Goal: Task Accomplishment & Management: Manage account settings

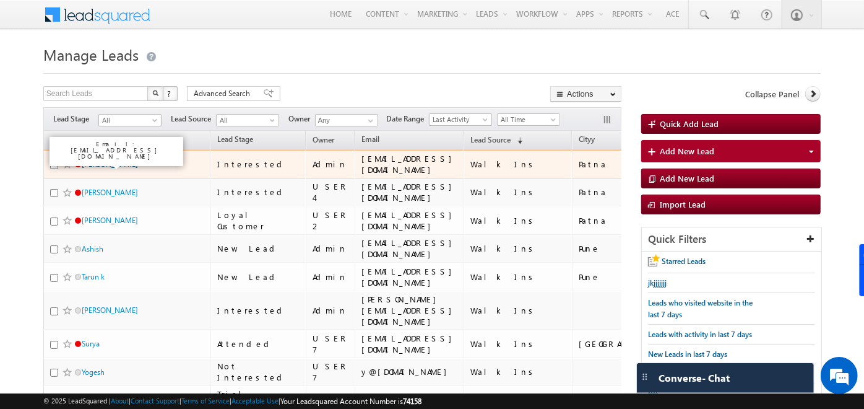
click at [90, 161] on link "[PERSON_NAME]" at bounding box center [110, 163] width 56 height 9
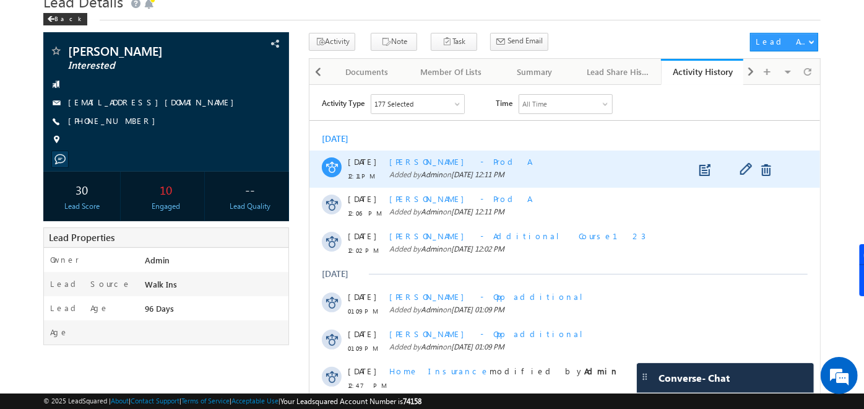
scroll to position [54, 0]
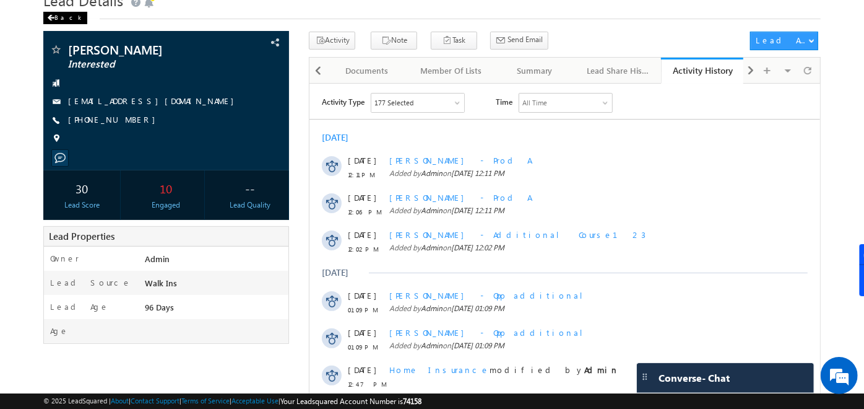
click at [56, 14] on div "Back" at bounding box center [65, 18] width 44 height 12
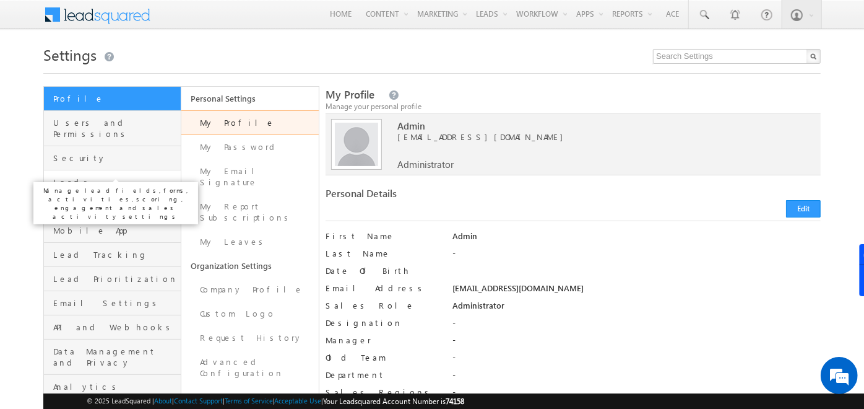
click at [92, 176] on span "Leads" at bounding box center [115, 181] width 124 height 11
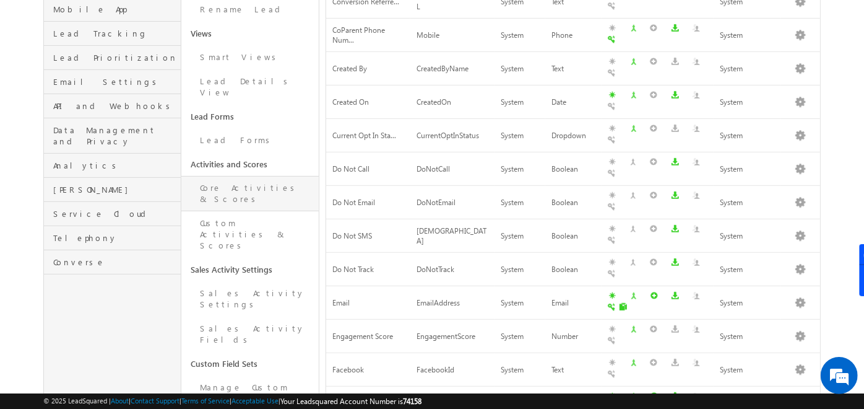
click at [237, 176] on link "Core Activities & Scores" at bounding box center [249, 193] width 137 height 35
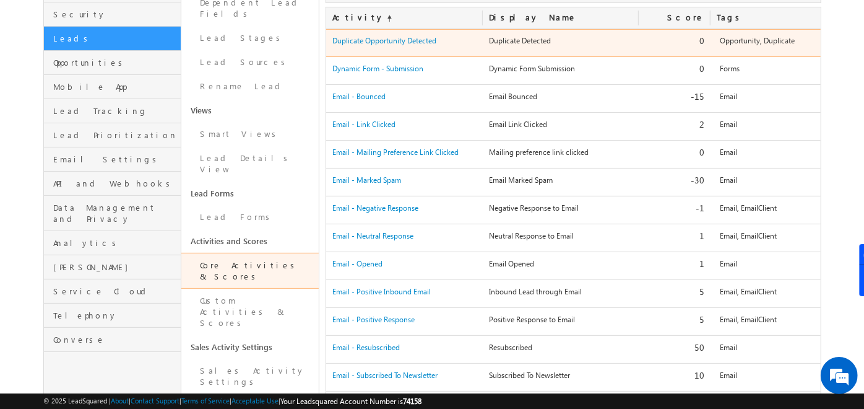
scroll to position [149, 0]
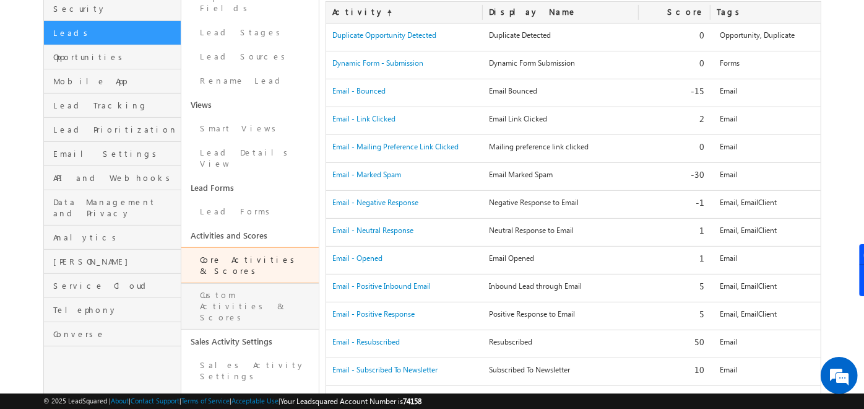
click at [264, 283] on link "Custom Activities & Scores" at bounding box center [249, 306] width 137 height 46
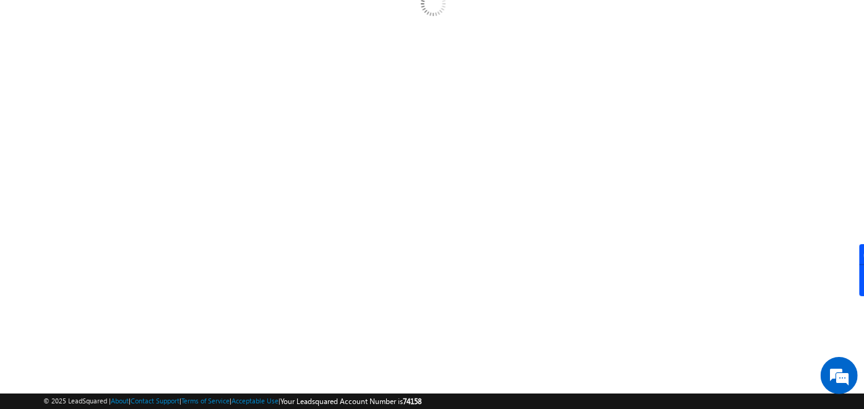
scroll to position [0, 0]
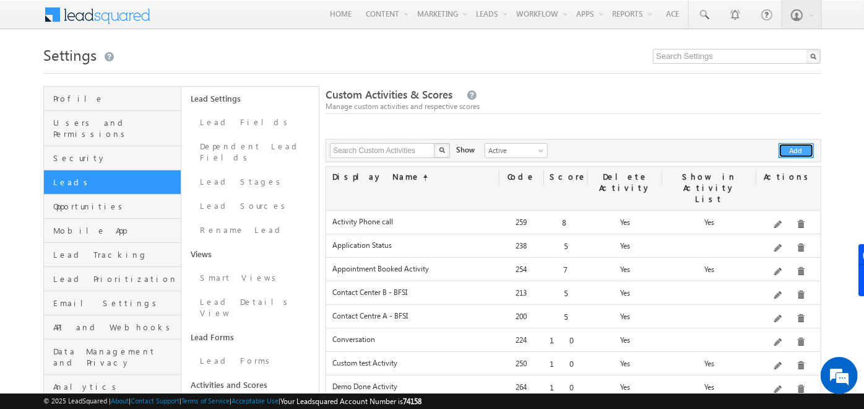
click at [798, 157] on button "Add" at bounding box center [796, 150] width 35 height 15
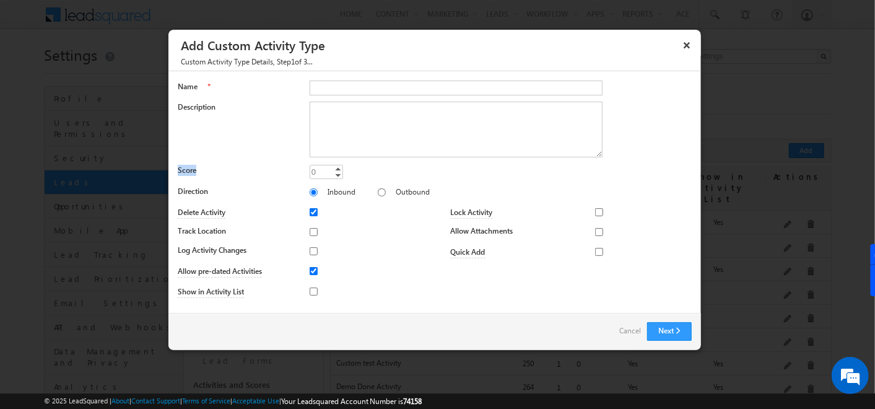
drag, startPoint x: 175, startPoint y: 167, endPoint x: 206, endPoint y: 173, distance: 32.1
click at [206, 173] on div "Name * Description Score 0 0 Increment Decrement Direction Inbound Outbound" at bounding box center [434, 191] width 532 height 241
click at [687, 45] on button "×" at bounding box center [687, 45] width 20 height 22
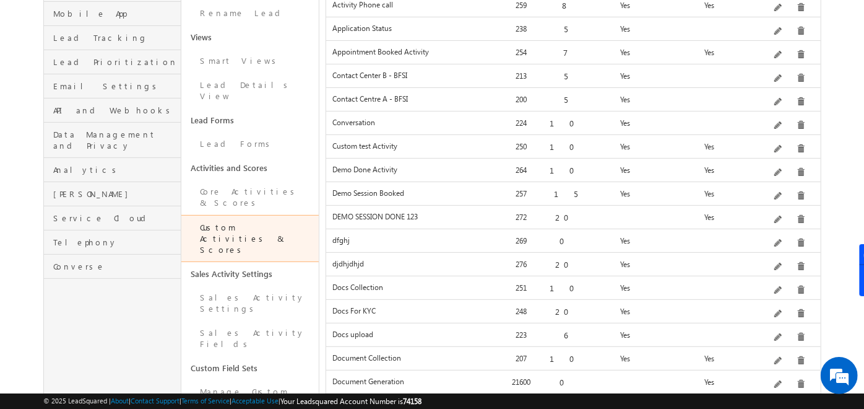
scroll to position [219, 0]
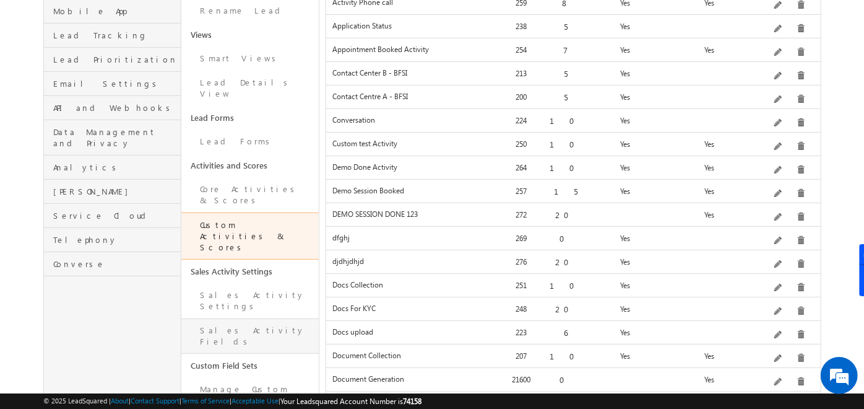
click at [246, 318] on link "Sales Activity Fields" at bounding box center [249, 335] width 137 height 35
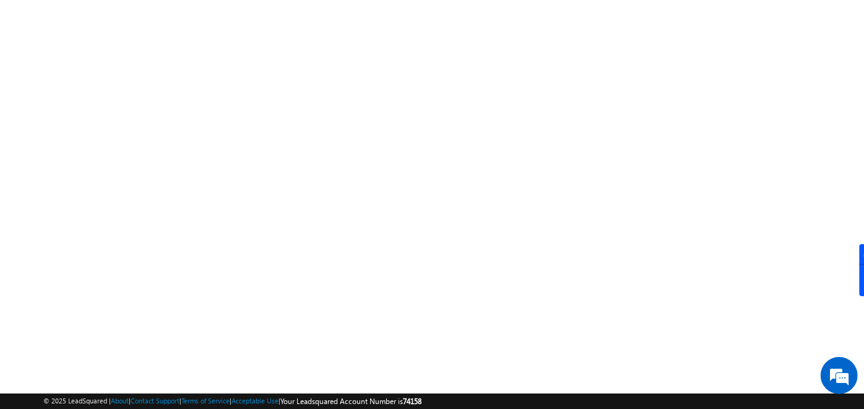
scroll to position [209, 0]
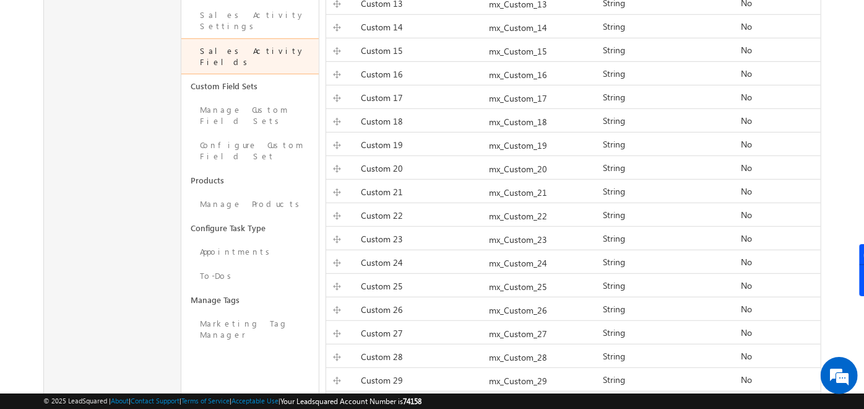
scroll to position [499, 0]
click at [223, 239] on link "Appointments" at bounding box center [249, 251] width 137 height 24
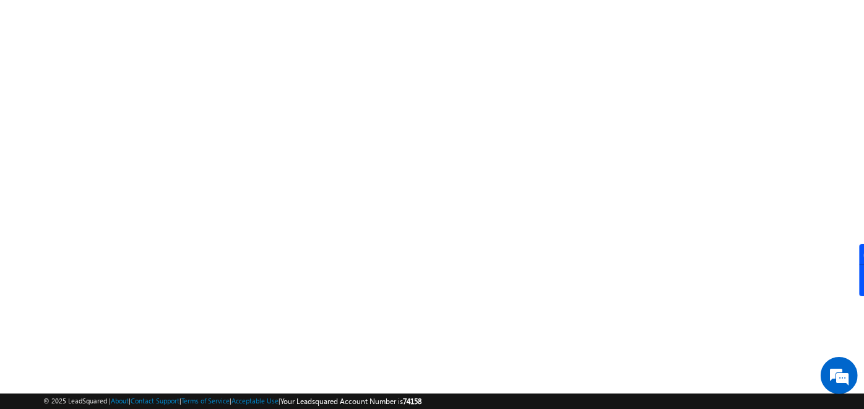
scroll to position [209, 0]
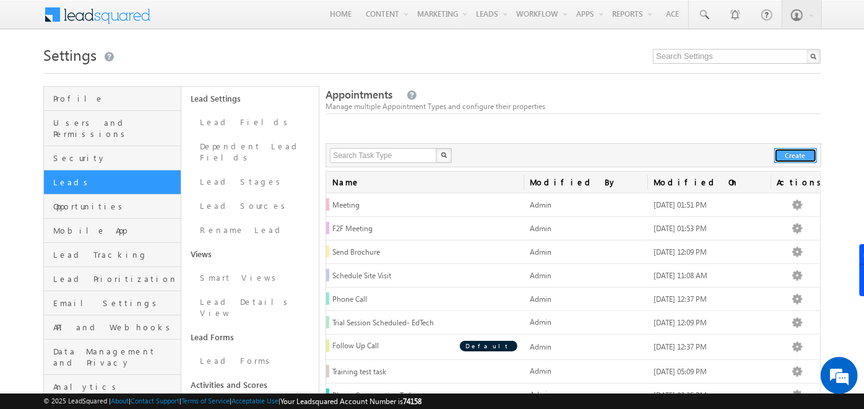
click at [787, 155] on button "Create" at bounding box center [795, 155] width 43 height 15
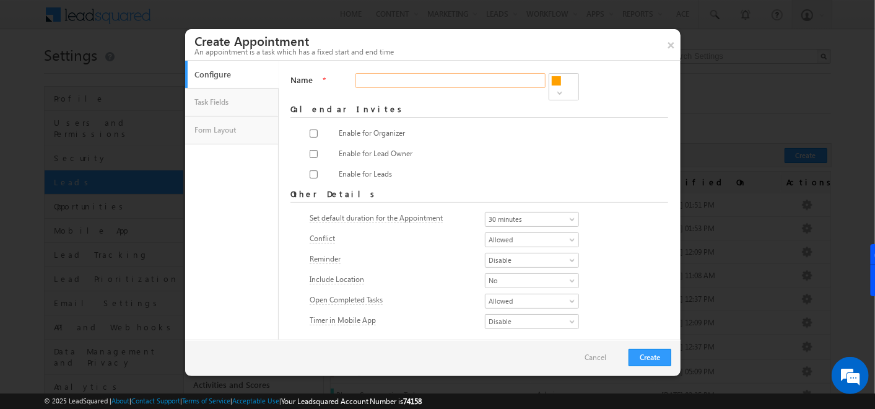
click at [392, 83] on input "Name" at bounding box center [450, 80] width 190 height 15
type input "virtual meeting"
click at [310, 129] on input "checkbox" at bounding box center [314, 133] width 8 height 8
checkbox input "true"
click at [311, 150] on input "checkbox" at bounding box center [314, 154] width 8 height 8
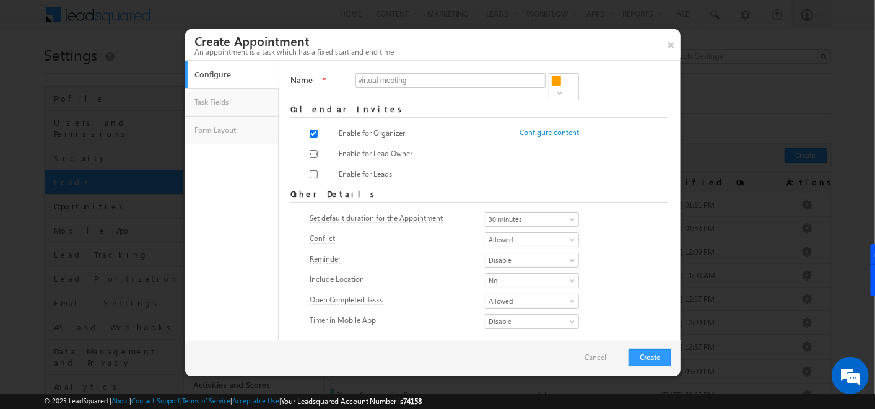
checkbox input "true"
click at [311, 170] on input "checkbox" at bounding box center [314, 174] width 8 height 8
checkbox input "true"
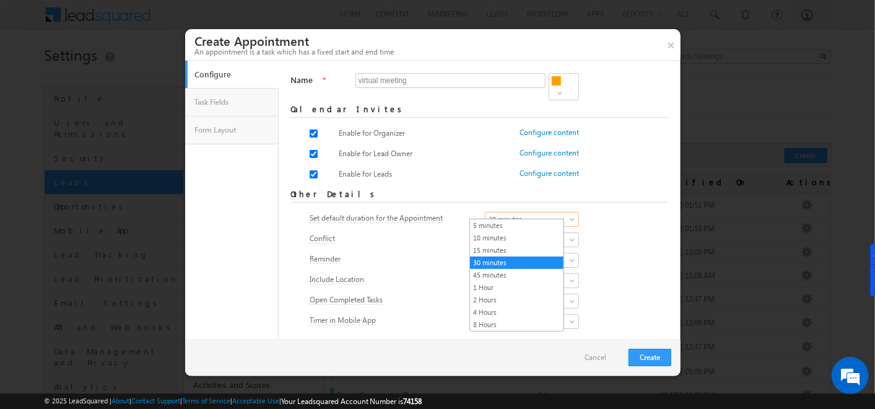
click at [543, 214] on span "30 minutes" at bounding box center [527, 219] width 85 height 11
click at [596, 261] on div "Reminder Enable Disable Disable" at bounding box center [480, 261] width 340 height 17
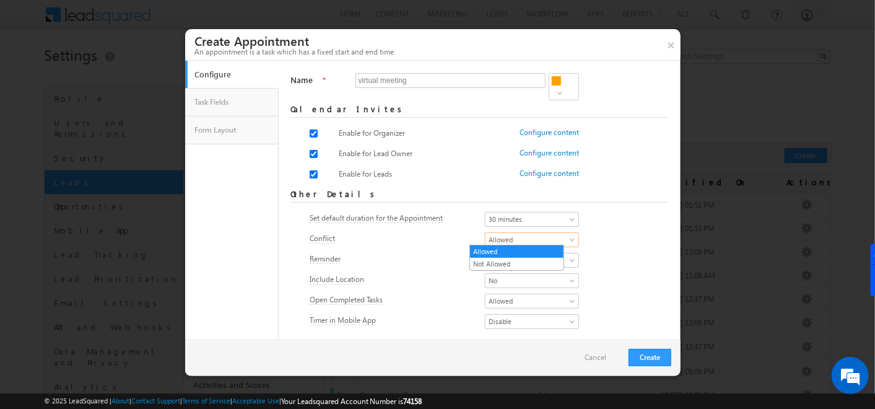
click at [542, 238] on span "Allowed" at bounding box center [527, 239] width 85 height 11
click at [612, 256] on div "Reminder Enable Disable Disable" at bounding box center [480, 261] width 340 height 17
click at [502, 240] on span "Allowed" at bounding box center [527, 239] width 85 height 11
click at [632, 233] on form "Name * virtual meeting Required Calendar Invites Enable for Organizer Configure…" at bounding box center [479, 202] width 378 height 258
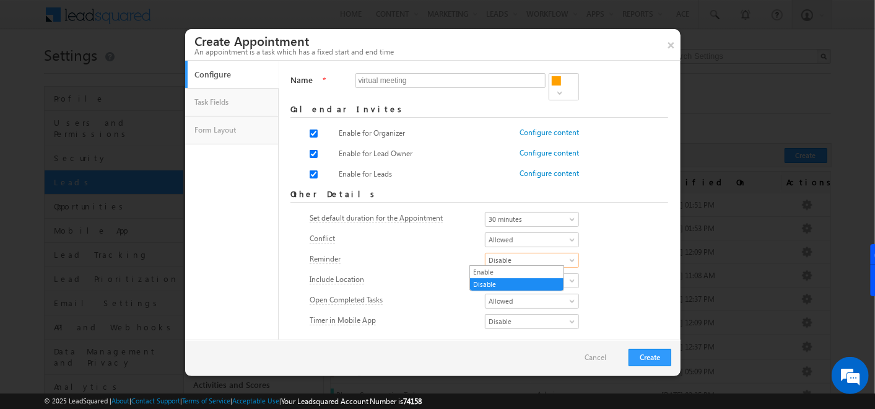
click at [502, 258] on span "Disable" at bounding box center [527, 259] width 85 height 11
click at [500, 266] on link "Enable" at bounding box center [516, 271] width 93 height 11
click at [529, 275] on span "No" at bounding box center [527, 280] width 85 height 11
click at [526, 288] on link "Yes" at bounding box center [516, 292] width 93 height 11
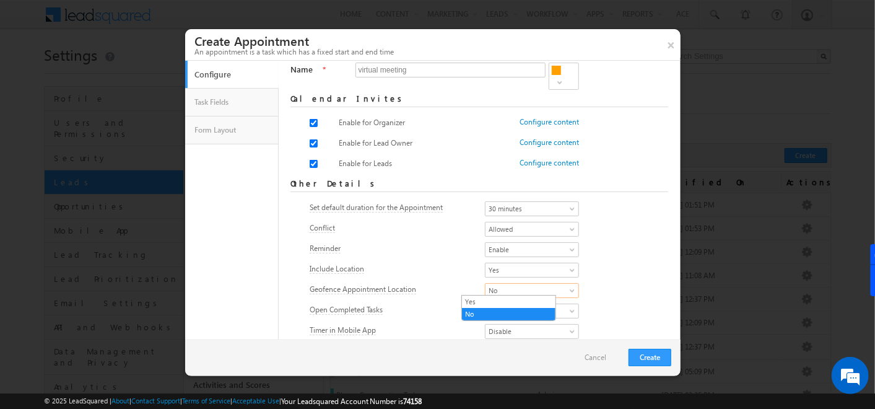
click at [526, 288] on span "No" at bounding box center [527, 290] width 85 height 11
click at [506, 300] on link "Yes" at bounding box center [508, 301] width 93 height 11
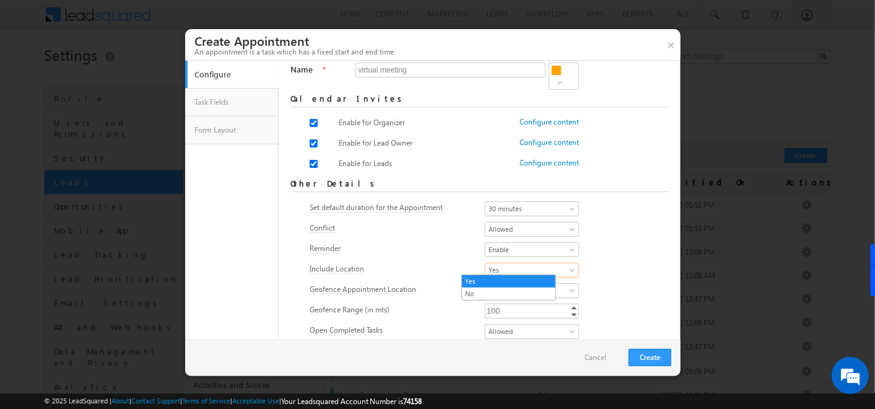
click at [485, 267] on span "Yes" at bounding box center [527, 269] width 85 height 11
click at [475, 293] on link "No" at bounding box center [508, 293] width 93 height 11
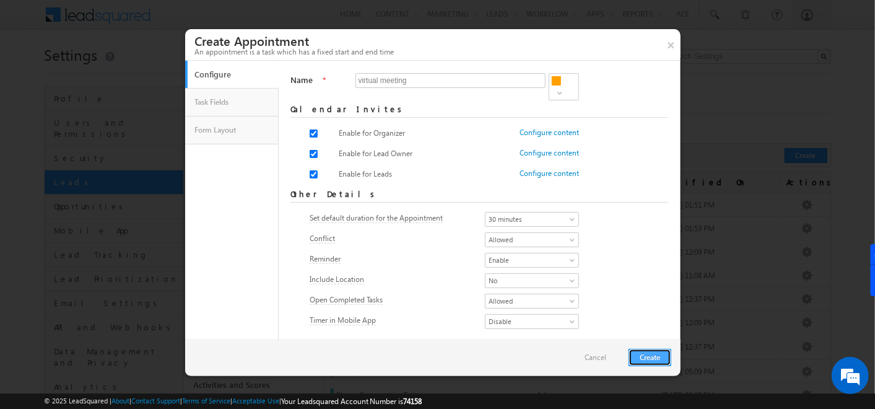
click at [647, 356] on button "Create" at bounding box center [649, 357] width 43 height 17
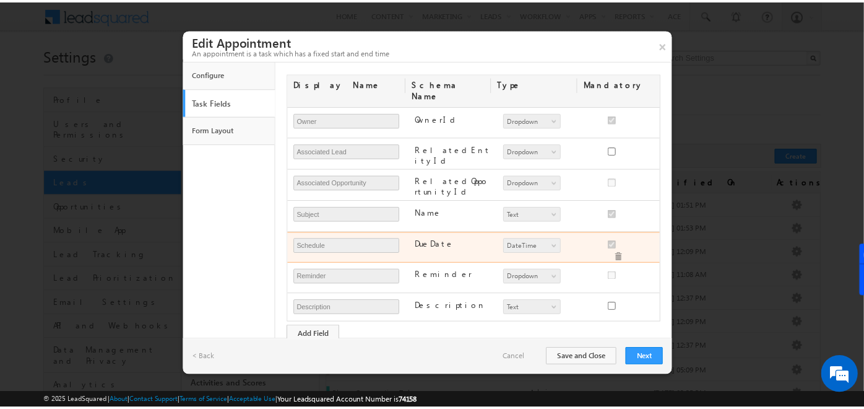
scroll to position [66, 0]
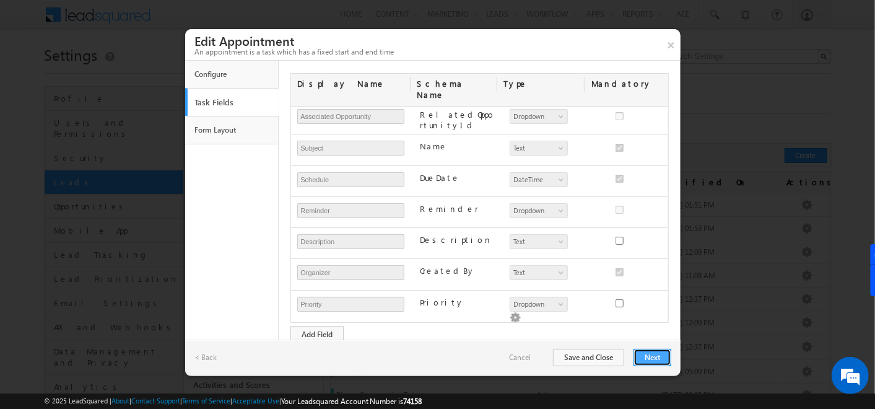
click at [652, 353] on button "Next" at bounding box center [652, 357] width 38 height 17
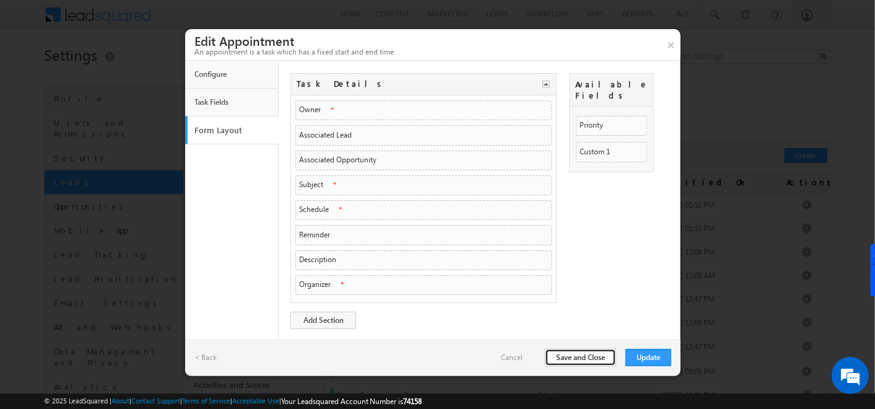
click at [583, 352] on button "Save and Close" at bounding box center [580, 357] width 71 height 17
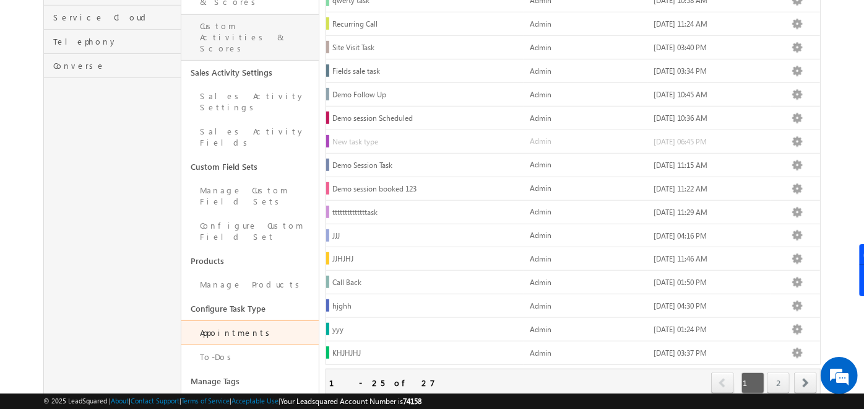
scroll to position [418, 0]
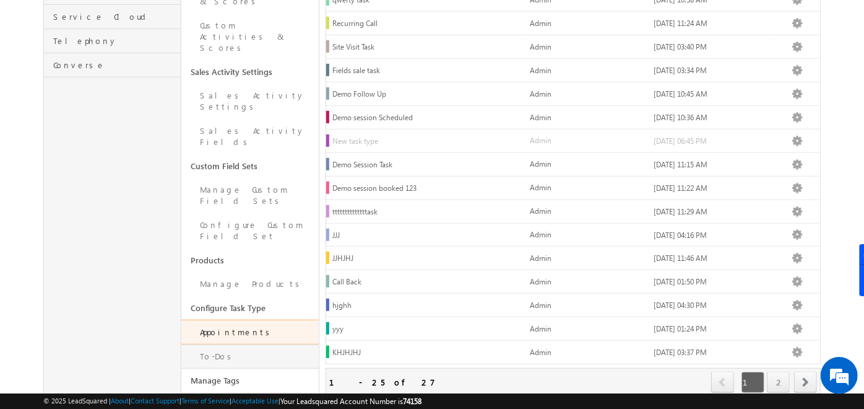
click at [219, 344] on link "To-Dos" at bounding box center [249, 356] width 137 height 24
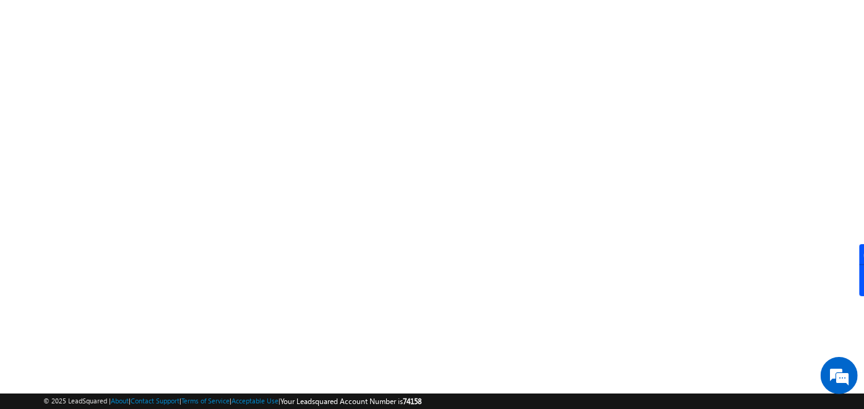
scroll to position [209, 0]
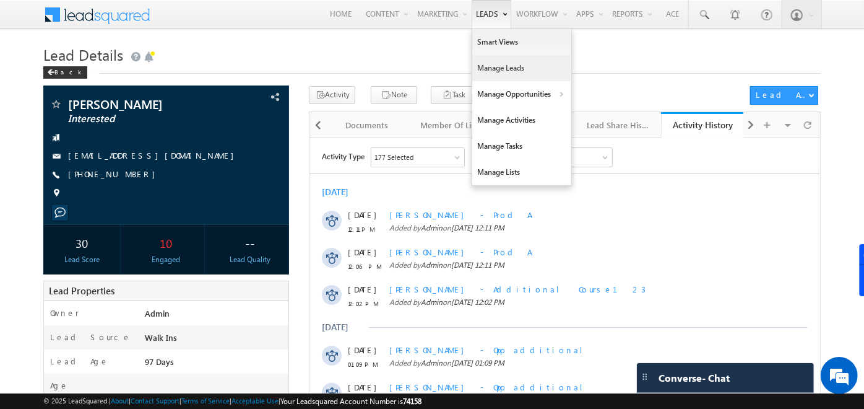
click at [487, 64] on link "Manage Leads" at bounding box center [521, 68] width 99 height 26
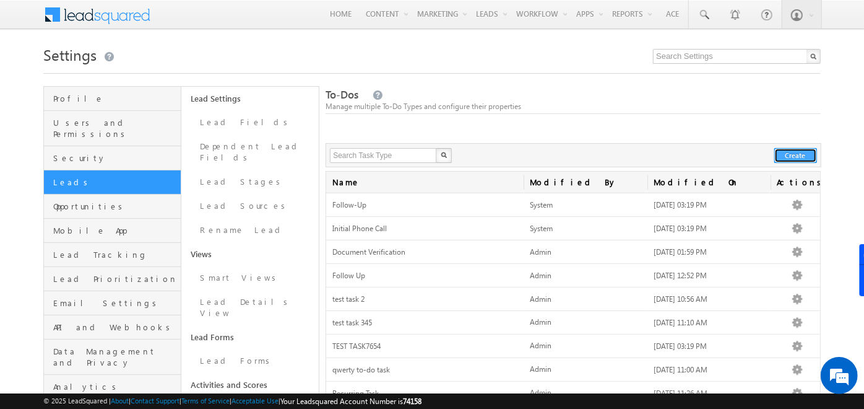
click at [784, 154] on button "Create" at bounding box center [795, 155] width 43 height 15
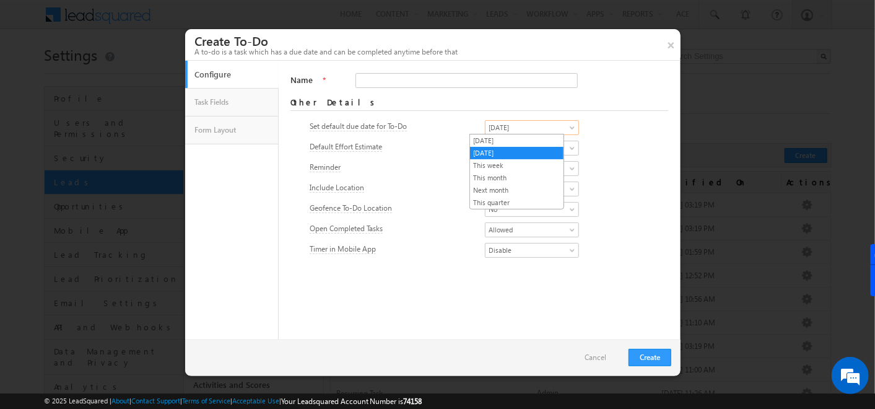
click at [529, 124] on span "Tomorrow" at bounding box center [527, 127] width 85 height 11
click at [674, 50] on button "×" at bounding box center [671, 45] width 20 height 32
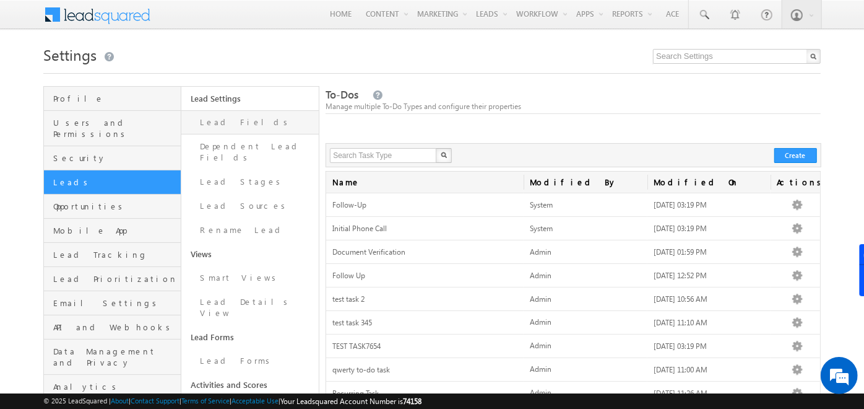
click at [223, 124] on link "Lead Fields" at bounding box center [249, 122] width 137 height 24
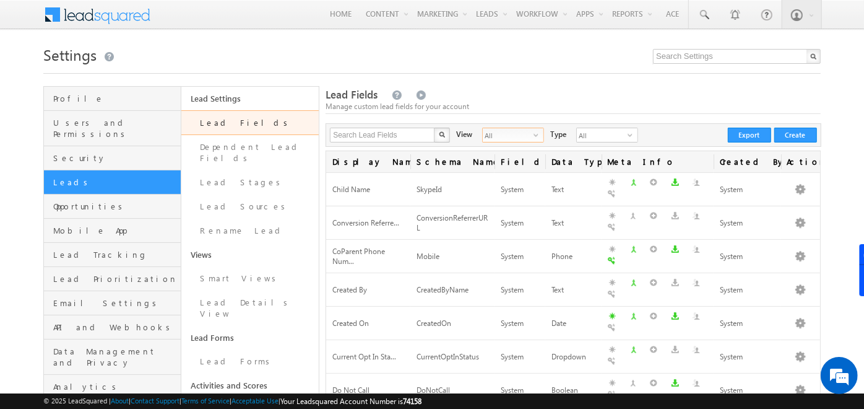
click at [519, 136] on span "All" at bounding box center [508, 135] width 51 height 14
click at [499, 157] on li "System Fields" at bounding box center [505, 161] width 61 height 12
click at [502, 136] on span "System Fields" at bounding box center [508, 135] width 51 height 14
click at [495, 173] on li "Custom Fields" at bounding box center [505, 173] width 61 height 12
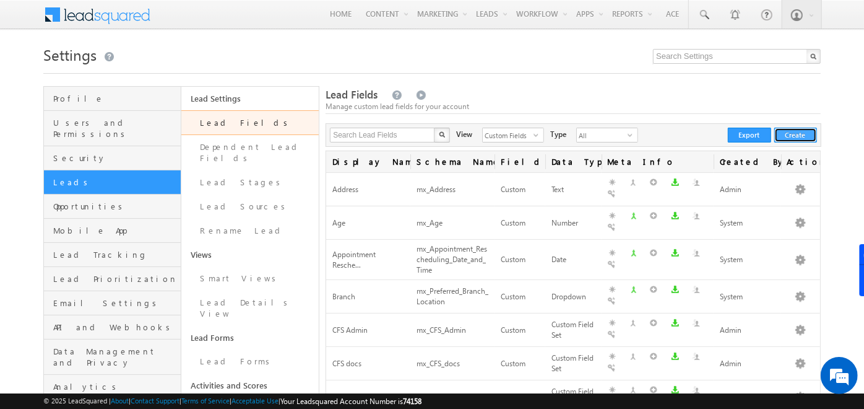
click at [803, 134] on button "Create" at bounding box center [795, 135] width 43 height 15
click at [794, 136] on button "Create" at bounding box center [795, 135] width 43 height 15
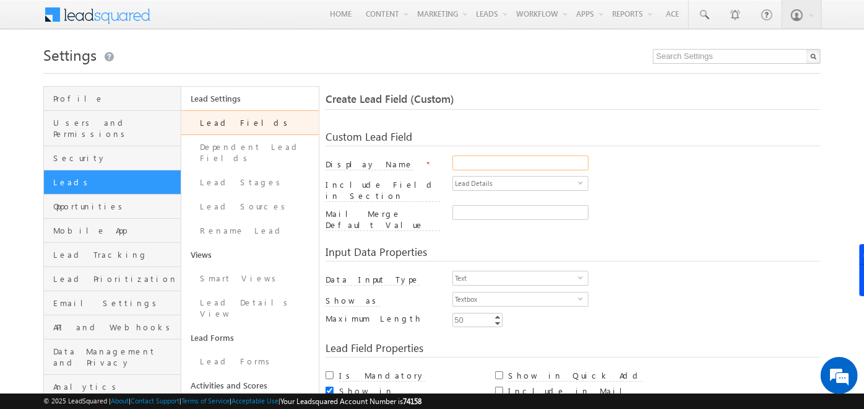
click at [538, 155] on input "Display Name" at bounding box center [521, 162] width 136 height 15
click at [490, 271] on span "Text" at bounding box center [515, 278] width 125 height 14
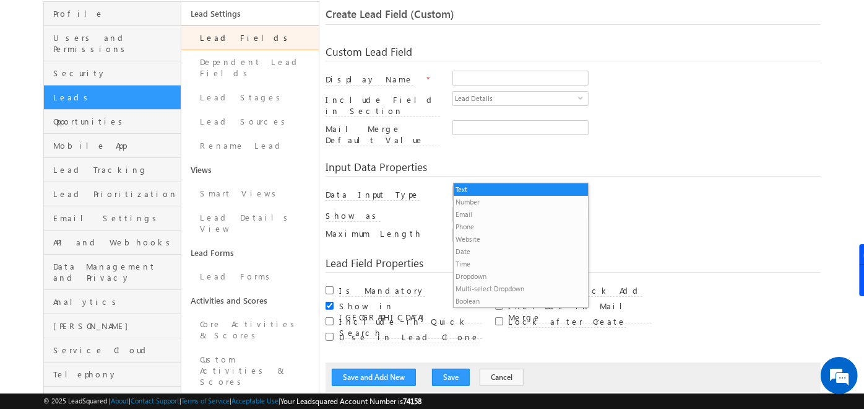
scroll to position [63, 0]
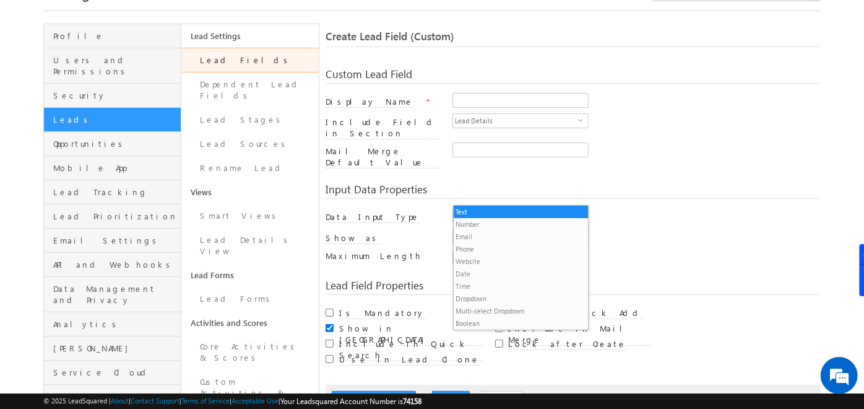
click at [251, 61] on link "Lead Fields" at bounding box center [249, 60] width 137 height 25
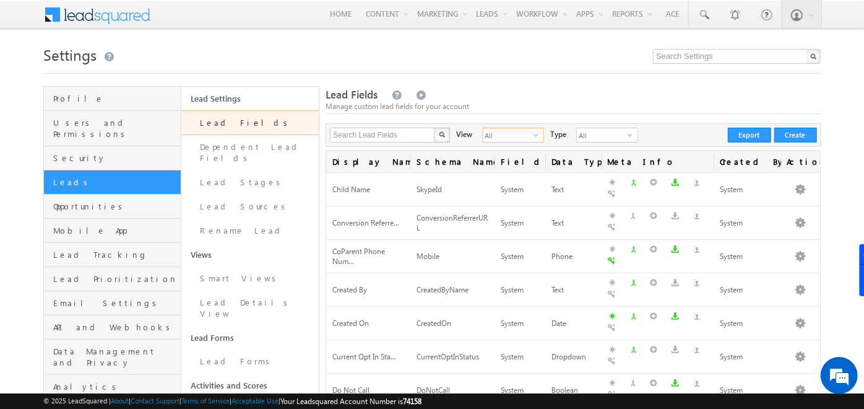
click at [523, 131] on span "All" at bounding box center [508, 135] width 51 height 14
click at [496, 171] on li "Custom Fields" at bounding box center [505, 173] width 61 height 12
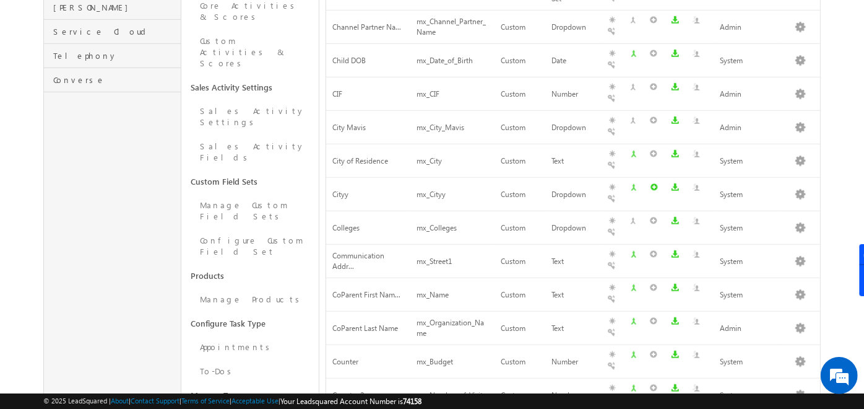
scroll to position [404, 0]
click at [265, 227] on link "Configure Custom Field Set" at bounding box center [249, 244] width 137 height 35
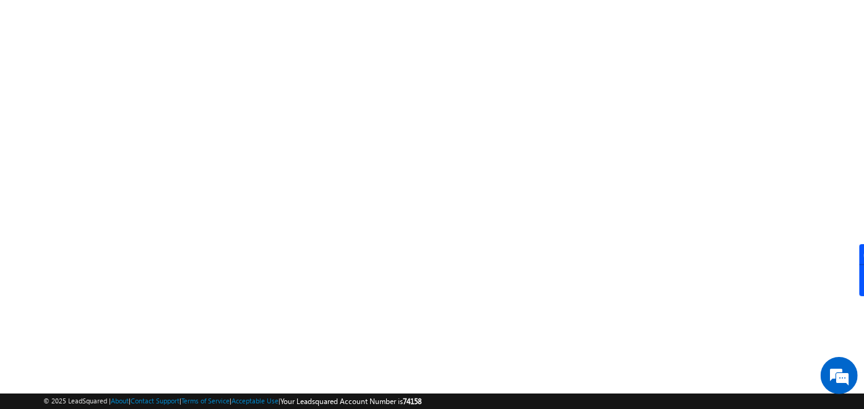
scroll to position [209, 0]
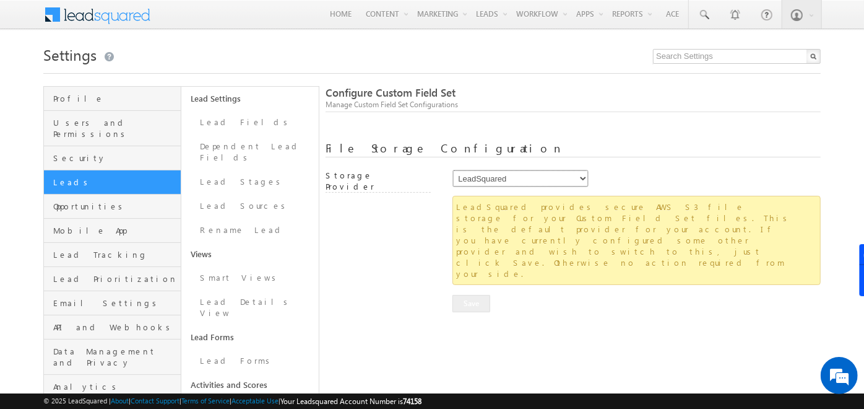
click at [479, 181] on select "LeadSquared AmazonS3 AlibabaCloudOSS" at bounding box center [521, 178] width 136 height 17
click at [394, 197] on div at bounding box center [383, 204] width 115 height 17
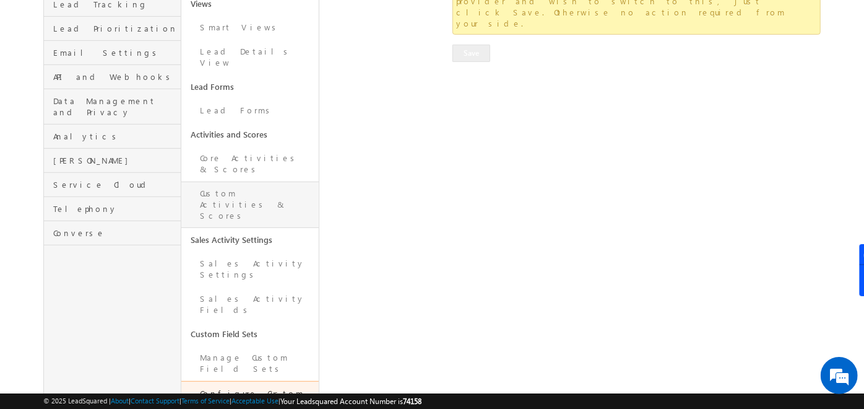
scroll to position [251, 0]
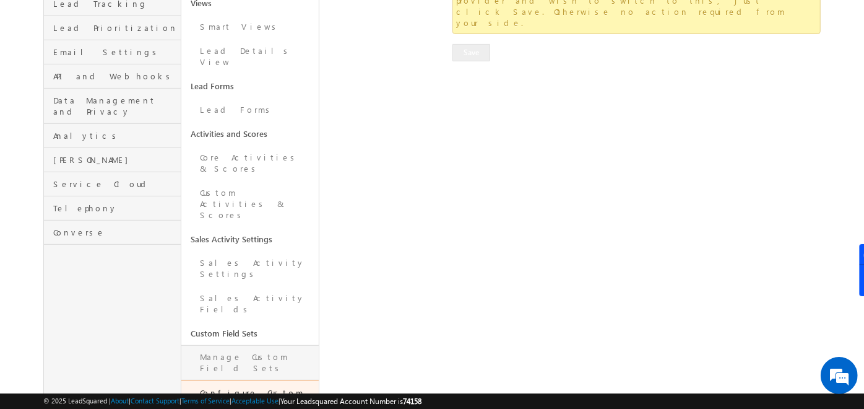
click at [228, 345] on link "Manage Custom Field Sets" at bounding box center [249, 362] width 137 height 35
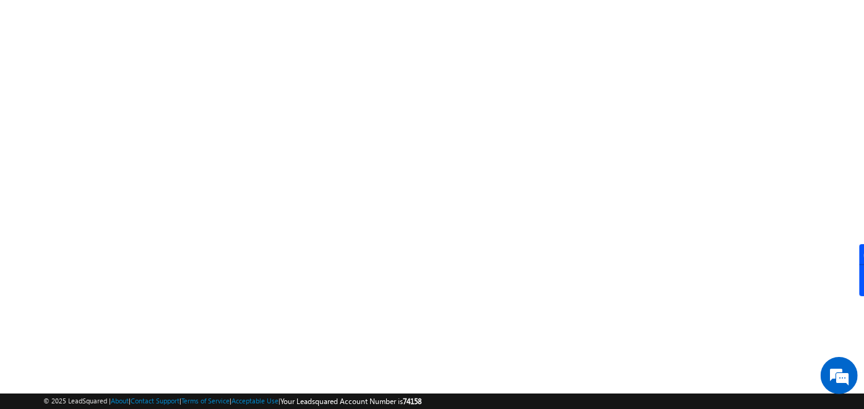
scroll to position [209, 0]
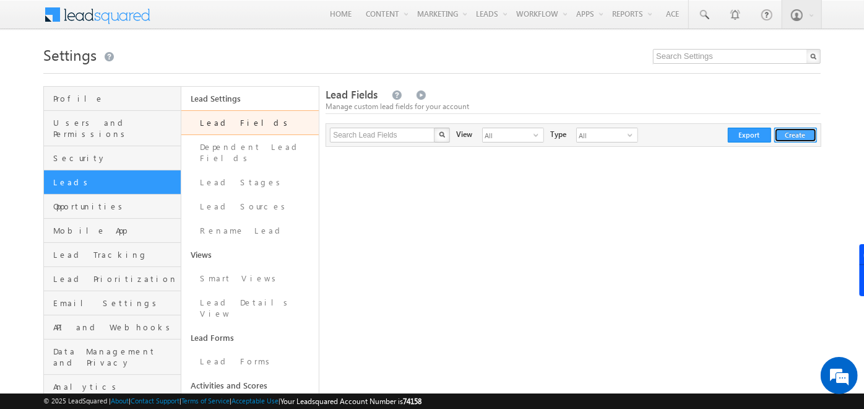
click at [800, 128] on button "Create" at bounding box center [795, 135] width 43 height 15
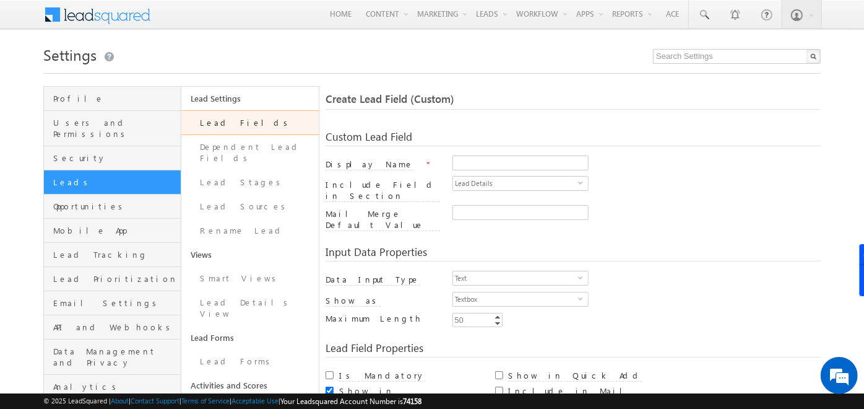
scroll to position [111, 0]
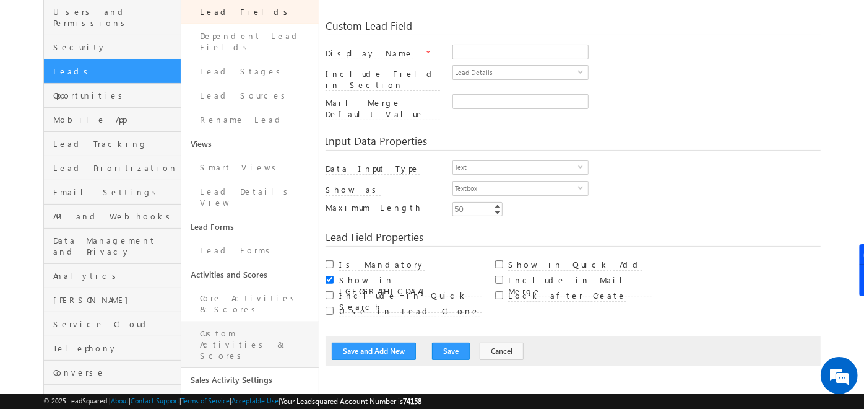
click at [240, 321] on link "Custom Activities & Scores" at bounding box center [249, 344] width 137 height 46
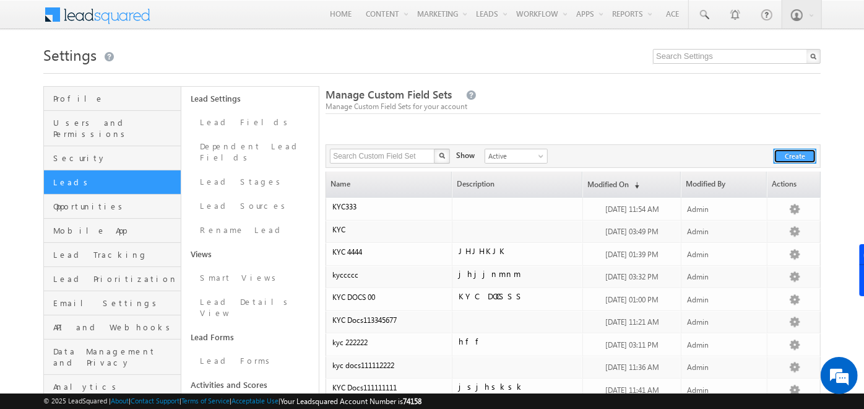
click at [806, 158] on button "Create" at bounding box center [795, 156] width 43 height 15
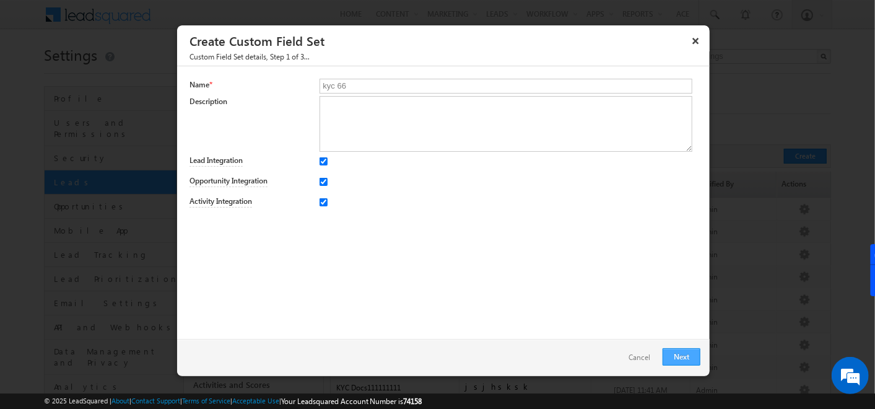
type input "kyc 66"
click at [669, 348] on link "Next" at bounding box center [681, 356] width 38 height 17
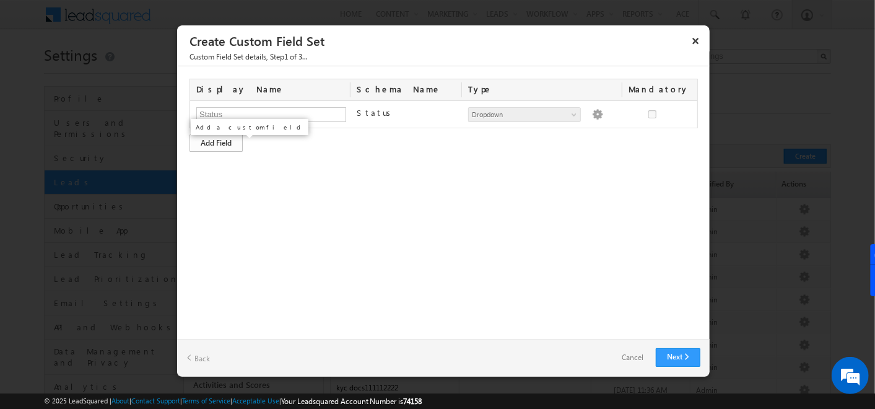
click at [236, 146] on div "Add Field" at bounding box center [215, 142] width 53 height 17
type input "Aaadhar number"
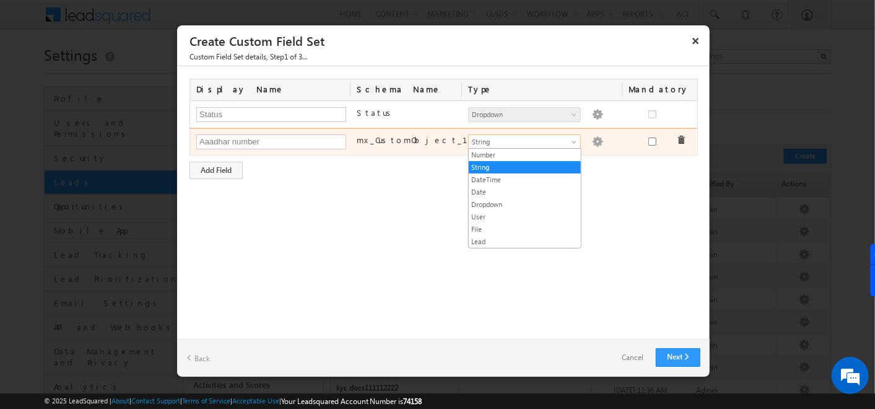
click at [480, 144] on span "String" at bounding box center [519, 141] width 101 height 11
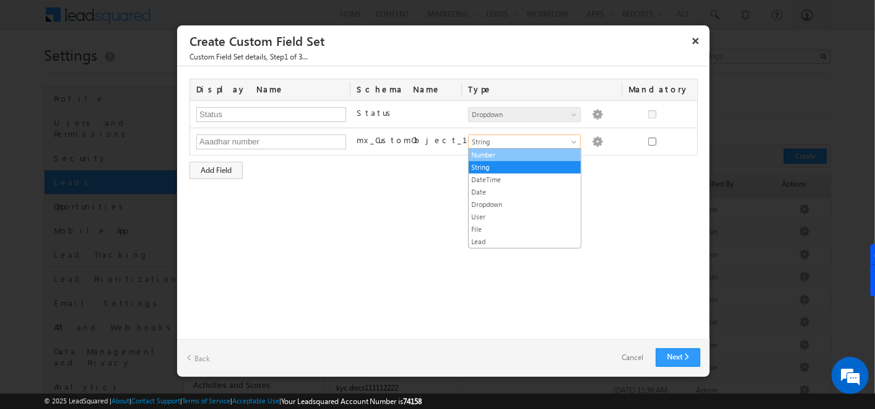
click at [484, 155] on link "Number" at bounding box center [525, 154] width 112 height 11
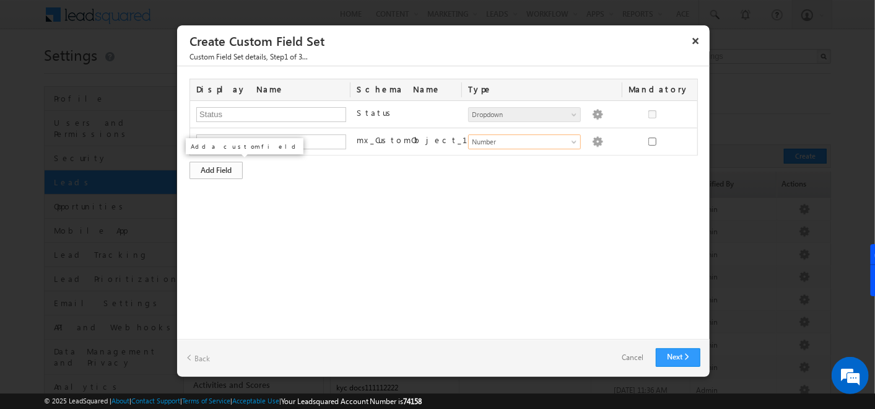
click at [210, 168] on div "Add Field" at bounding box center [215, 170] width 53 height 17
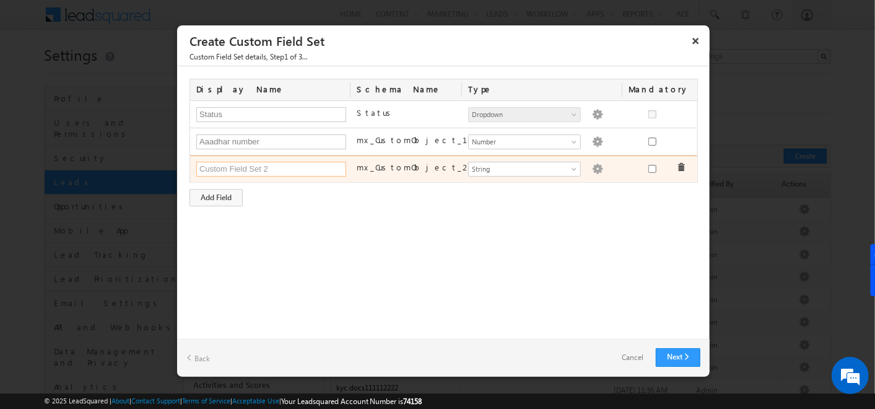
click at [210, 168] on input "text" at bounding box center [271, 169] width 150 height 15
type input "Aadhar Photo"
click at [506, 171] on span "String" at bounding box center [519, 168] width 101 height 11
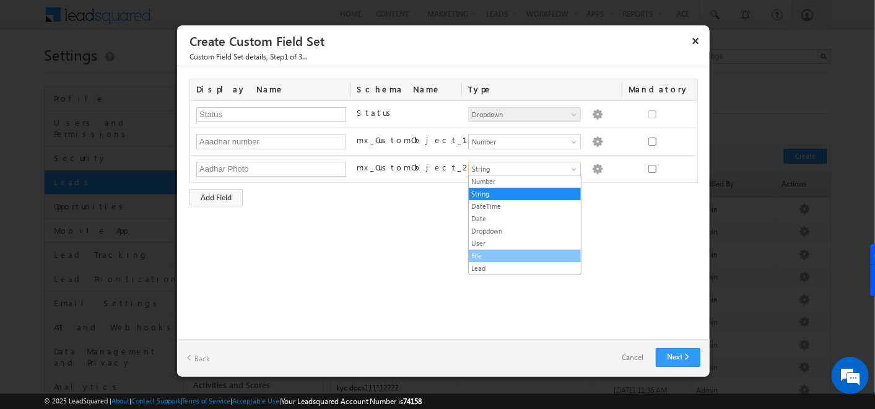
click at [483, 253] on link "File" at bounding box center [525, 255] width 112 height 11
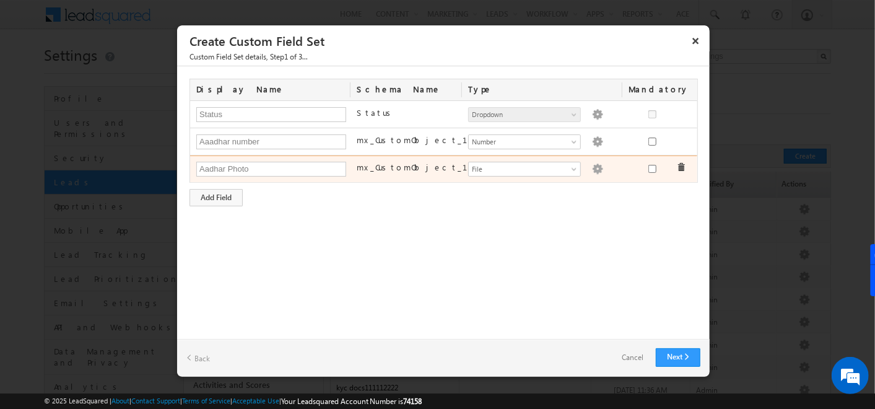
click at [592, 168] on img at bounding box center [597, 168] width 11 height 11
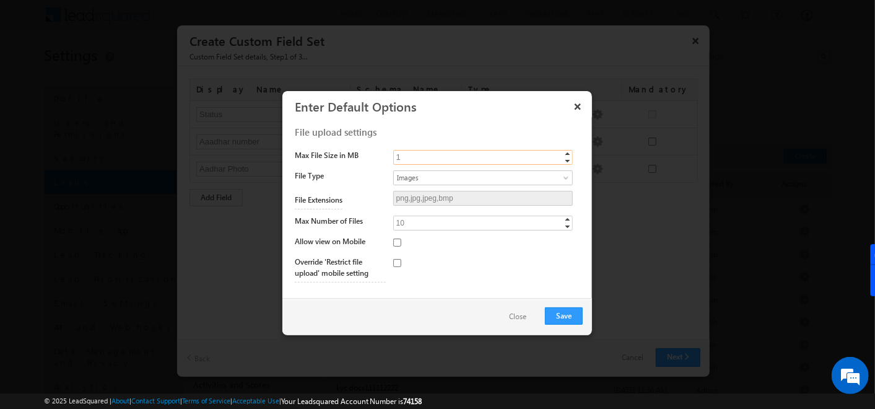
click at [458, 159] on input "1" at bounding box center [483, 157] width 180 height 15
type input "10"
click at [460, 175] on span "Images" at bounding box center [473, 177] width 158 height 11
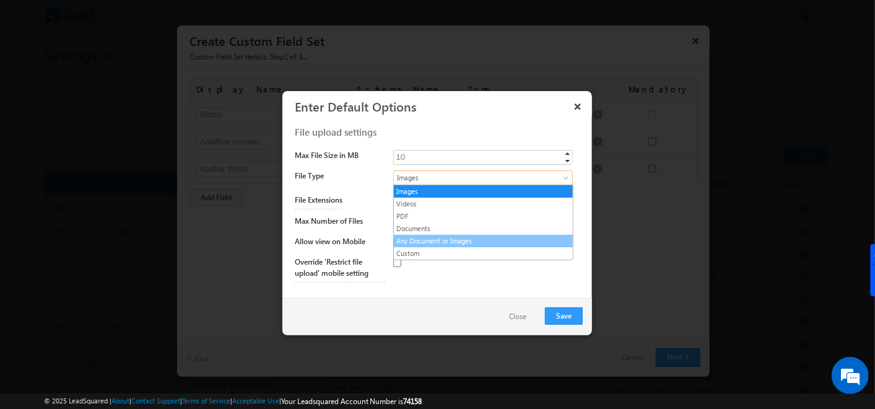
click at [417, 236] on link "Any Document or Images" at bounding box center [483, 240] width 179 height 11
type input "png,jpg,jpeg,bmp,mp4,webm,mov,pdf,doc,docx"
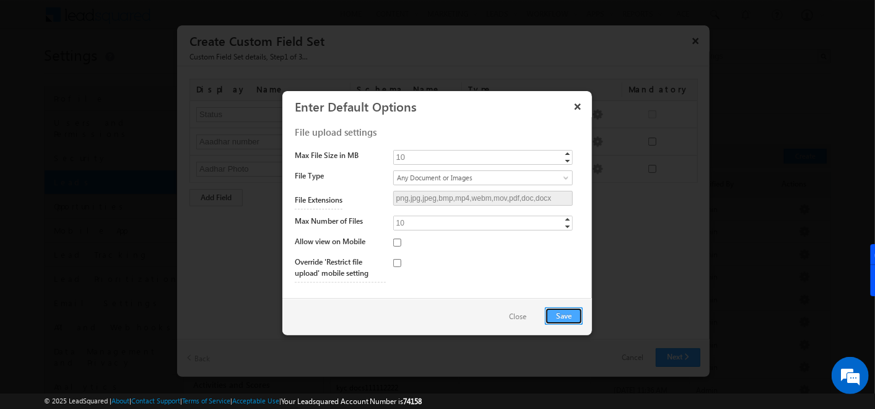
click at [564, 311] on button "Save" at bounding box center [564, 315] width 38 height 17
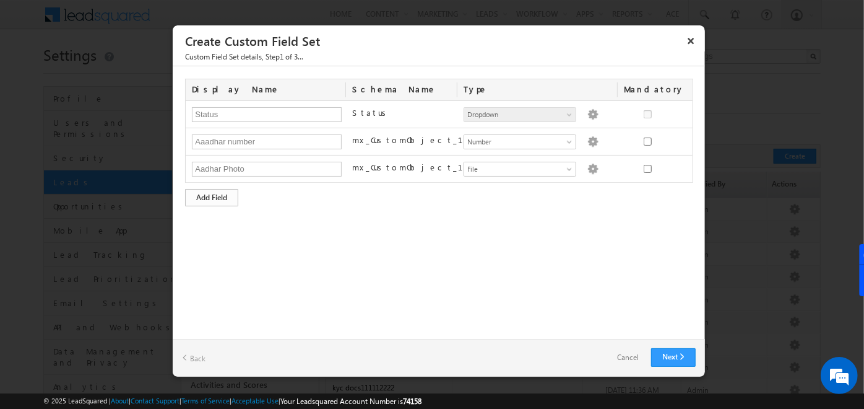
click at [219, 195] on div "Add Field" at bounding box center [211, 197] width 53 height 17
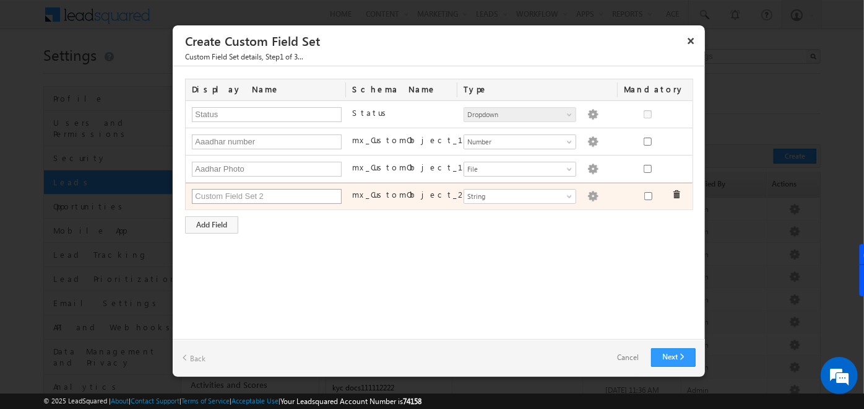
click at [219, 195] on input "text" at bounding box center [267, 196] width 150 height 15
type input "PAN Number"
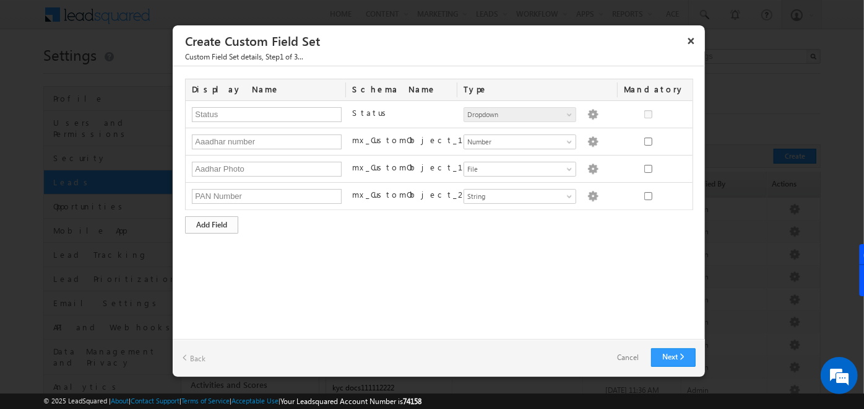
click at [219, 224] on div "Add Field" at bounding box center [211, 224] width 53 height 17
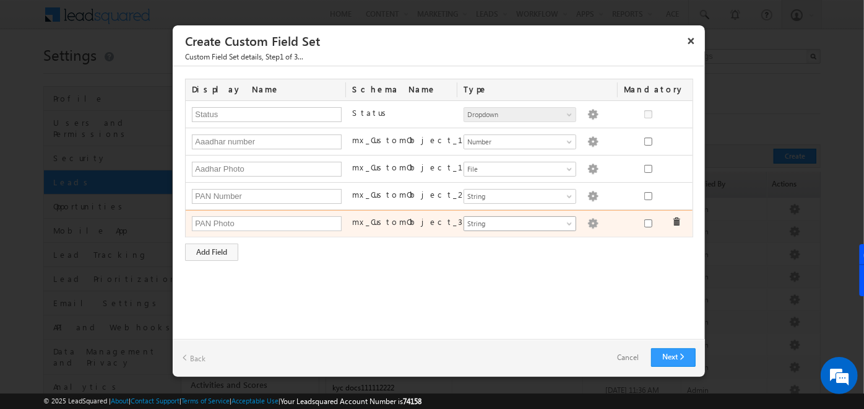
type input "PAN Photo"
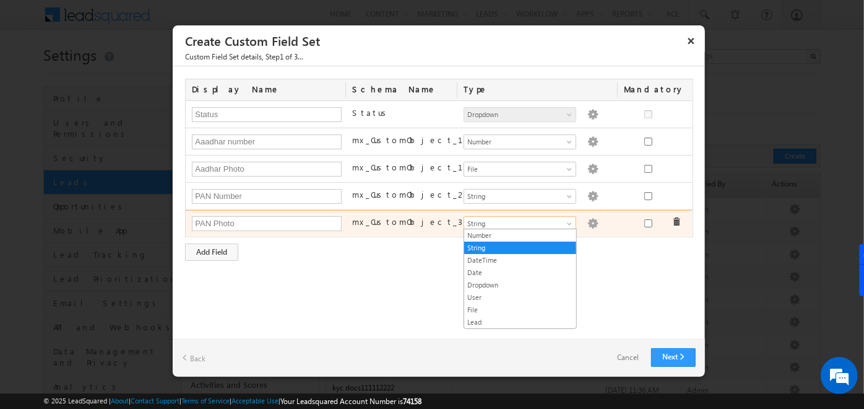
click at [518, 219] on span "String" at bounding box center [514, 223] width 101 height 11
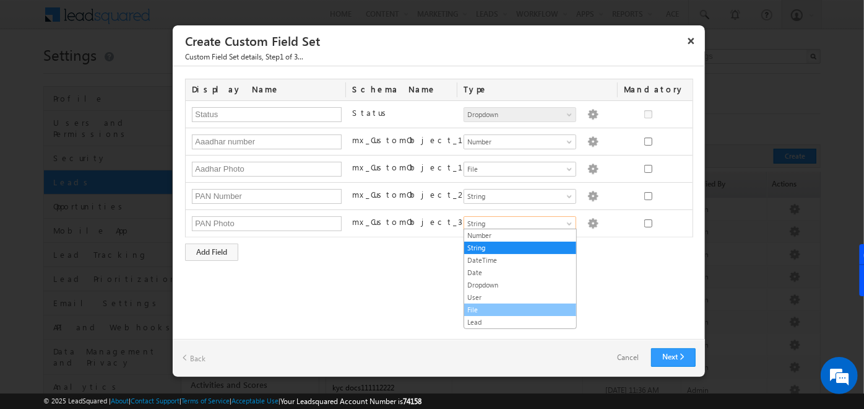
click at [474, 308] on link "File" at bounding box center [520, 309] width 112 height 11
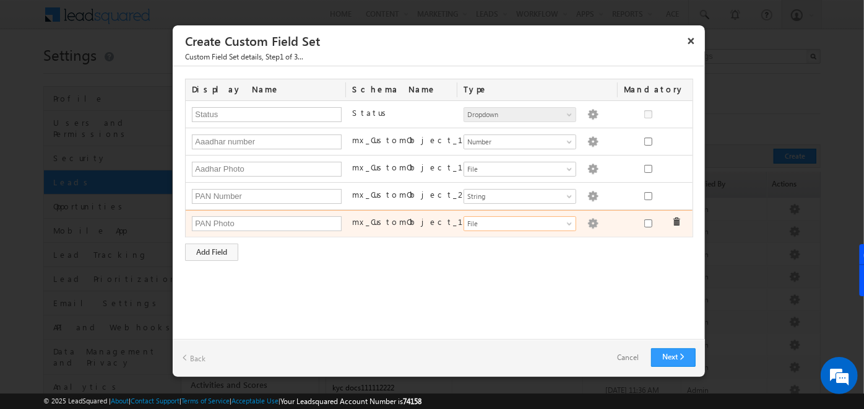
click at [588, 219] on img at bounding box center [593, 223] width 11 height 11
type input "1"
type input "png,jpg,jpeg,bmp"
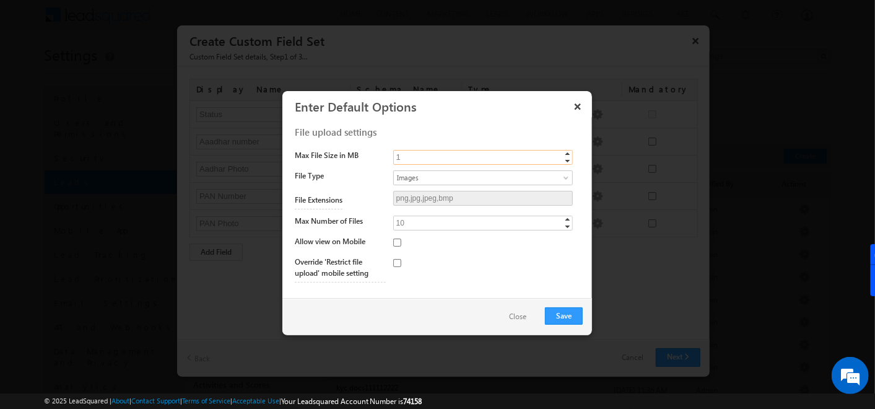
click at [430, 154] on input "1" at bounding box center [483, 157] width 180 height 15
type input "10"
click at [569, 307] on button "Save" at bounding box center [564, 315] width 38 height 17
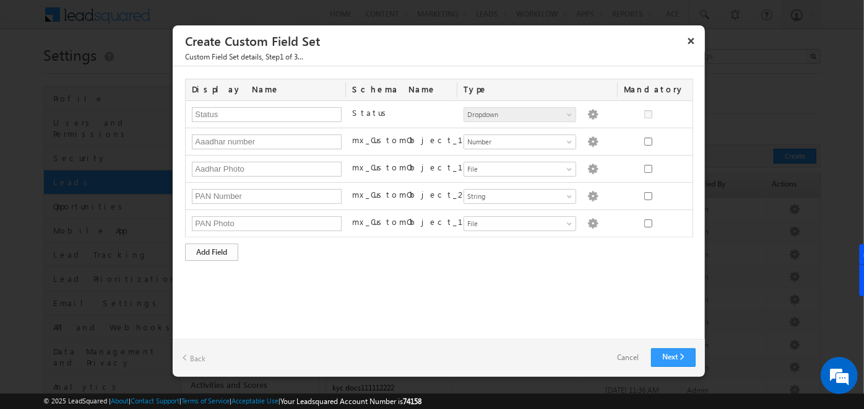
click at [224, 251] on div "Add Field" at bounding box center [211, 251] width 53 height 17
type input "Aaddress"
click at [225, 274] on div "Add Field" at bounding box center [211, 279] width 53 height 17
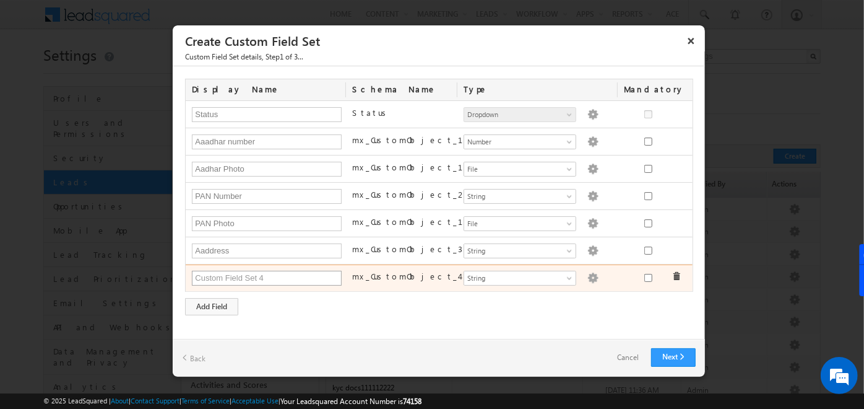
click at [225, 274] on input "text" at bounding box center [267, 278] width 150 height 15
type input "Pincode"
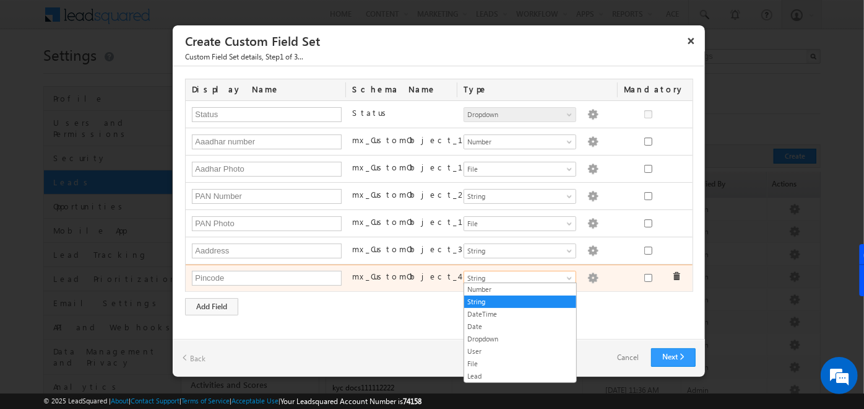
click at [495, 272] on span "String" at bounding box center [514, 277] width 101 height 11
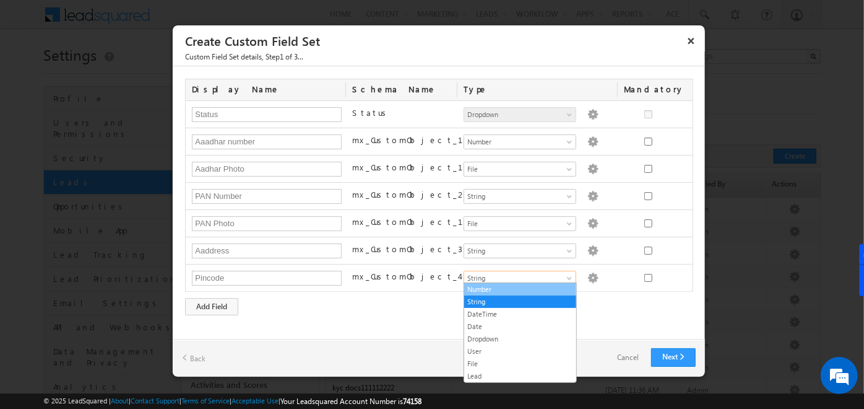
click at [488, 283] on li "Number" at bounding box center [520, 289] width 112 height 12
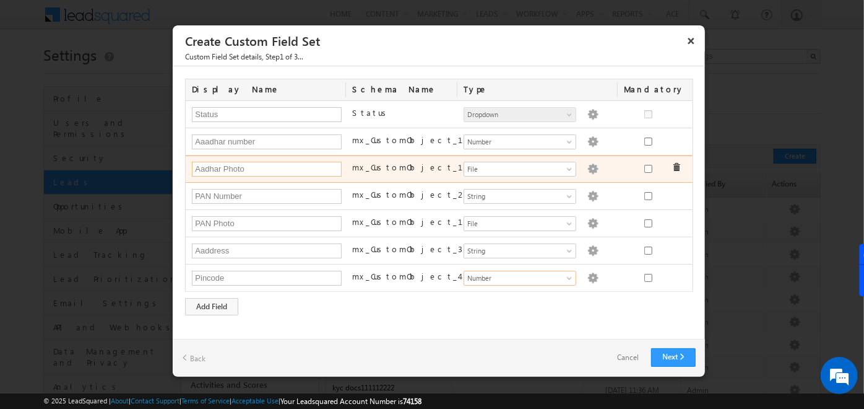
drag, startPoint x: 297, startPoint y: 154, endPoint x: 306, endPoint y: 169, distance: 17.7
click at [306, 169] on div "Status Status Number String DateTime Date Dropdown User File Lead Dropdown Drop…" at bounding box center [439, 196] width 506 height 191
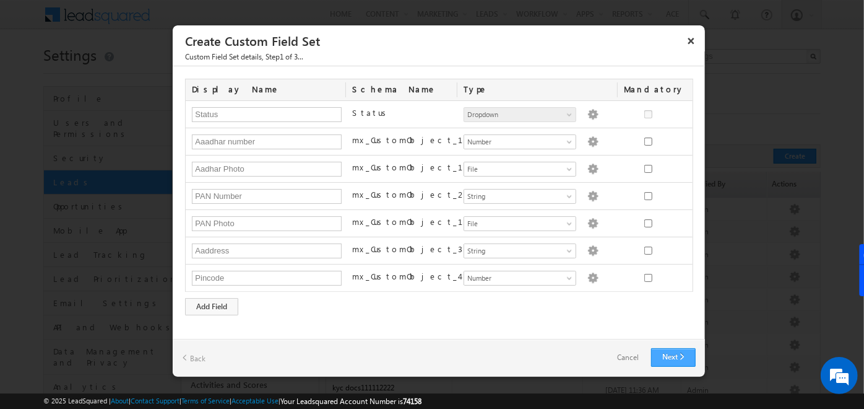
click at [685, 357] on link "Next" at bounding box center [673, 357] width 45 height 19
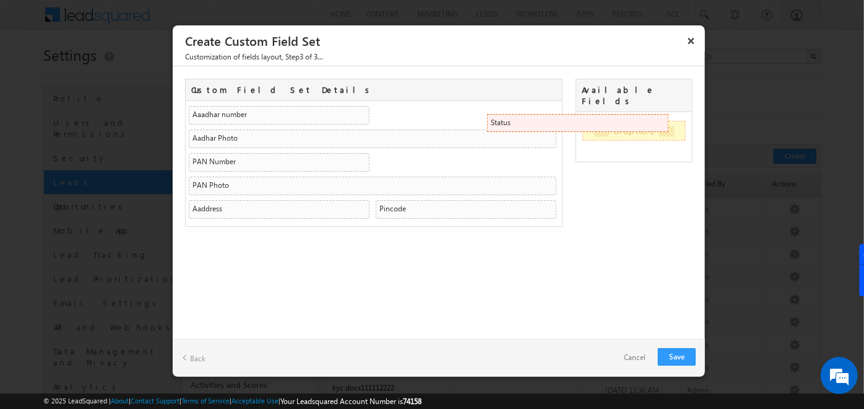
drag, startPoint x: 266, startPoint y: 113, endPoint x: 657, endPoint y: 121, distance: 391.3
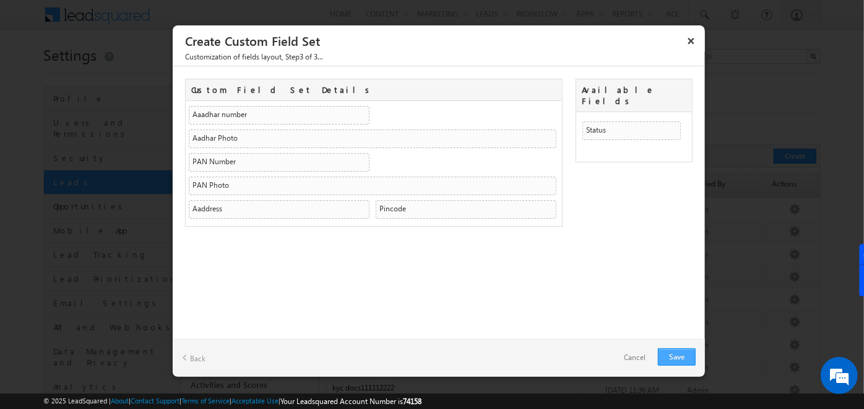
click at [678, 363] on link "Save" at bounding box center [677, 356] width 38 height 17
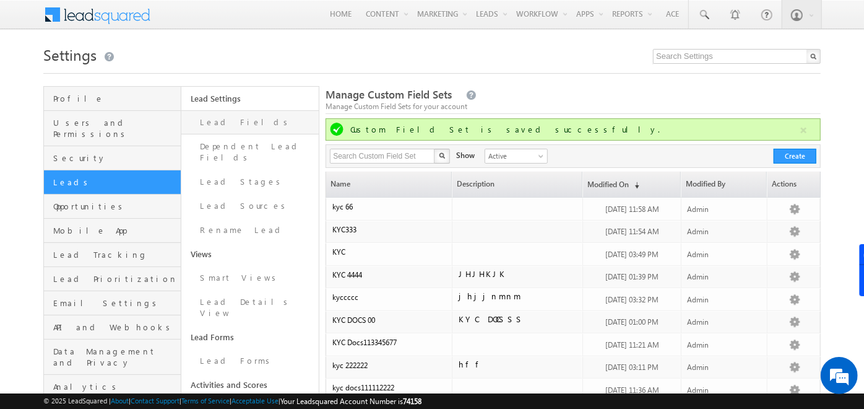
click at [233, 121] on link "Lead Fields" at bounding box center [249, 122] width 137 height 24
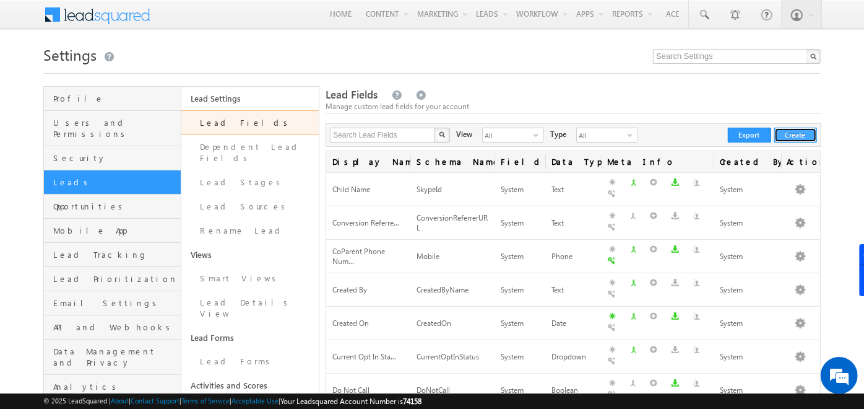
click at [807, 142] on button "Create" at bounding box center [795, 135] width 43 height 15
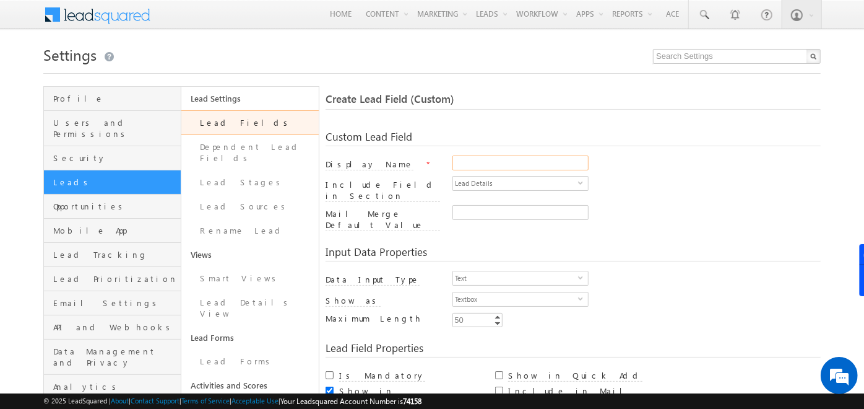
click at [472, 160] on input "Display Name" at bounding box center [521, 162] width 136 height 15
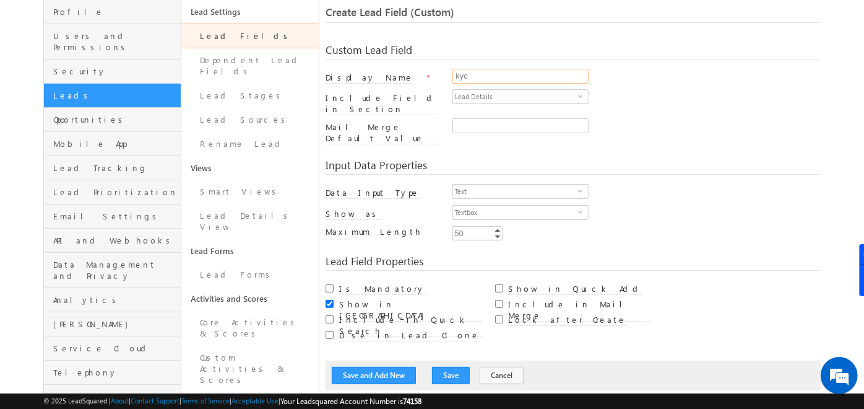
scroll to position [88, 0]
type input "kyc"
click at [506, 183] on span "Text" at bounding box center [515, 190] width 125 height 14
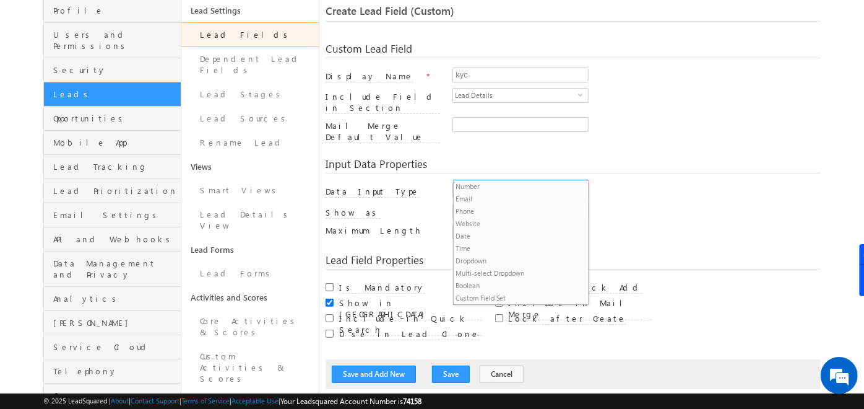
scroll to position [0, 0]
click at [500, 295] on li "Custom Field Set" at bounding box center [521, 298] width 135 height 12
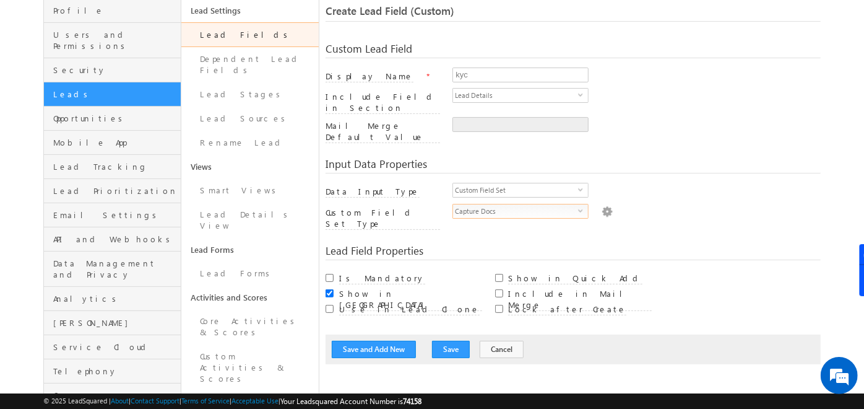
click at [492, 204] on span "Capture Docs" at bounding box center [515, 211] width 125 height 14
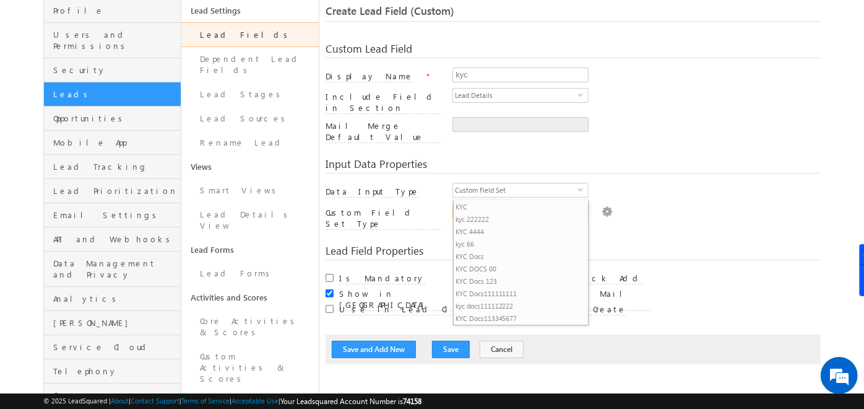
scroll to position [163, 0]
click at [485, 215] on li "kyc 66" at bounding box center [521, 216] width 135 height 12
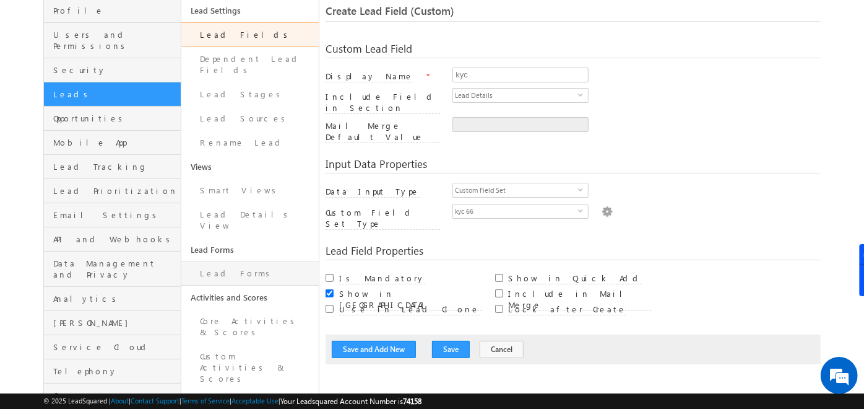
click at [238, 261] on link "Lead Forms" at bounding box center [249, 273] width 137 height 24
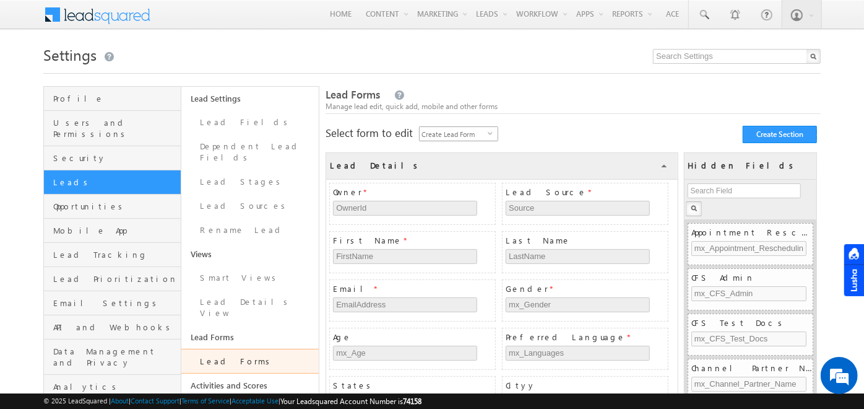
click at [490, 131] on span "select" at bounding box center [493, 133] width 10 height 6
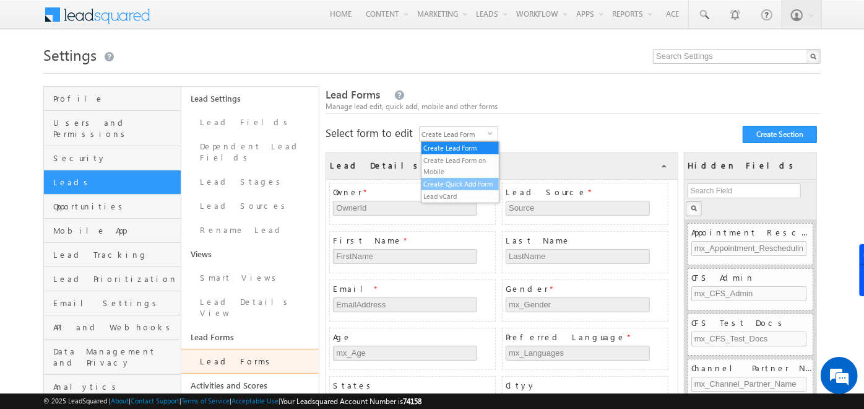
click at [449, 182] on li "Create Quick Add Form" at bounding box center [461, 184] width 78 height 12
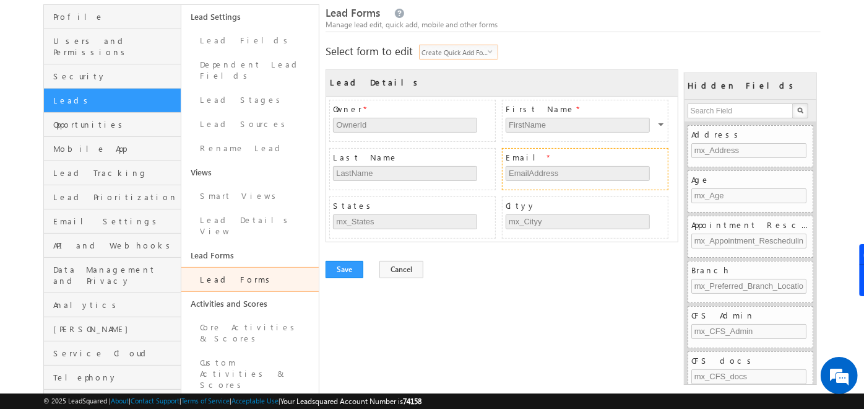
scroll to position [84, 0]
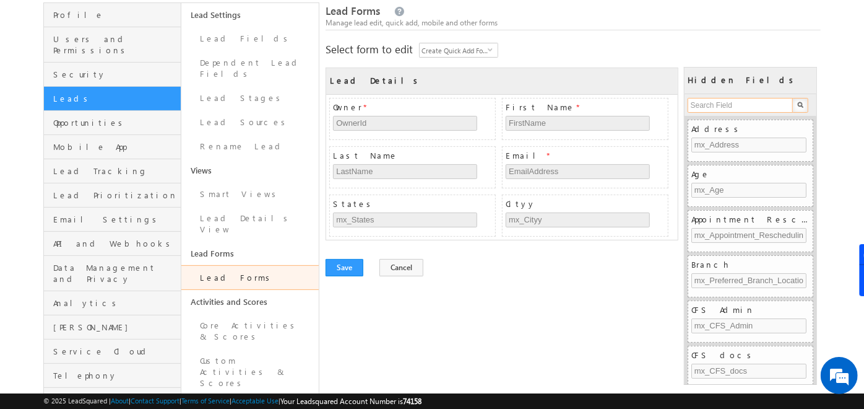
click at [745, 108] on input "text" at bounding box center [741, 105] width 106 height 15
type input "kyc"
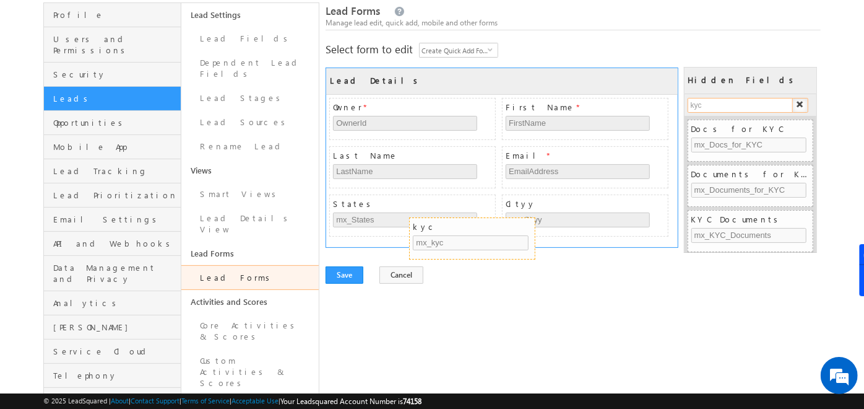
drag, startPoint x: 702, startPoint y: 222, endPoint x: 423, endPoint y: 230, distance: 278.7
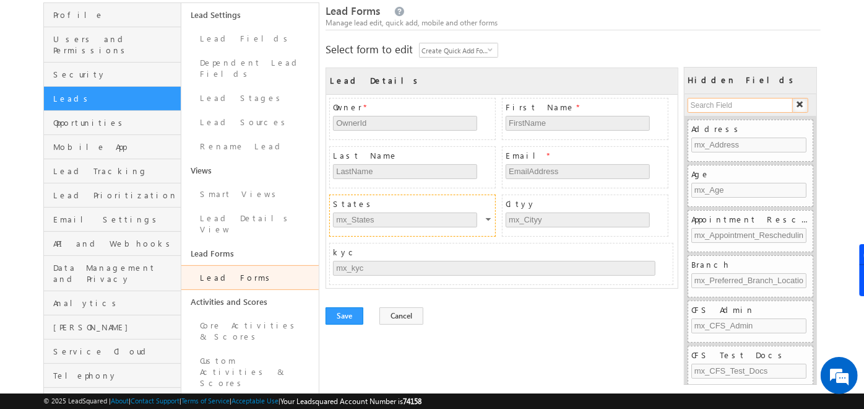
scroll to position [0, 0]
click at [344, 311] on button "Save" at bounding box center [345, 315] width 38 height 17
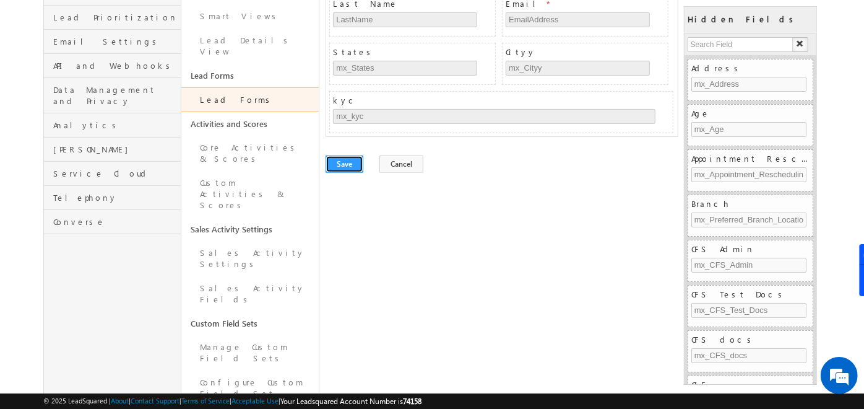
scroll to position [264, 0]
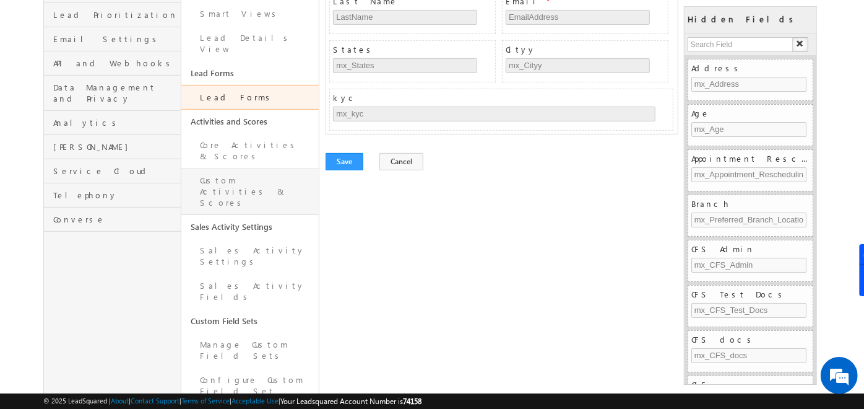
click at [231, 168] on link "Custom Activities & Scores" at bounding box center [249, 191] width 137 height 46
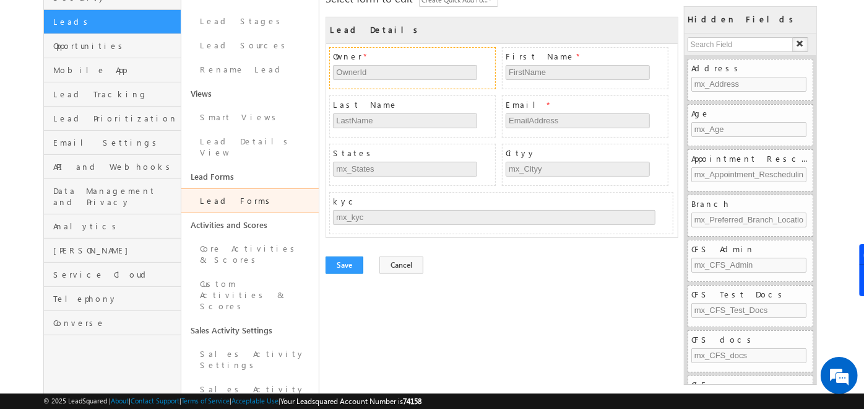
scroll to position [159, 0]
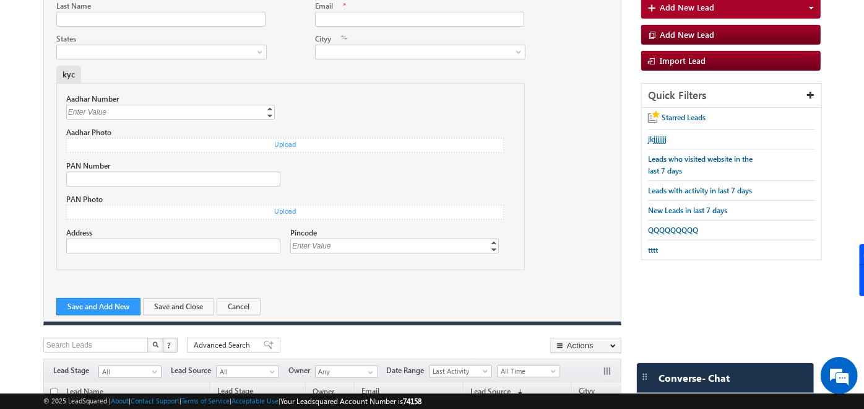
scroll to position [143, 0]
drag, startPoint x: 62, startPoint y: 73, endPoint x: 80, endPoint y: 71, distance: 18.1
click at [80, 71] on div "kyc" at bounding box center [68, 74] width 25 height 17
click at [417, 66] on div at bounding box center [452, 74] width 103 height 17
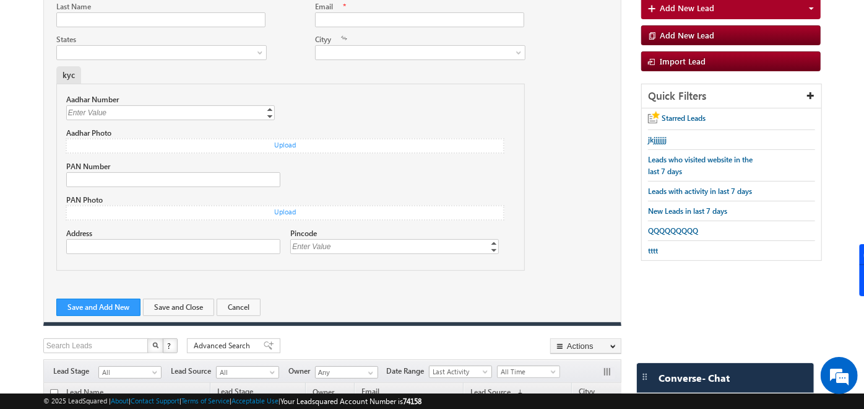
drag, startPoint x: 74, startPoint y: 71, endPoint x: 62, endPoint y: 69, distance: 12.5
click at [62, 69] on div "kyc" at bounding box center [68, 74] width 25 height 17
click at [367, 76] on div "kyc" at bounding box center [223, 74] width 334 height 17
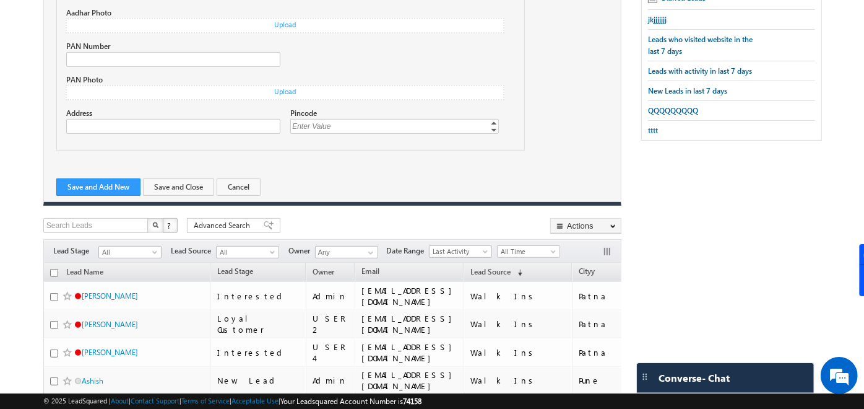
scroll to position [263, 0]
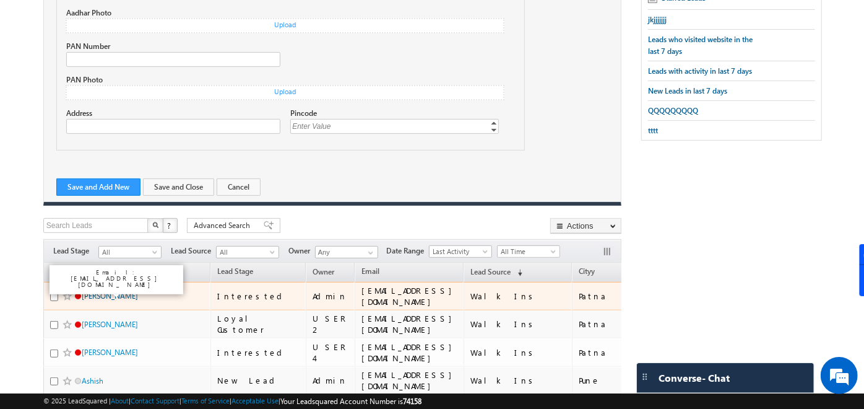
click at [85, 292] on link "[PERSON_NAME]" at bounding box center [110, 295] width 56 height 9
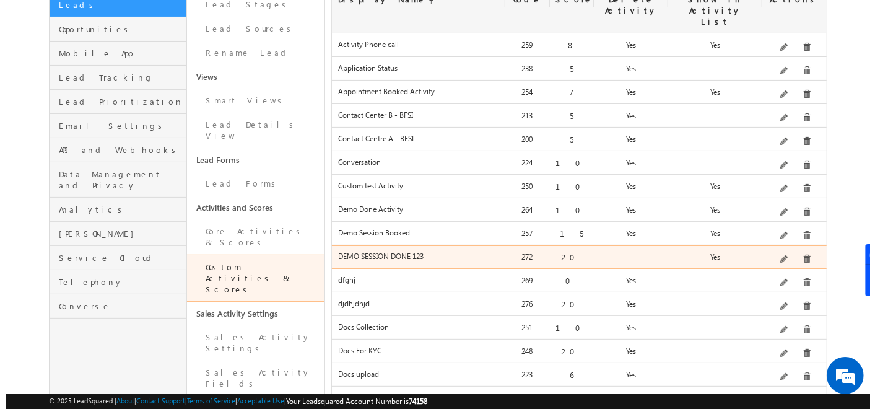
scroll to position [178, 0]
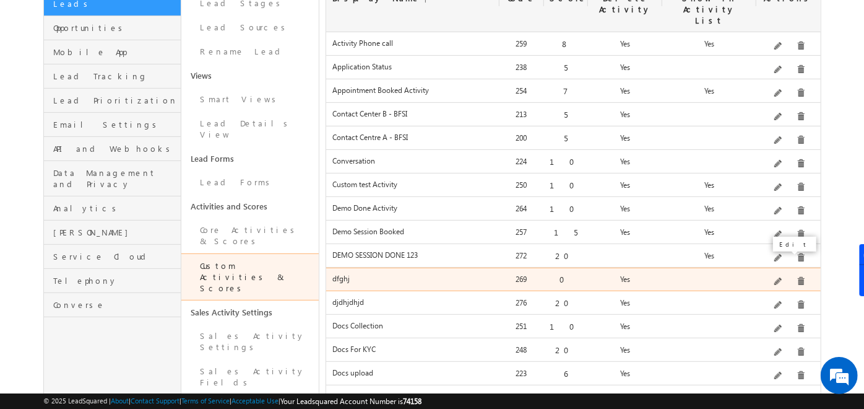
click at [780, 277] on span at bounding box center [778, 281] width 9 height 9
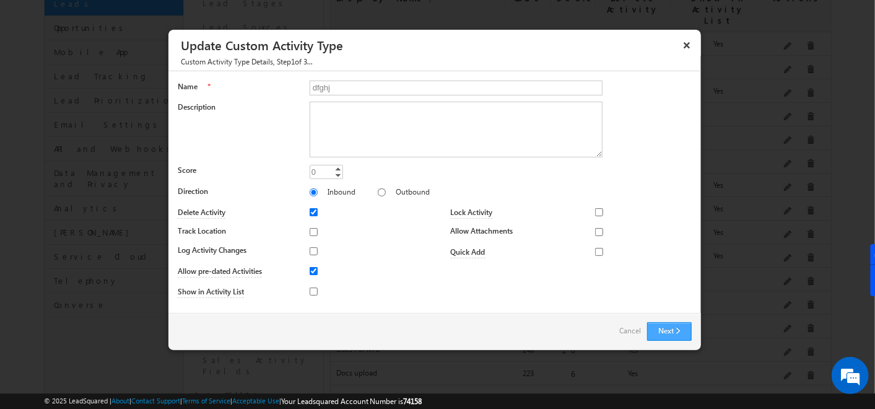
scroll to position [0, 0]
click at [664, 325] on button "Next" at bounding box center [669, 331] width 45 height 19
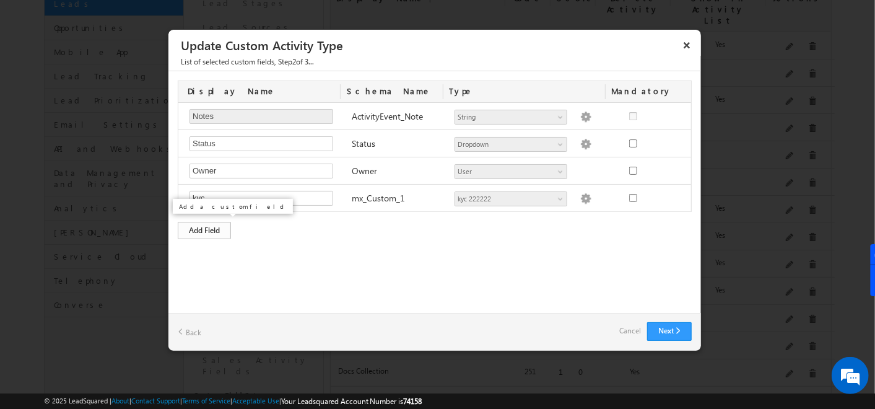
click at [216, 227] on div "Add Field" at bounding box center [204, 230] width 53 height 17
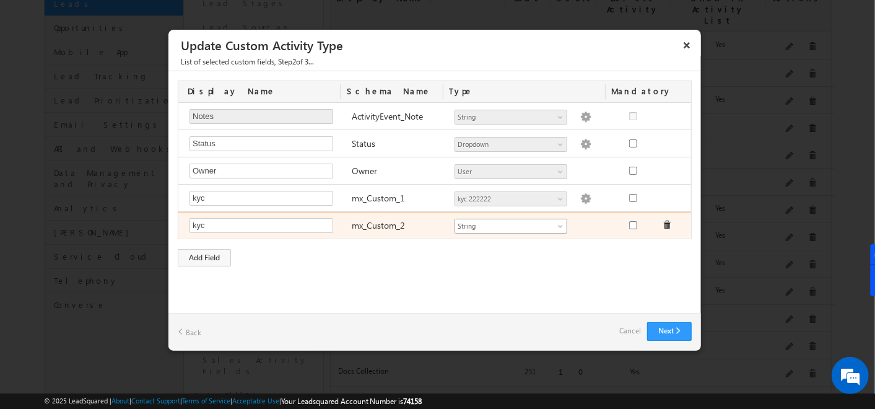
type input "kyc"
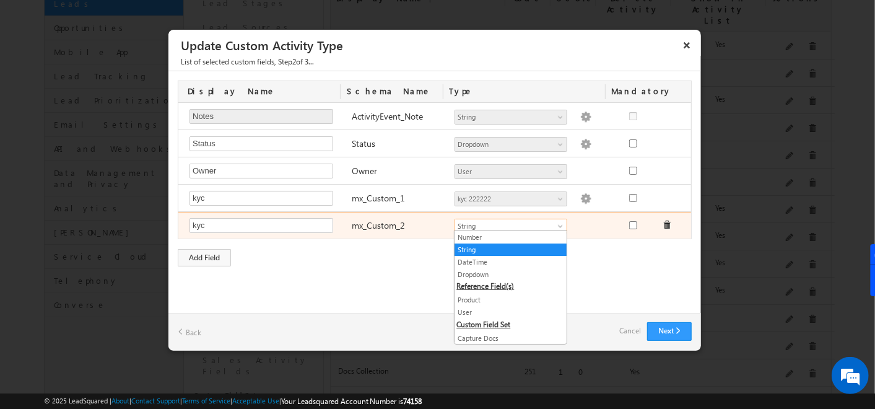
click at [534, 220] on span "String" at bounding box center [505, 225] width 101 height 11
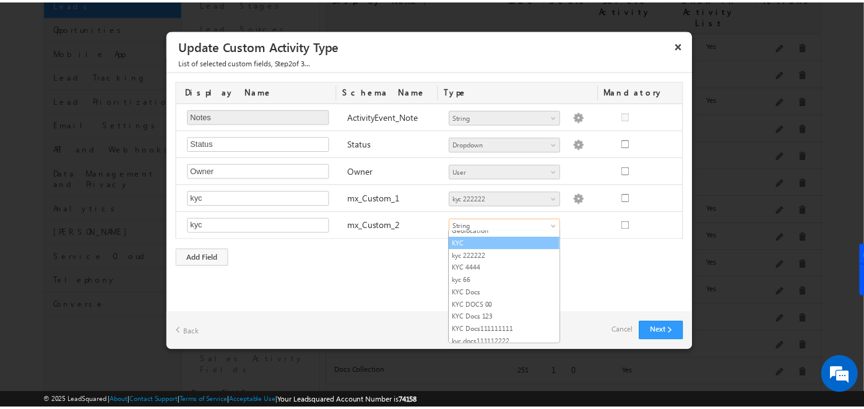
scroll to position [245, 0]
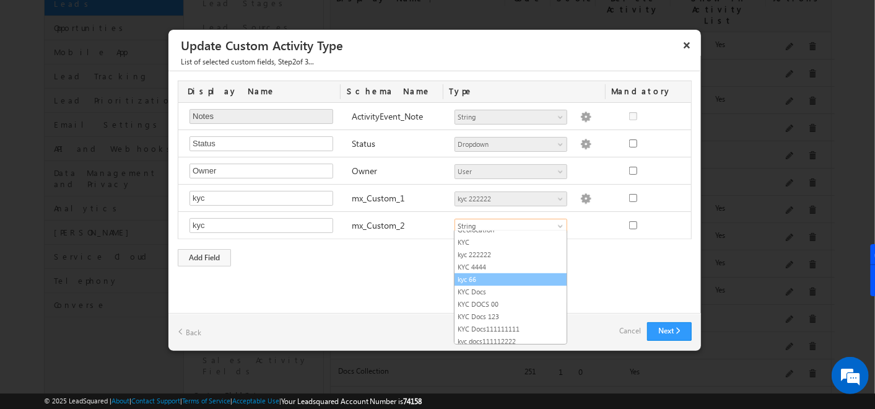
click at [477, 274] on link "kyc 66" at bounding box center [510, 279] width 112 height 11
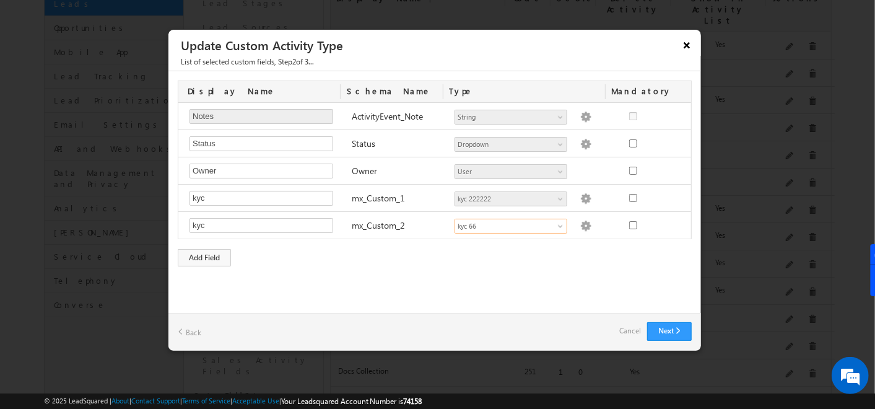
click at [686, 39] on button "×" at bounding box center [687, 45] width 20 height 22
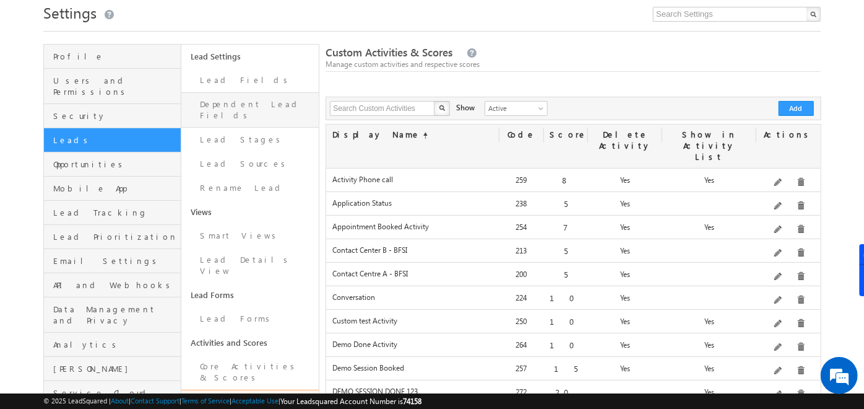
scroll to position [43, 0]
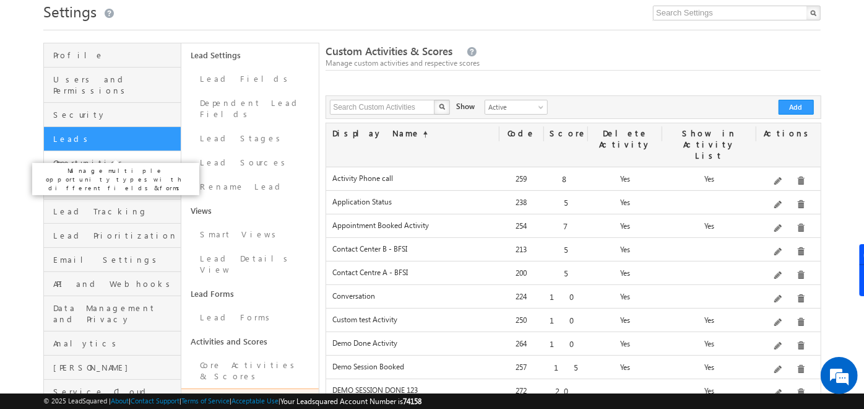
click at [71, 157] on span "Opportunities" at bounding box center [115, 162] width 124 height 11
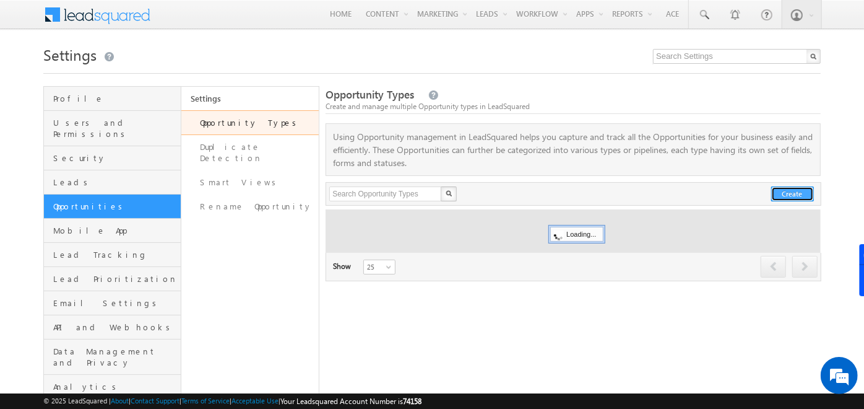
click at [798, 189] on button "Create" at bounding box center [792, 193] width 43 height 15
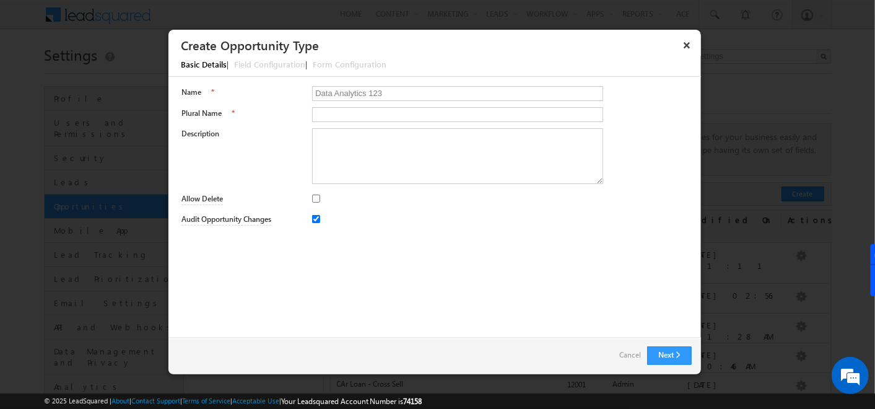
type input "Data Analytics 123"
click at [331, 111] on input "Plural Name" at bounding box center [457, 114] width 291 height 15
type input "Datas"
click at [314, 195] on input "Allow Delete" at bounding box center [316, 198] width 8 height 8
checkbox input "true"
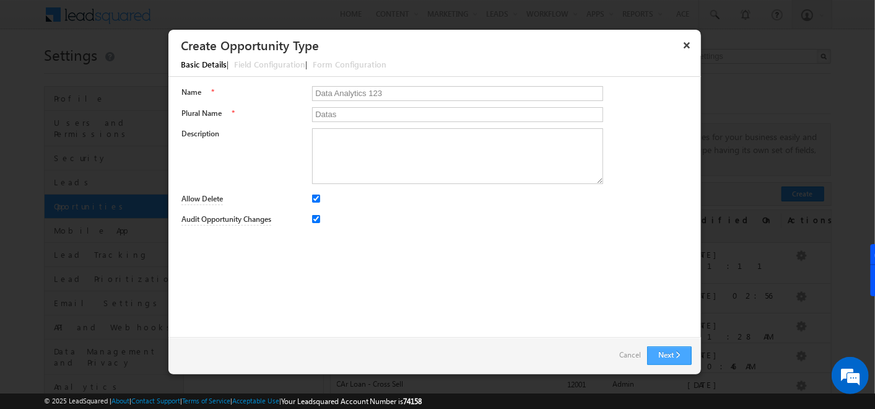
click at [680, 351] on button "Next" at bounding box center [669, 355] width 45 height 19
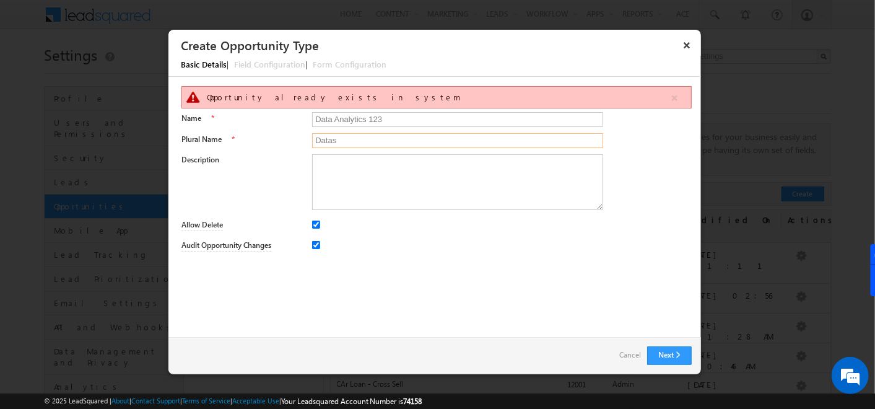
click at [359, 133] on input "Datas" at bounding box center [457, 140] width 291 height 15
click at [675, 346] on button "Next" at bounding box center [669, 355] width 45 height 19
click at [391, 135] on input "Data Analytics" at bounding box center [457, 140] width 291 height 15
type input "Data Analytics 1S"
click at [677, 358] on button "Next" at bounding box center [669, 355] width 45 height 19
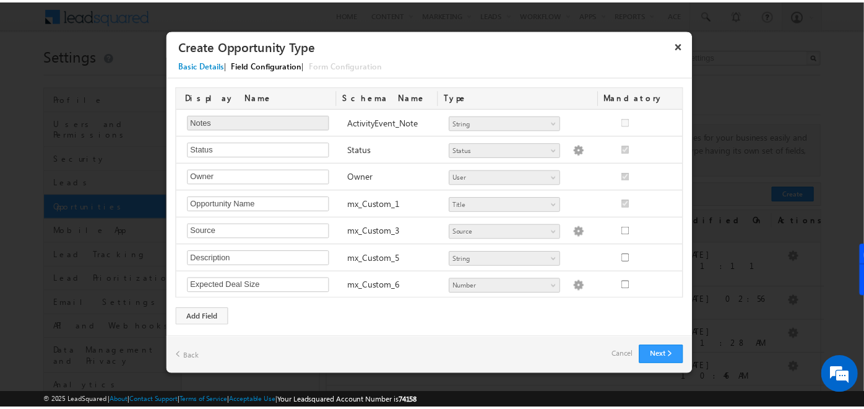
scroll to position [241, 0]
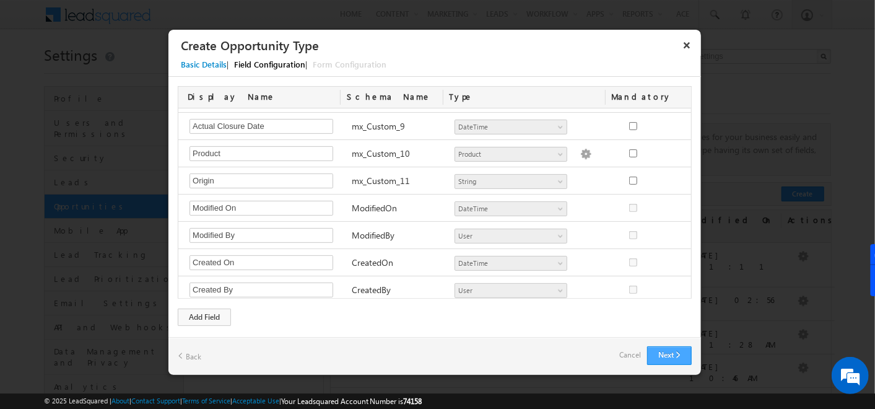
click at [675, 349] on button "Next" at bounding box center [669, 355] width 45 height 19
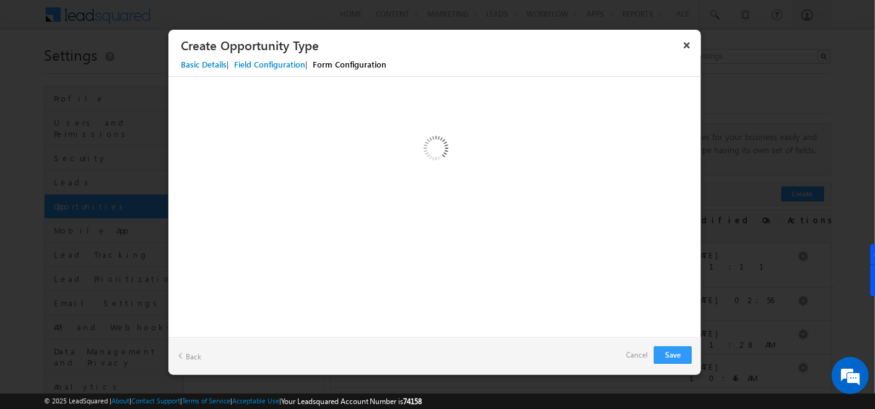
click at [184, 360] on link "Back" at bounding box center [190, 355] width 24 height 19
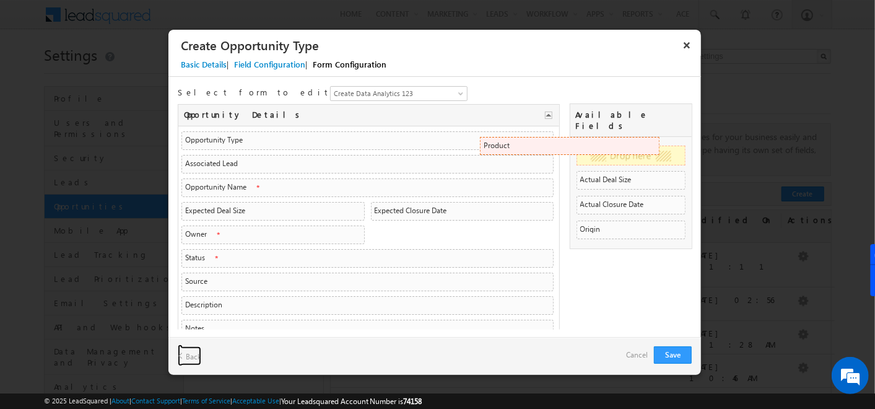
drag, startPoint x: 209, startPoint y: 232, endPoint x: 646, endPoint y: 145, distance: 446.2
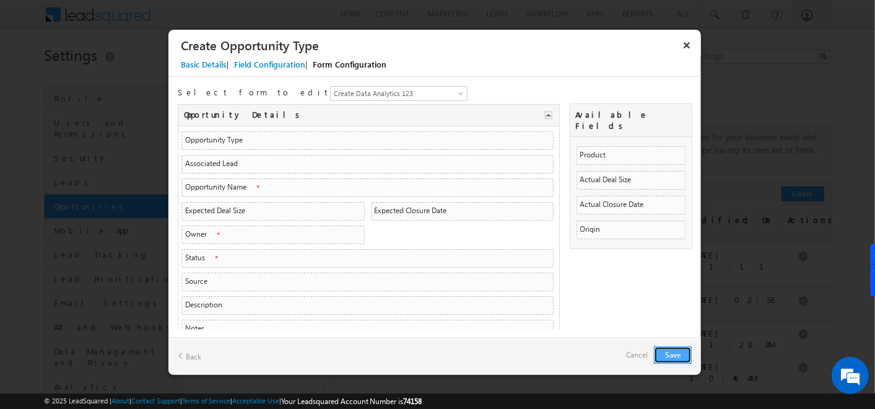
click at [677, 357] on button "Save" at bounding box center [673, 354] width 38 height 17
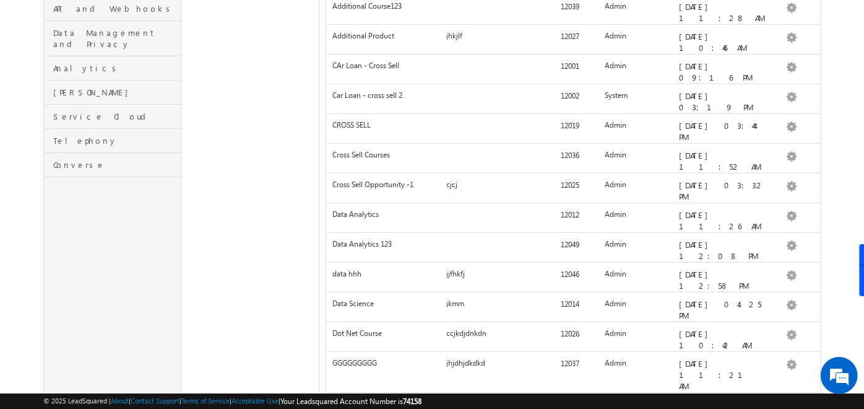
scroll to position [317, 0]
click at [780, 171] on link "Edit" at bounding box center [769, 175] width 74 height 15
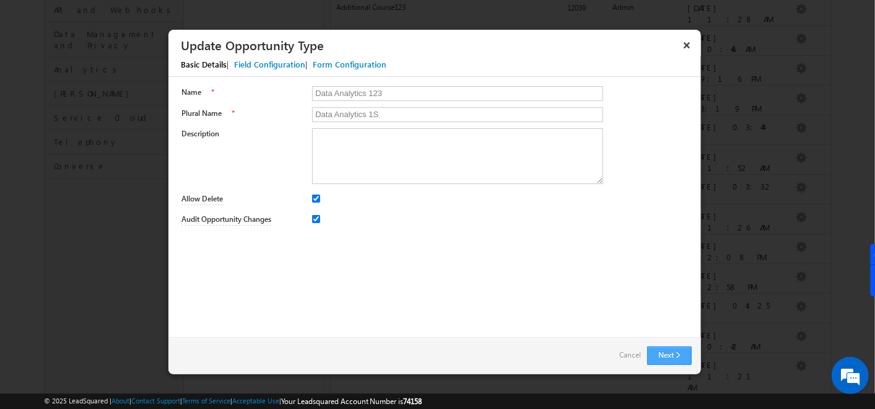
click at [667, 354] on button "Next" at bounding box center [669, 355] width 45 height 19
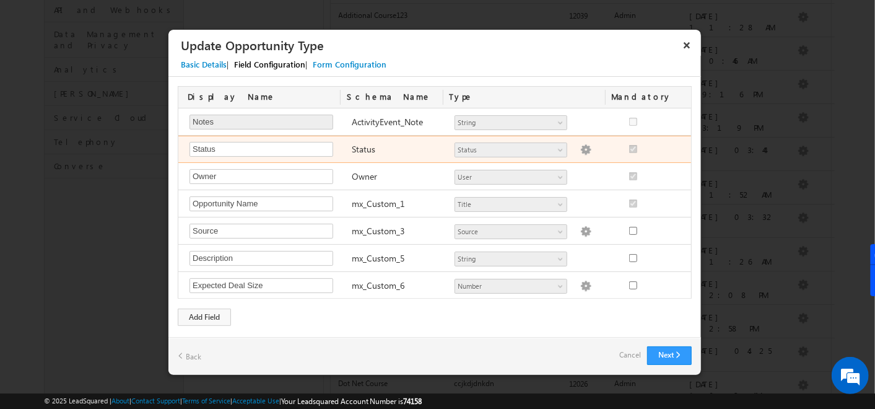
click at [580, 150] on img at bounding box center [585, 149] width 11 height 11
select select "Open"
select select "Prospecting"
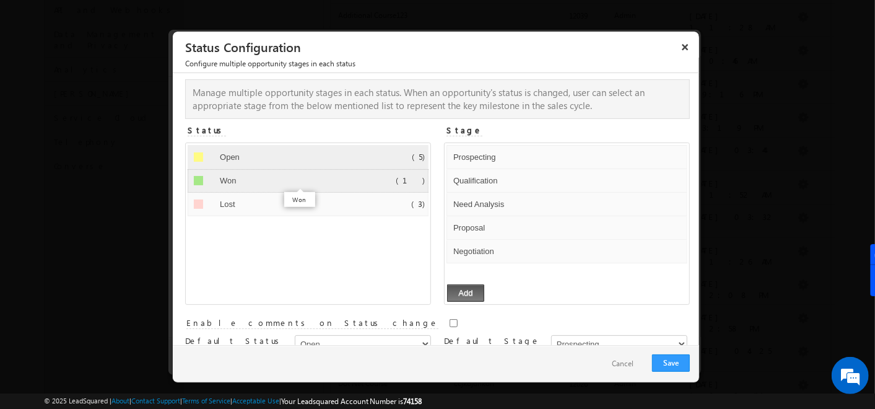
click at [321, 180] on input "Won" at bounding box center [296, 180] width 158 height 15
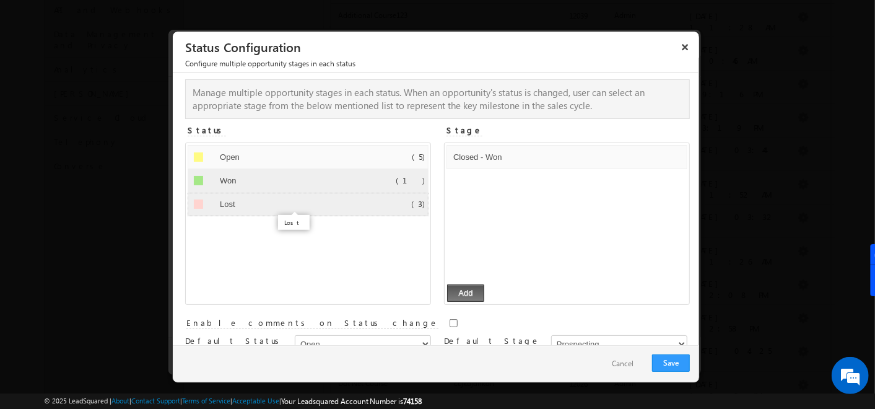
click at [313, 209] on input "Lost" at bounding box center [296, 204] width 158 height 15
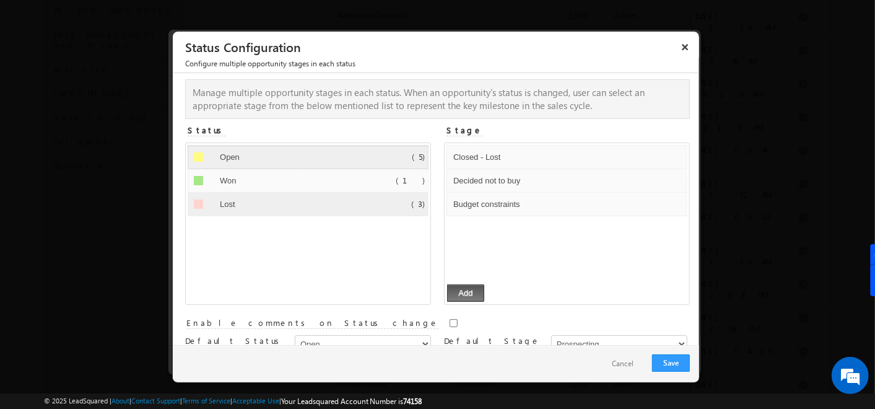
click at [335, 163] on div "Open Default Error processing!" at bounding box center [290, 157] width 147 height 19
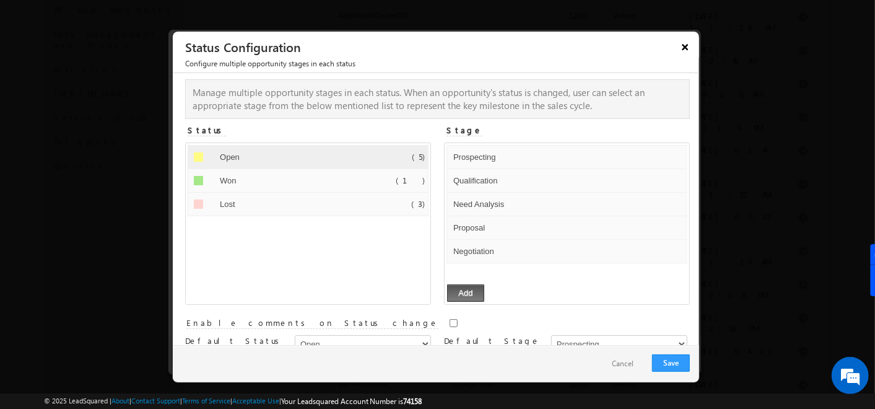
click at [681, 46] on button "×" at bounding box center [685, 47] width 20 height 22
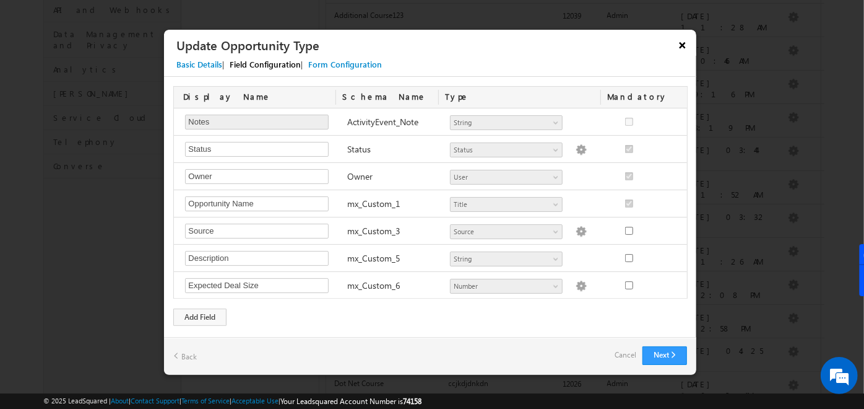
click at [682, 46] on button "×" at bounding box center [683, 45] width 20 height 22
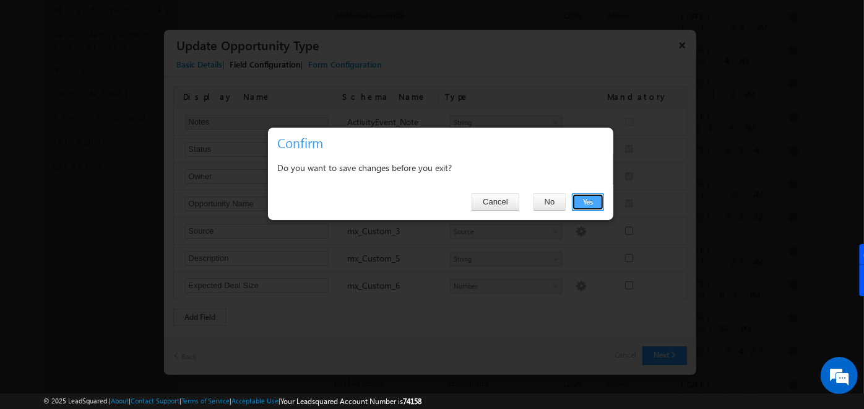
click at [583, 206] on button "Yes" at bounding box center [588, 201] width 32 height 17
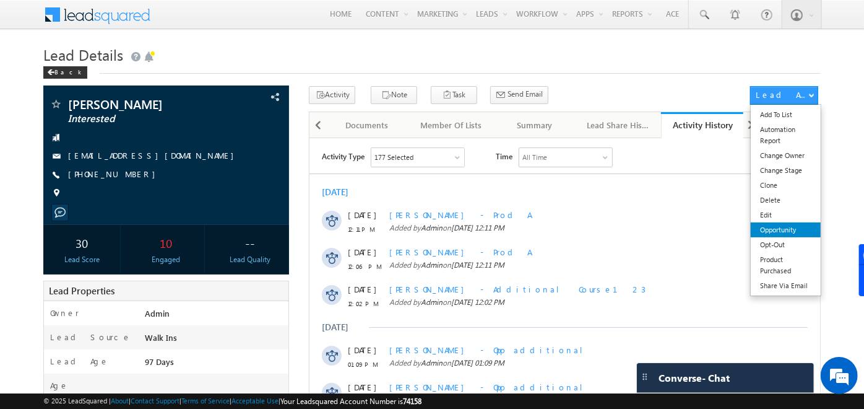
click at [799, 233] on link "Opportunity" at bounding box center [786, 229] width 70 height 15
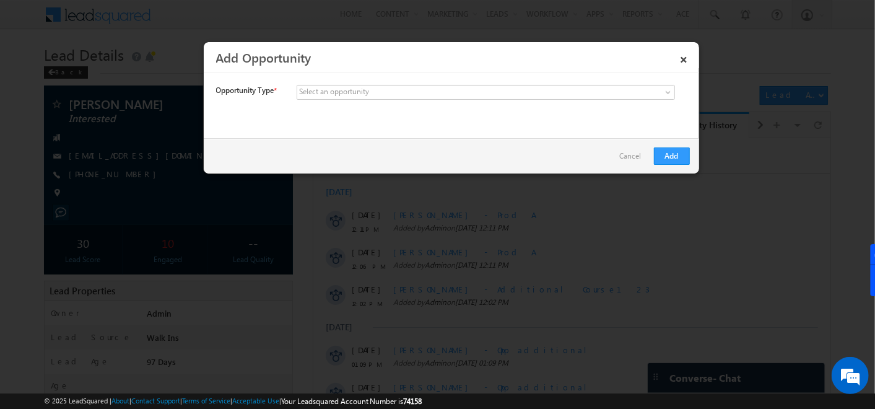
click at [448, 82] on div "Opportunity Type * Select an opportunity 3 BHK Upsell abc Additional Course123 …" at bounding box center [451, 102] width 495 height 53
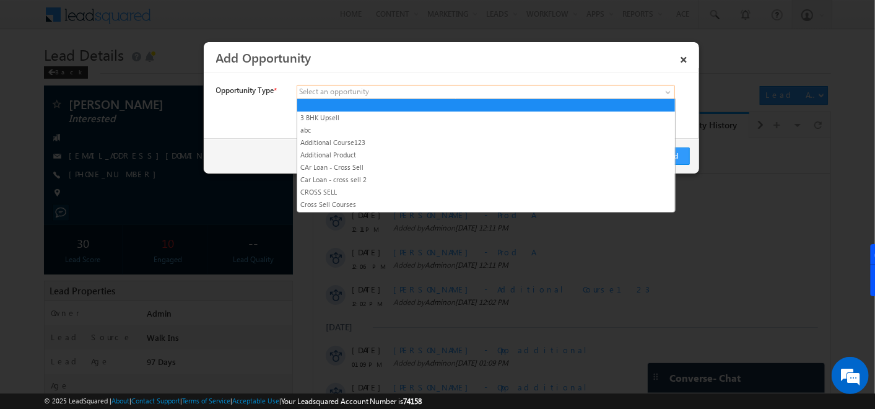
click at [448, 90] on span at bounding box center [393, 92] width 193 height 11
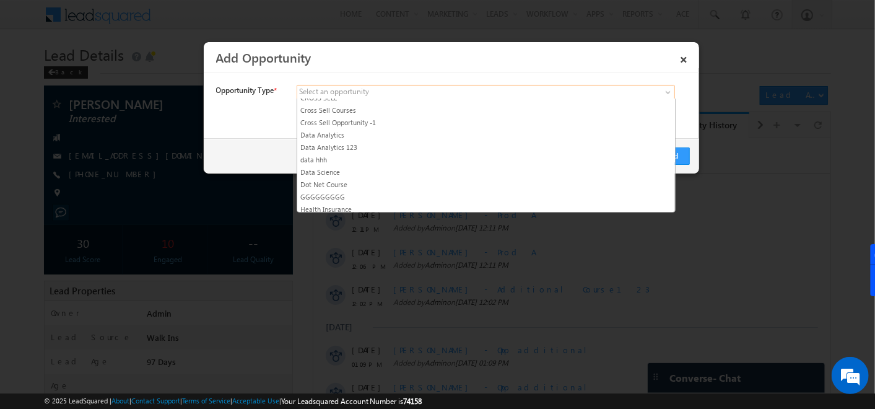
scroll to position [103, 0]
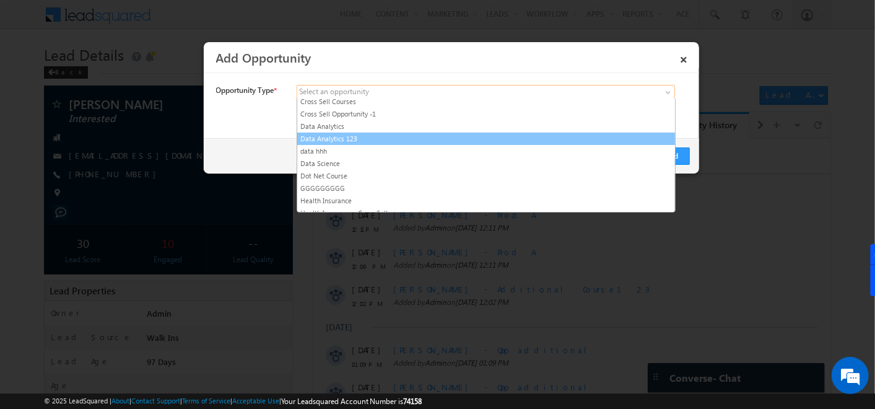
click at [322, 135] on link "Data Analytics 123" at bounding box center [486, 138] width 378 height 11
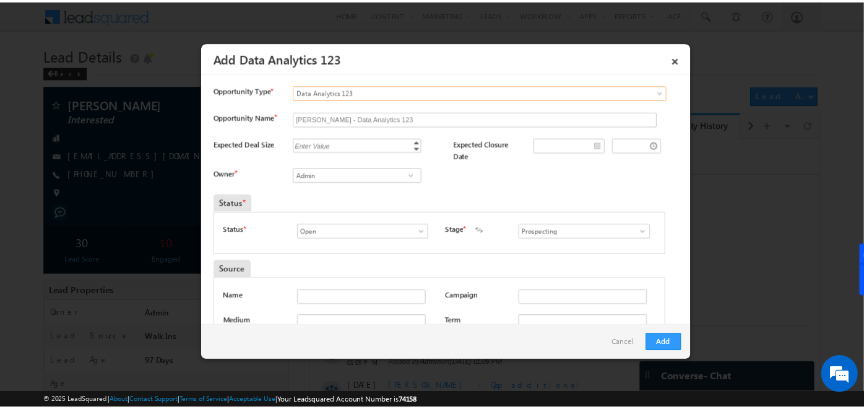
scroll to position [163, 0]
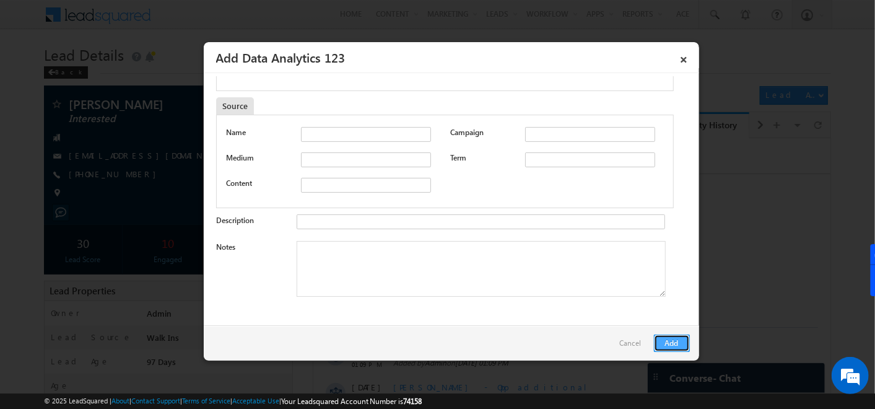
click at [672, 342] on button "Add" at bounding box center [672, 342] width 36 height 17
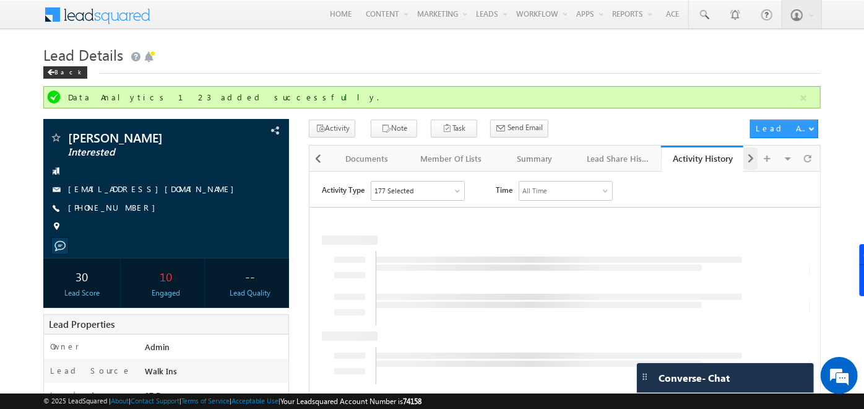
click at [755, 155] on div at bounding box center [751, 158] width 14 height 22
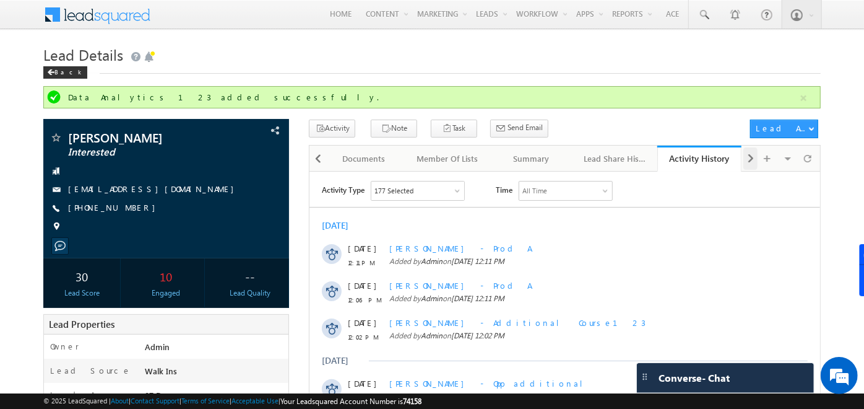
click at [755, 155] on div at bounding box center [751, 158] width 14 height 22
click at [755, 155] on div "Visible Tabs Lead Details Default Tasks Default Notes Default Documents Default…" at bounding box center [781, 157] width 74 height 24
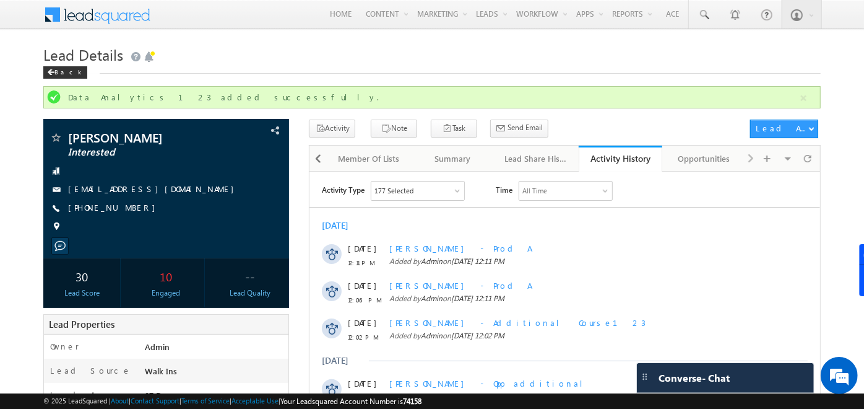
click at [755, 155] on div "Visible Tabs Lead Details Default Tasks Default Notes Default Documents Default…" at bounding box center [781, 157] width 74 height 24
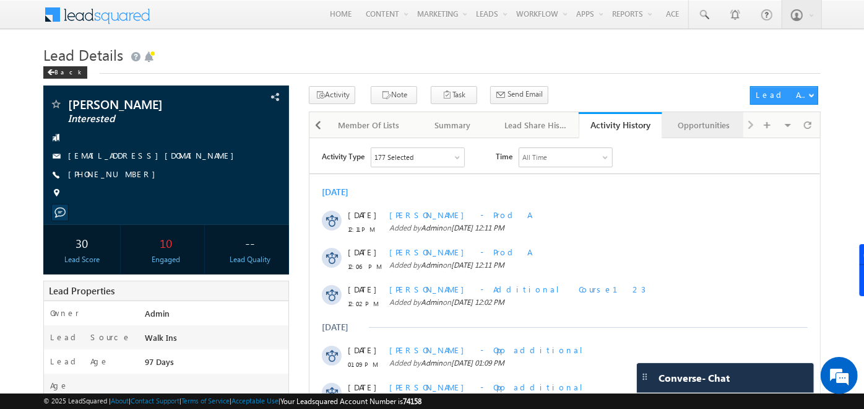
click at [692, 124] on div "Opportunities" at bounding box center [703, 125] width 63 height 15
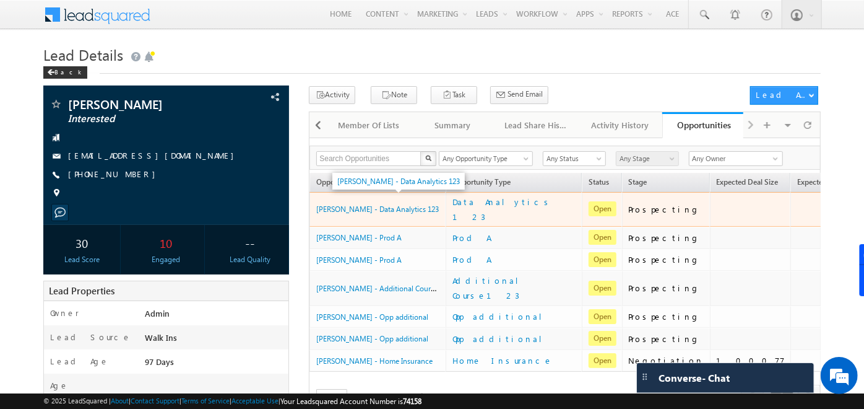
click at [351, 203] on span "Jake - Data Analytics 123" at bounding box center [377, 208] width 123 height 11
click at [352, 204] on link "Jake - Data Analytics 123" at bounding box center [377, 208] width 123 height 9
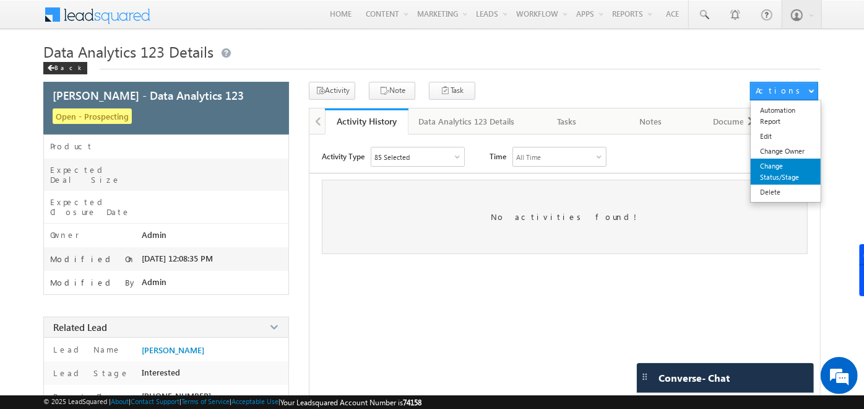
click at [785, 159] on link "Change Status/Stage" at bounding box center [786, 171] width 70 height 26
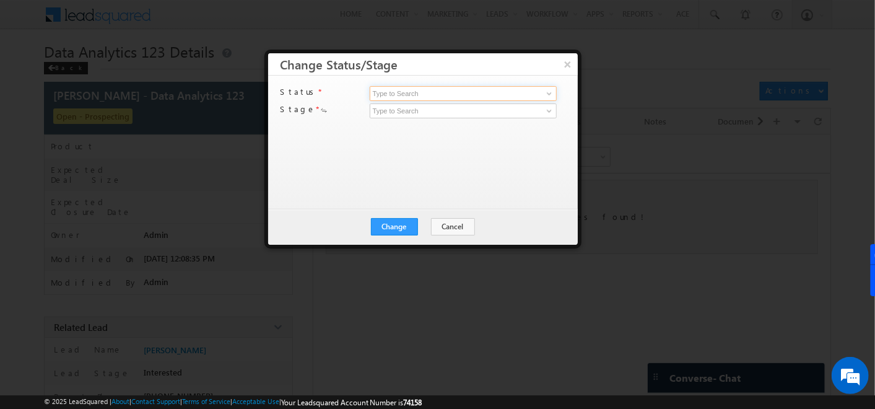
click at [408, 90] on input at bounding box center [463, 93] width 187 height 15
click at [545, 89] on span at bounding box center [549, 94] width 10 height 10
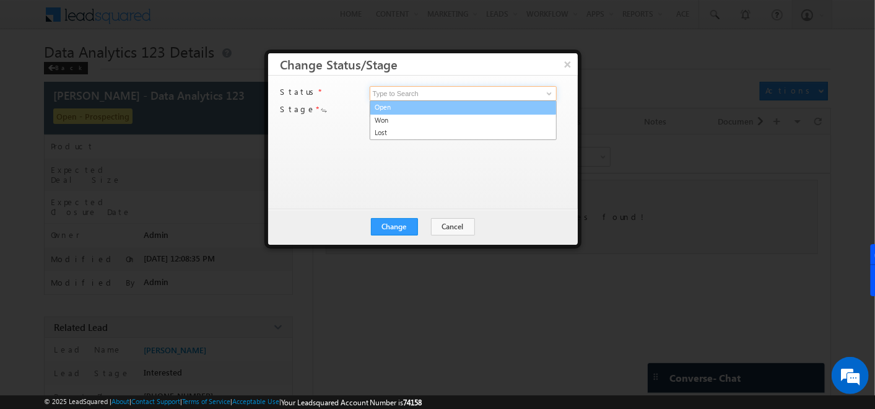
click at [446, 110] on link "Open" at bounding box center [463, 107] width 187 height 14
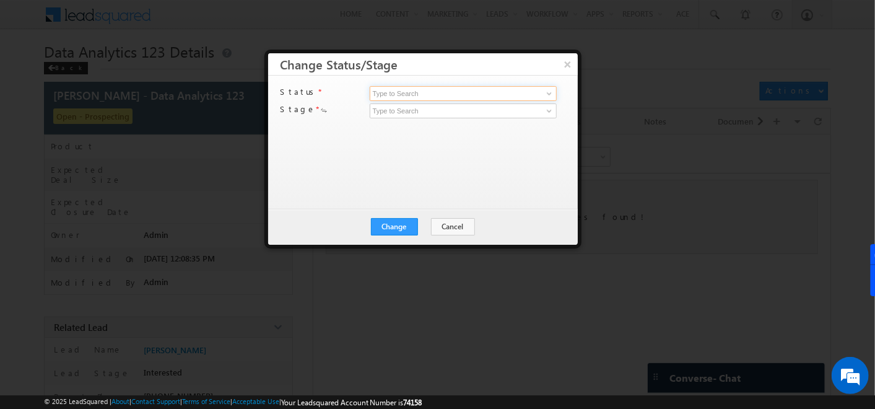
type input "Open"
click at [545, 116] on link at bounding box center [547, 111] width 15 height 12
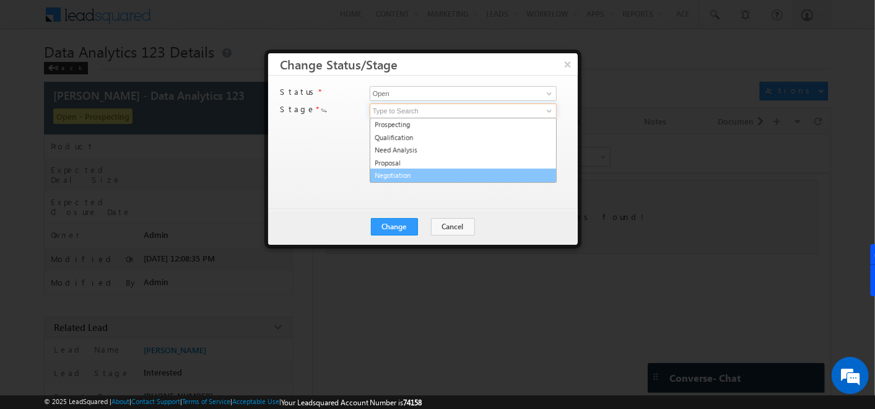
click at [404, 174] on link "Negotiation" at bounding box center [463, 175] width 187 height 14
type input "Negotiation"
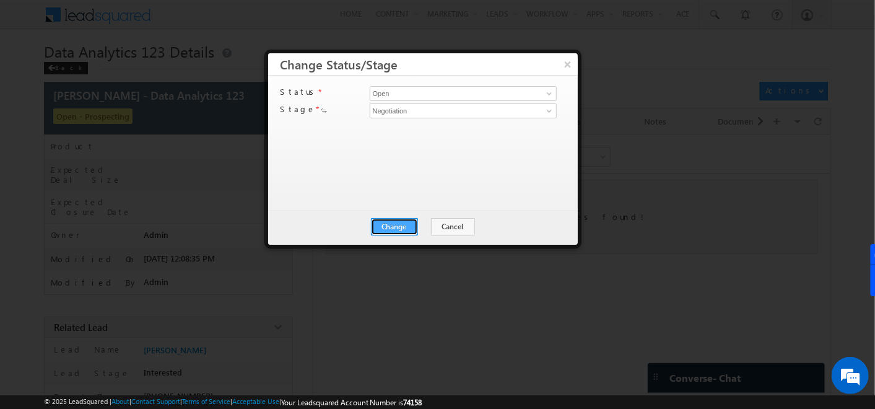
click at [404, 225] on button "Change" at bounding box center [394, 226] width 47 height 17
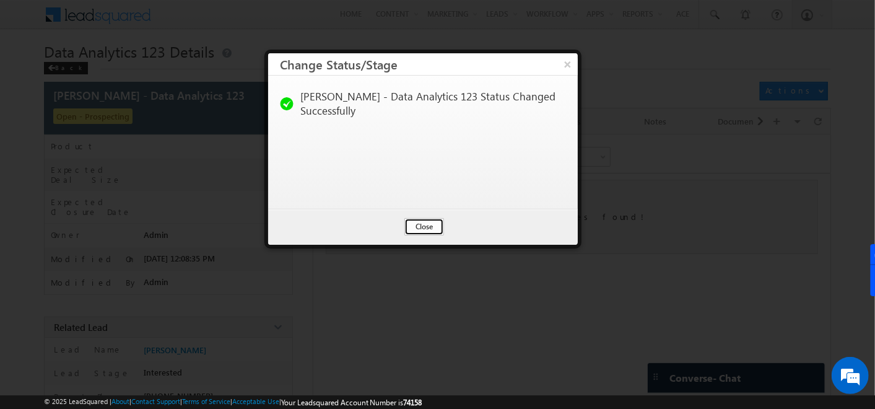
click at [410, 224] on button "Close" at bounding box center [424, 226] width 40 height 17
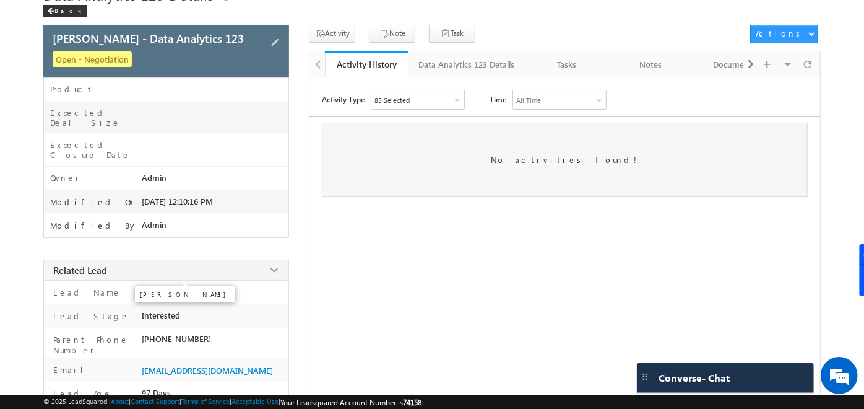
scroll to position [56, 0]
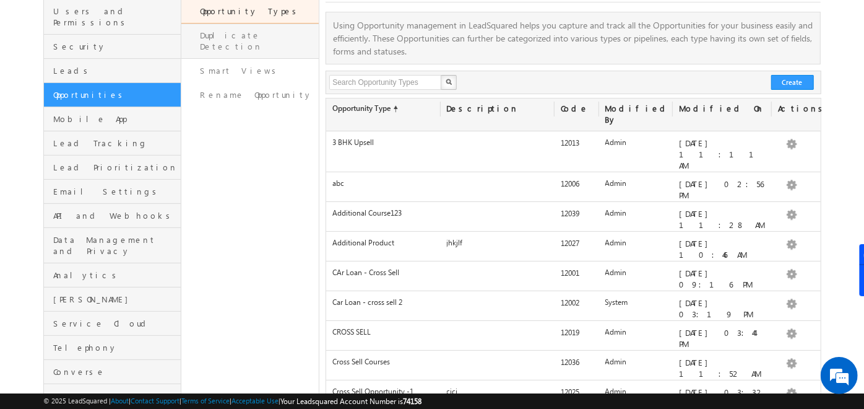
click at [264, 32] on link "Duplicate Detection" at bounding box center [249, 41] width 137 height 35
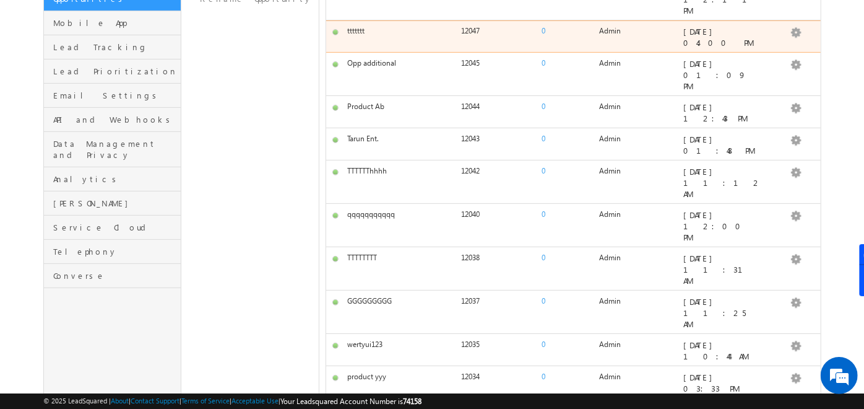
scroll to position [384, 0]
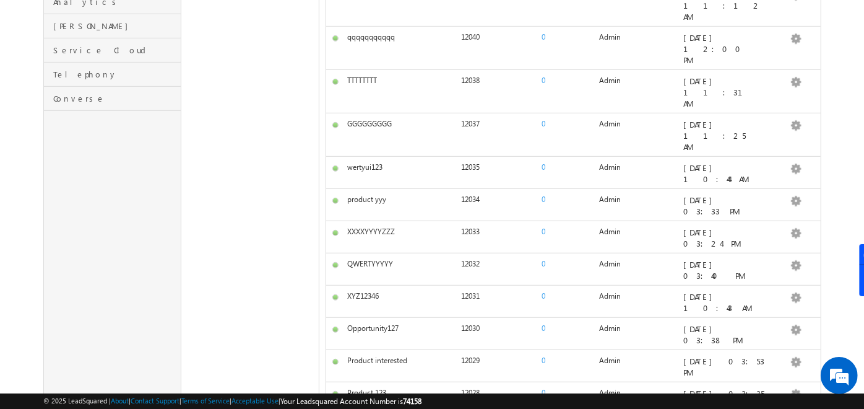
click at [373, 342] on link "50" at bounding box center [374, 345] width 32 height 11
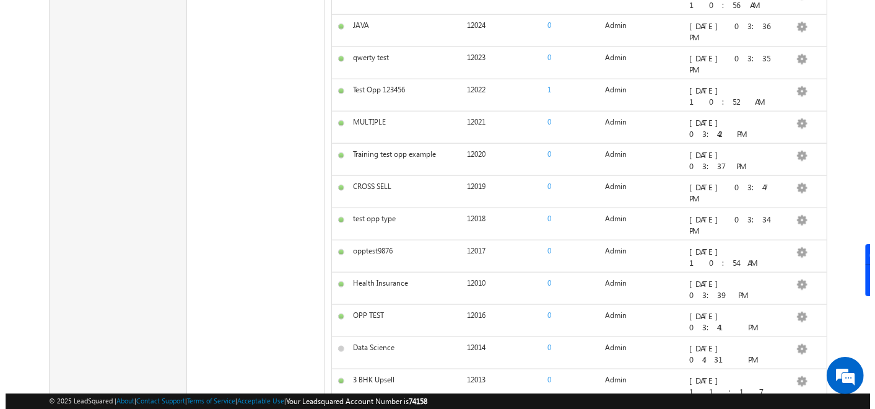
scroll to position [0, 0]
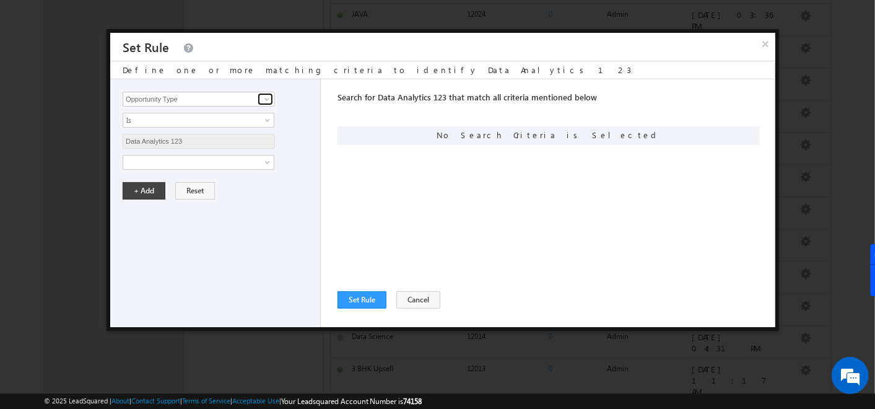
click at [263, 99] on span at bounding box center [267, 99] width 10 height 10
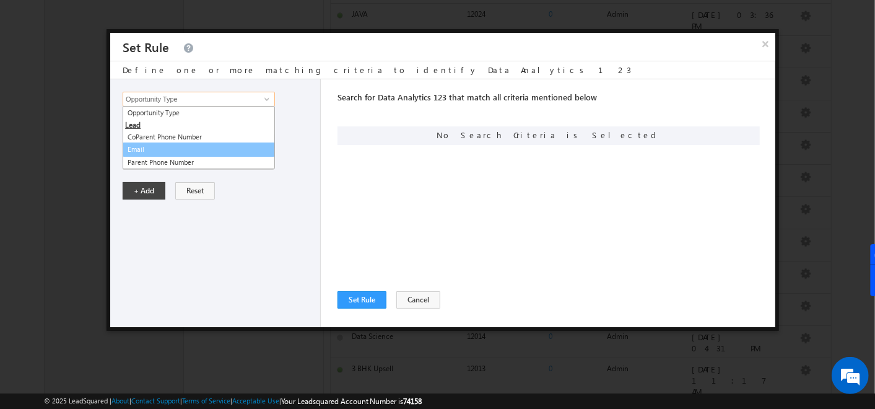
click at [145, 150] on link "Email" at bounding box center [199, 149] width 152 height 14
type input "Email"
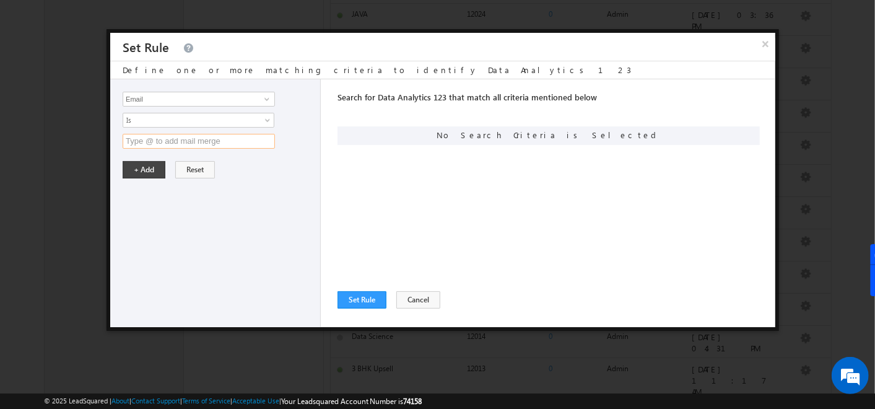
click at [137, 137] on input "text" at bounding box center [199, 141] width 152 height 15
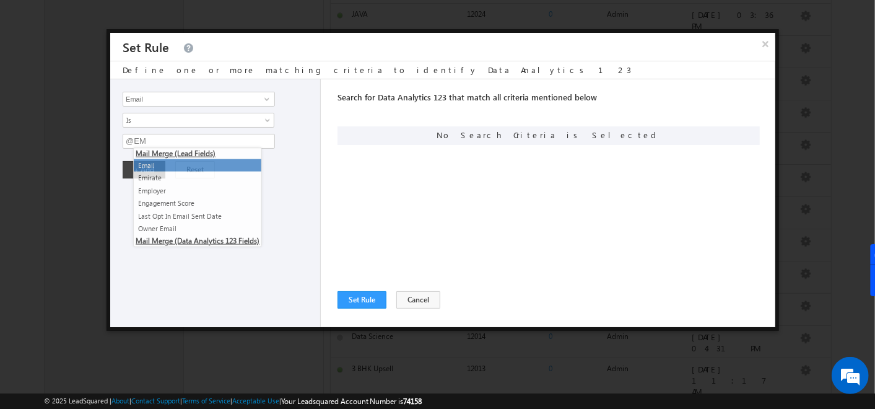
click at [154, 168] on li "Email" at bounding box center [198, 165] width 128 height 13
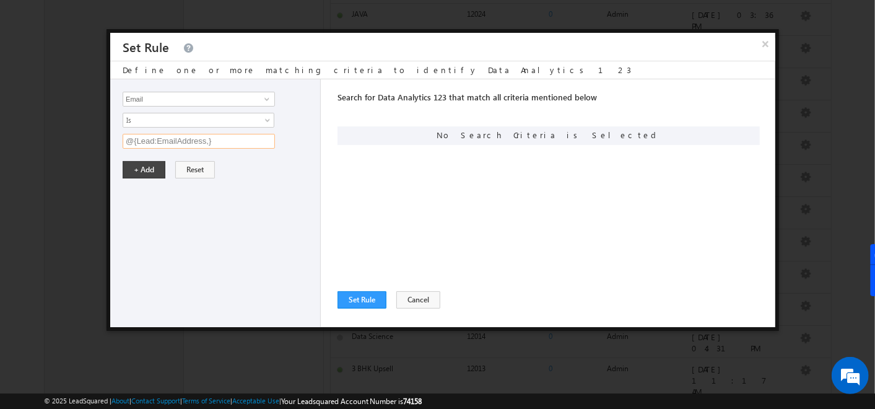
drag, startPoint x: 224, startPoint y: 143, endPoint x: 66, endPoint y: 131, distance: 158.4
click at [66, 131] on body "Menu Admin soumy ahosk oti7@ gmail" at bounding box center [437, 87] width 875 height 1806
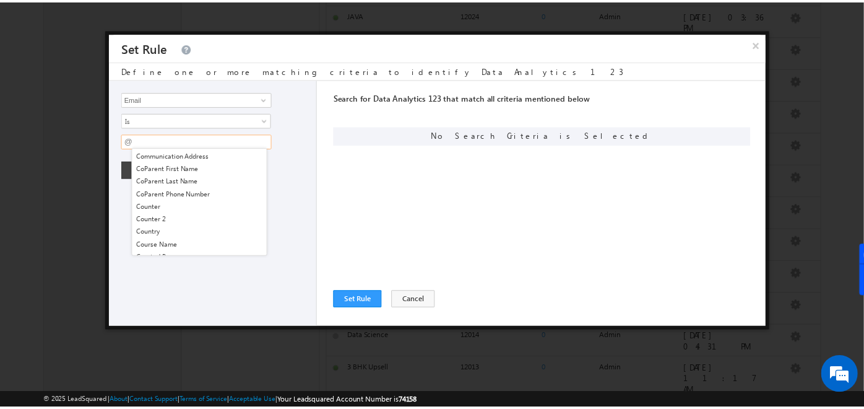
scroll to position [99, 0]
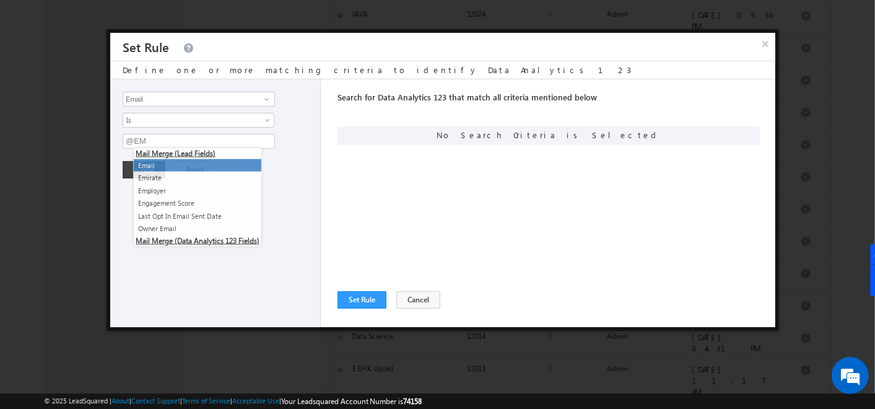
click at [157, 166] on li "Email" at bounding box center [198, 165] width 128 height 13
type input "@{Lead:EmailAddress,}"
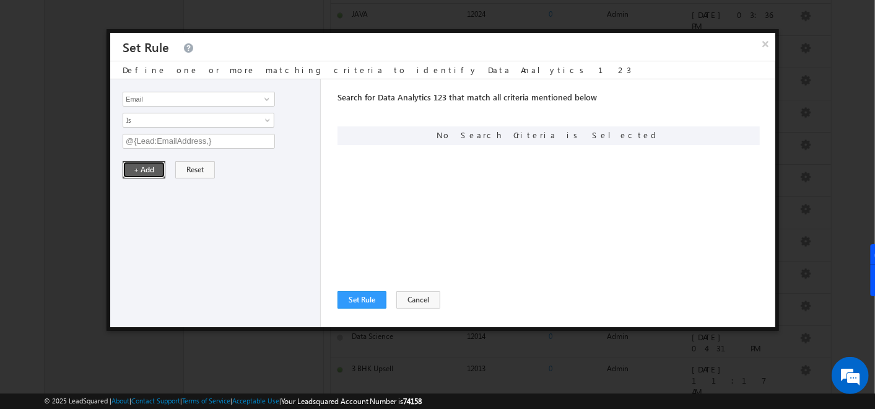
click at [142, 168] on button "+ Add" at bounding box center [144, 169] width 43 height 17
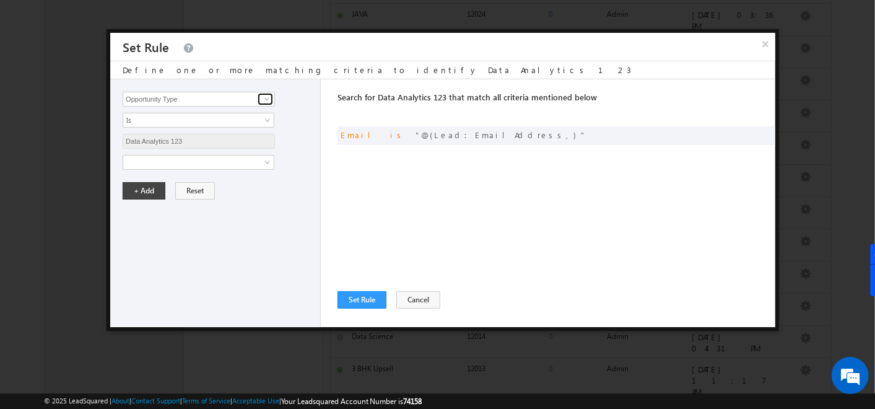
click at [269, 93] on link at bounding box center [265, 99] width 15 height 12
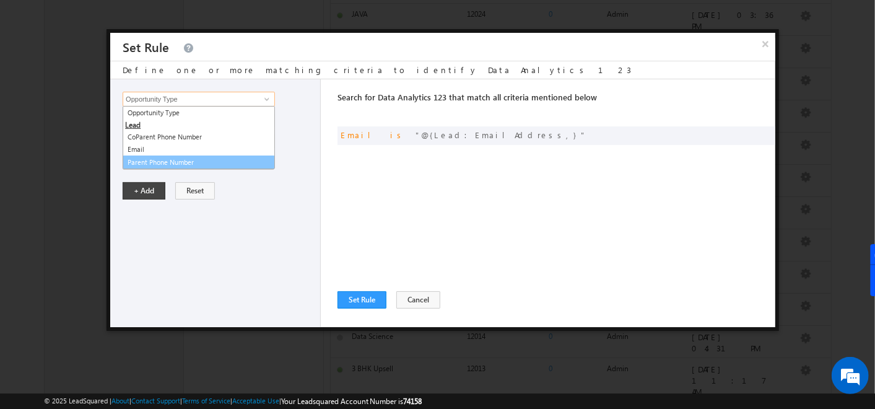
click at [180, 158] on link "Parent Phone Number" at bounding box center [199, 162] width 152 height 14
type input "Parent Phone Number"
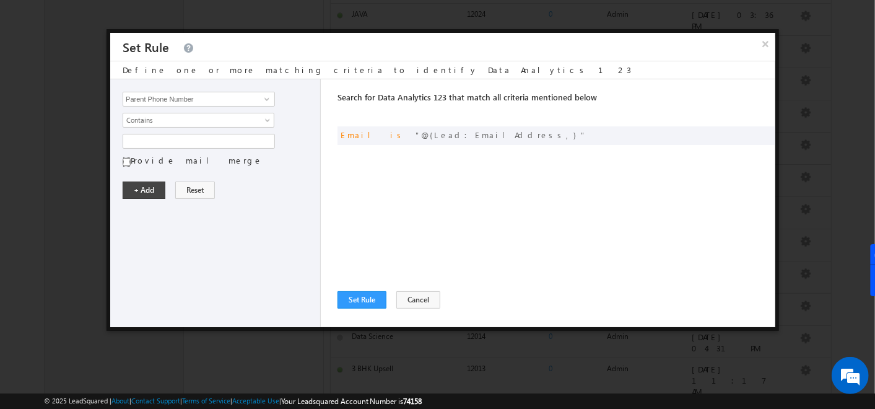
click at [127, 157] on input "Provide mail merge" at bounding box center [127, 162] width 8 height 11
checkbox input "true"
click at [137, 142] on input "text" at bounding box center [199, 141] width 152 height 15
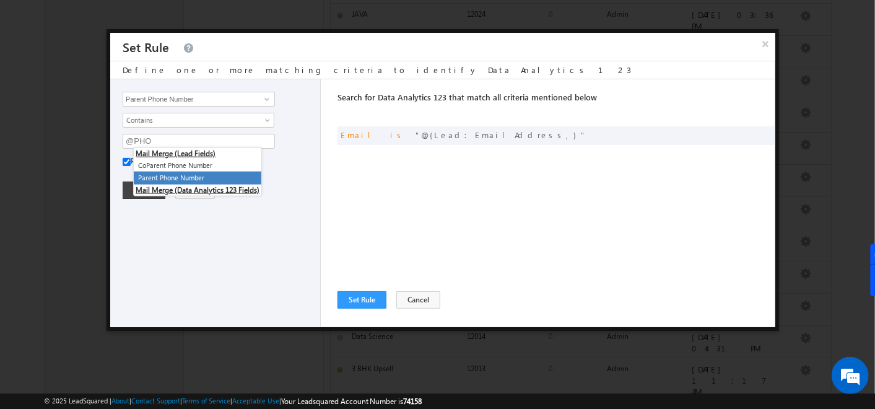
click at [151, 175] on li "Parent Phone Number" at bounding box center [198, 177] width 128 height 13
type input "@{Lead:Phone,}"
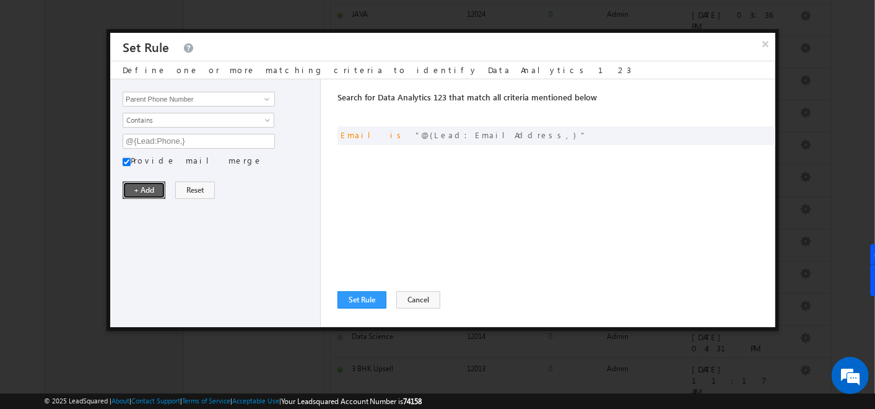
click at [148, 189] on button "+ Add" at bounding box center [144, 189] width 43 height 17
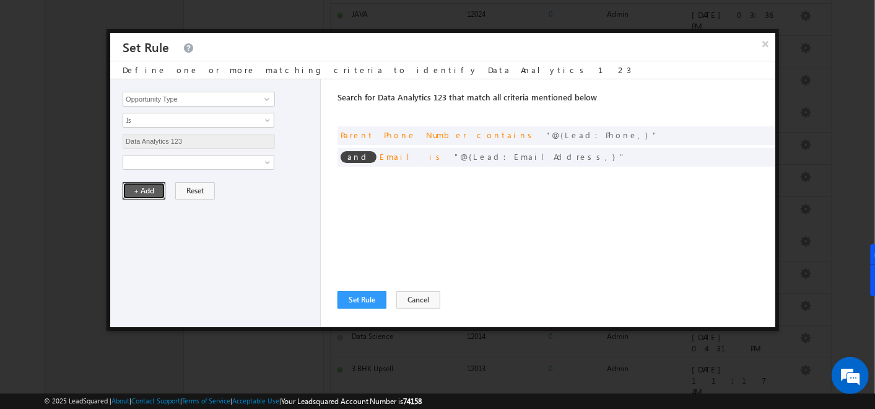
click at [151, 182] on button "+ Add" at bounding box center [144, 190] width 43 height 17
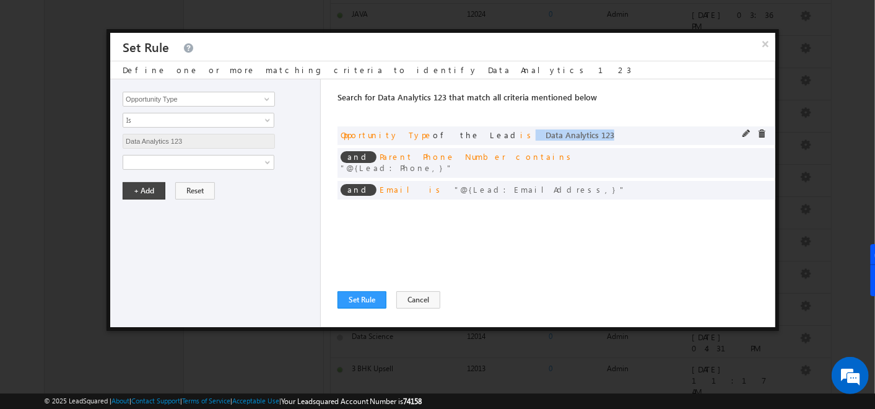
drag, startPoint x: 523, startPoint y: 131, endPoint x: 453, endPoint y: 135, distance: 70.1
click at [453, 135] on div "and Opportunity Type of the Lead is Data Analytics 123" at bounding box center [481, 134] width 280 height 11
click at [358, 295] on button "Set Rule" at bounding box center [361, 299] width 49 height 17
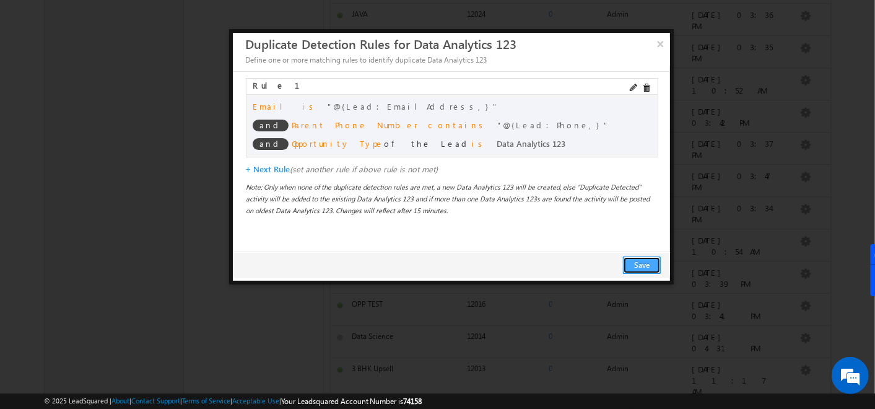
click at [638, 267] on button "Save" at bounding box center [642, 264] width 38 height 17
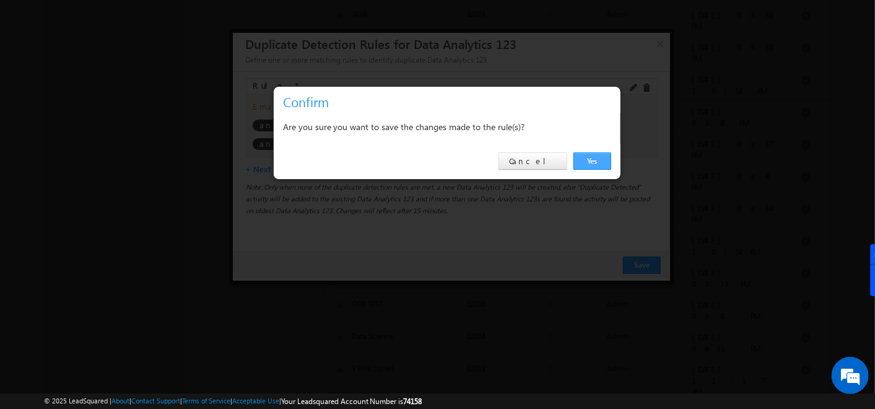
click at [592, 162] on link "Yes" at bounding box center [592, 160] width 38 height 17
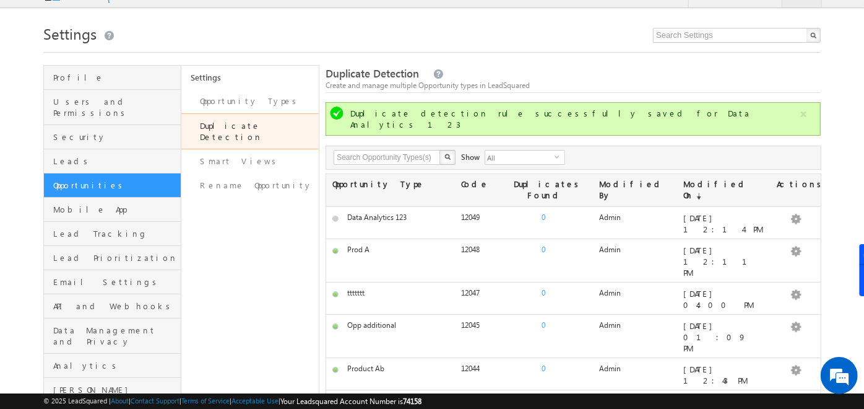
scroll to position [0, 0]
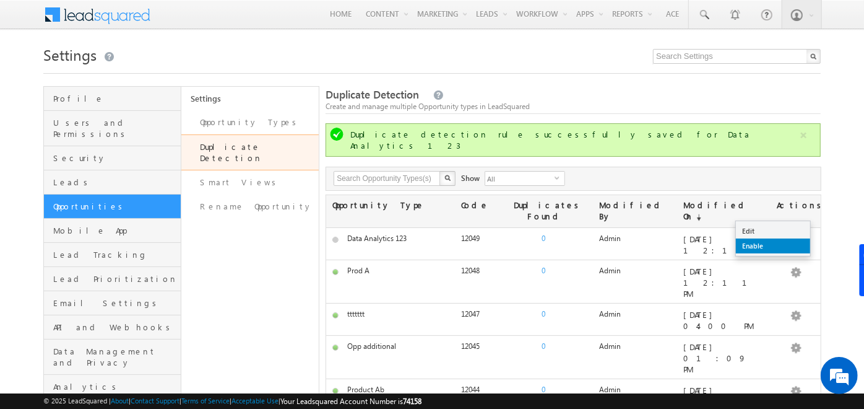
click at [769, 249] on link "Enable" at bounding box center [773, 245] width 74 height 15
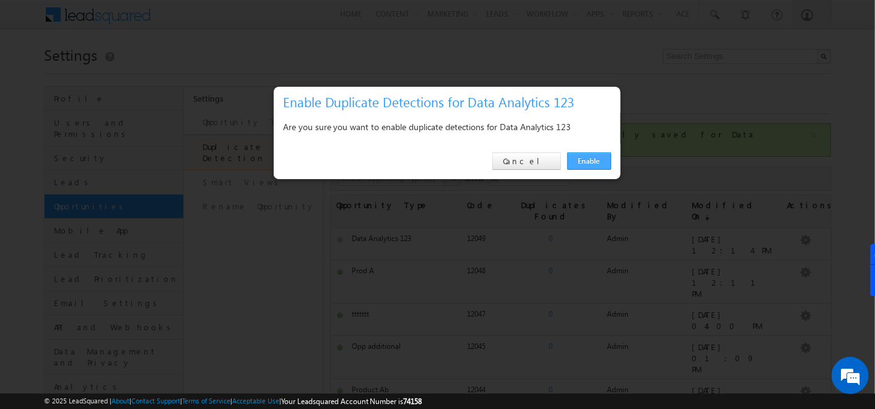
click at [594, 160] on link "Enable" at bounding box center [589, 160] width 44 height 17
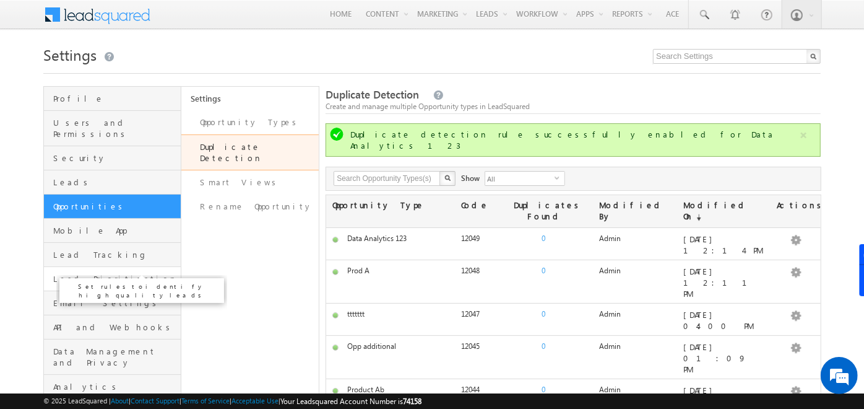
click at [104, 273] on span "Lead Prioritization" at bounding box center [115, 278] width 124 height 11
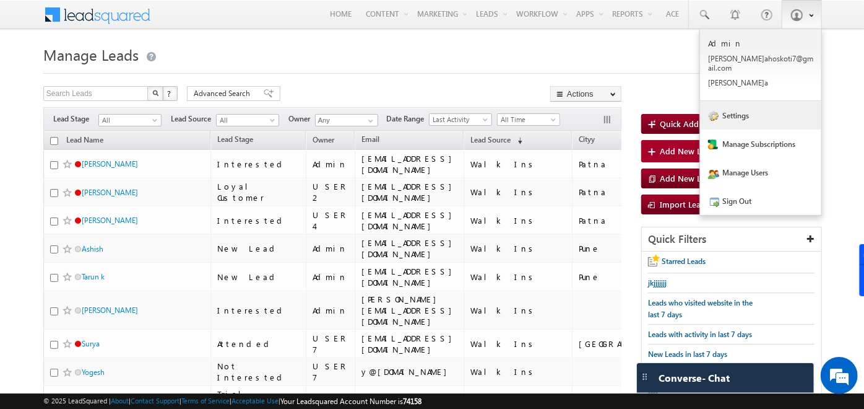
click at [752, 101] on link "Settings" at bounding box center [760, 115] width 121 height 28
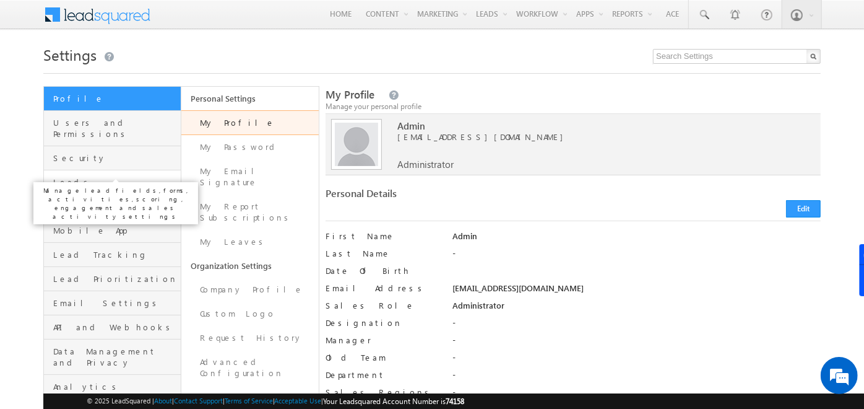
click at [111, 176] on span "Leads" at bounding box center [115, 181] width 124 height 11
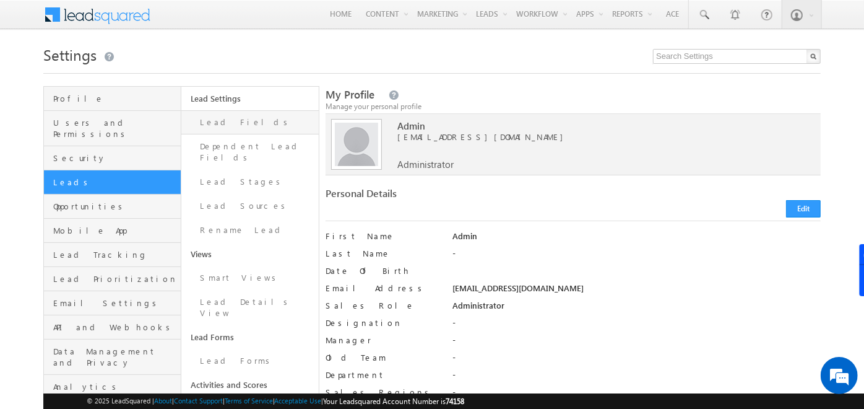
click at [221, 124] on link "Lead Fields" at bounding box center [249, 122] width 137 height 24
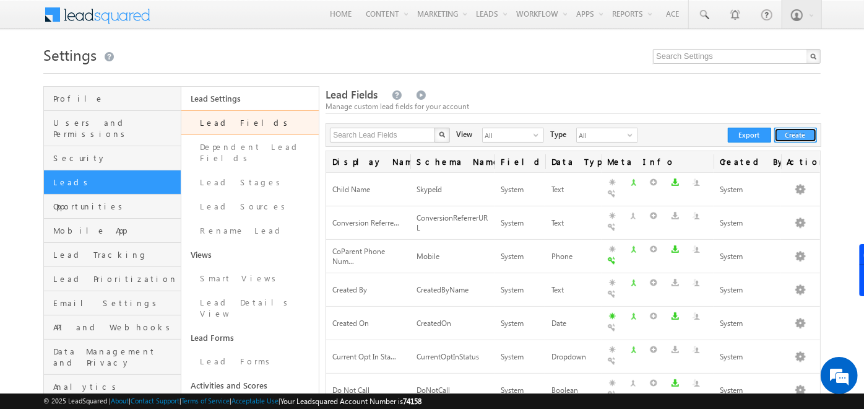
click at [799, 128] on button "Create" at bounding box center [795, 135] width 43 height 15
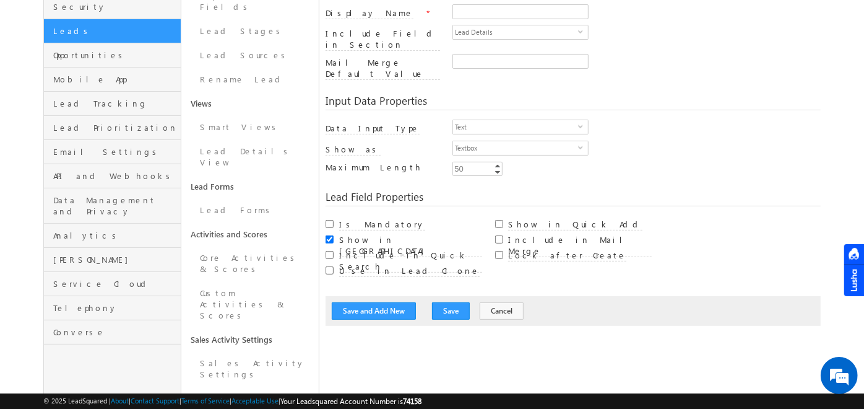
scroll to position [155, 0]
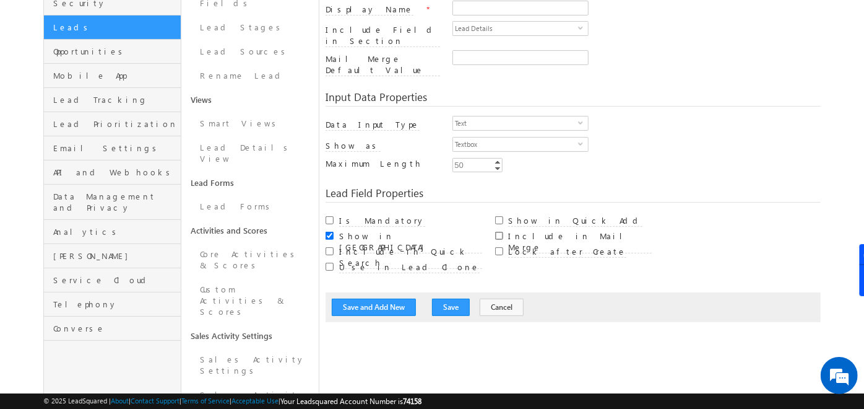
click at [500, 232] on input "Include in Mail Merge" at bounding box center [499, 236] width 8 height 8
checkbox input "true"
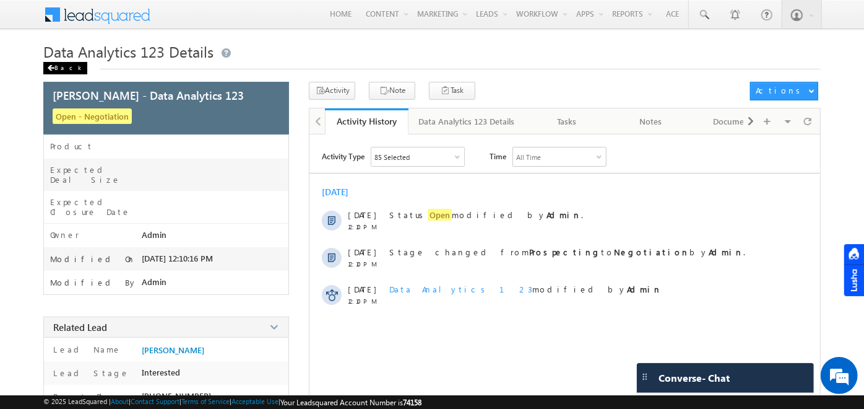
click at [61, 69] on div "Back" at bounding box center [65, 68] width 44 height 12
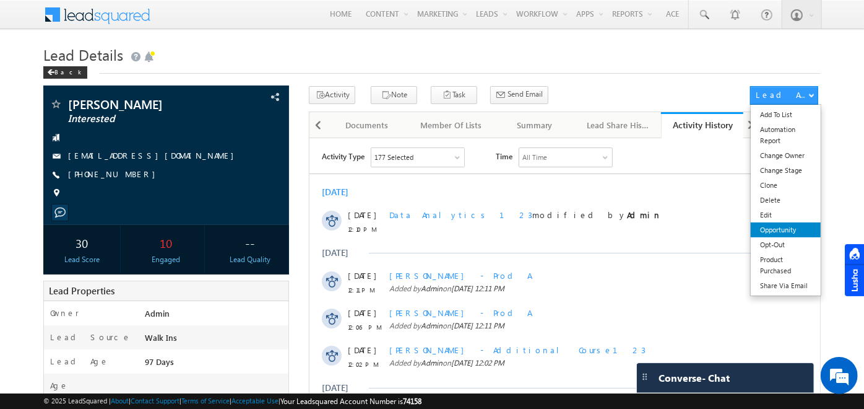
click at [777, 230] on link "Opportunity" at bounding box center [786, 229] width 70 height 15
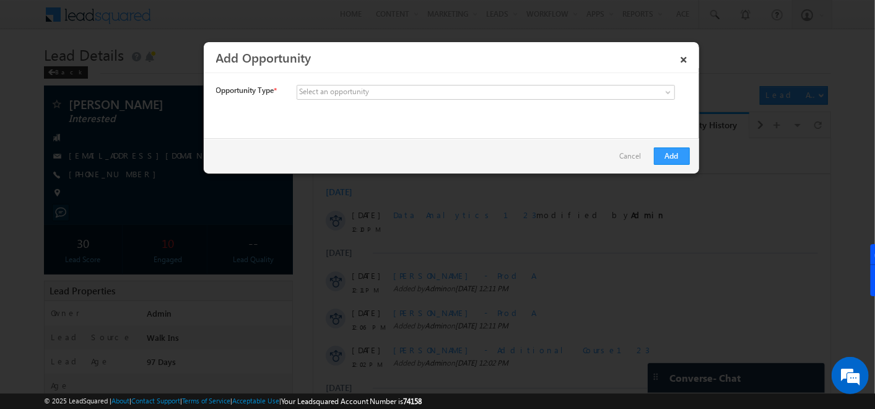
click at [350, 86] on div "Select an opportunity" at bounding box center [334, 91] width 70 height 11
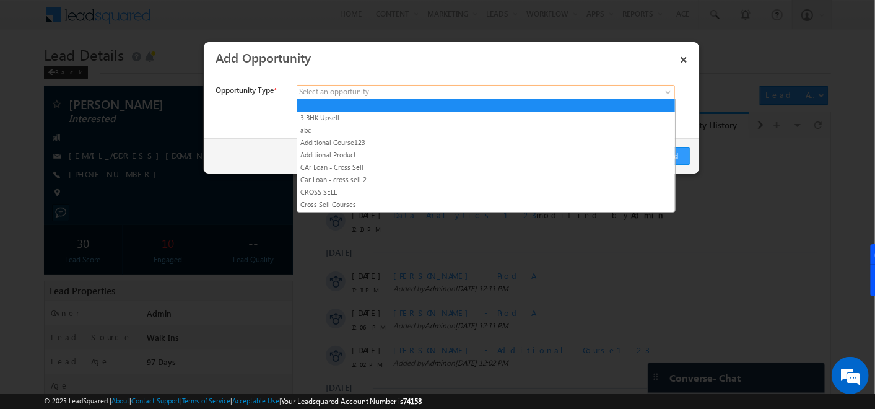
click at [663, 90] on link at bounding box center [486, 92] width 378 height 15
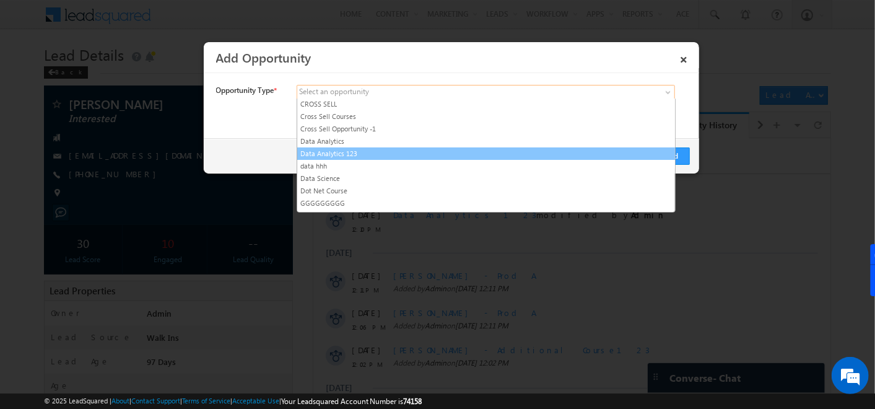
click at [363, 150] on link "Data Analytics 123" at bounding box center [486, 153] width 378 height 11
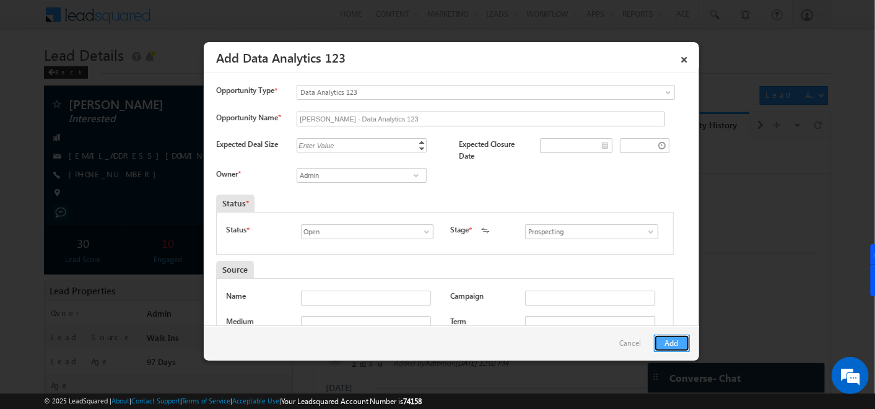
click at [670, 334] on button "Add" at bounding box center [672, 342] width 36 height 17
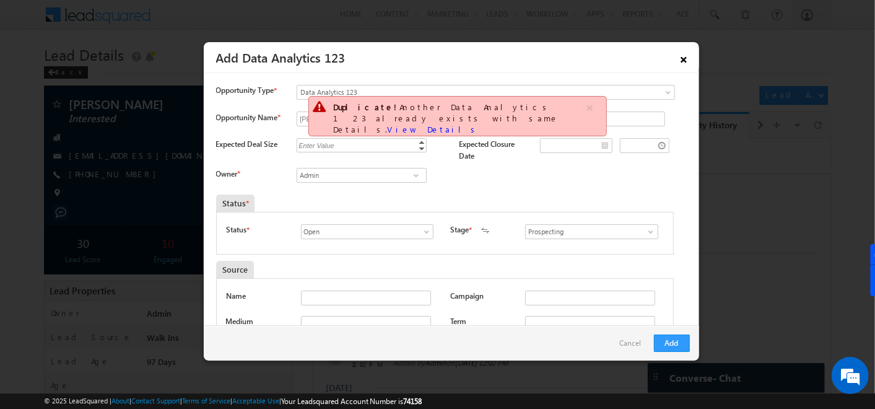
click at [687, 56] on link "×" at bounding box center [684, 57] width 21 height 22
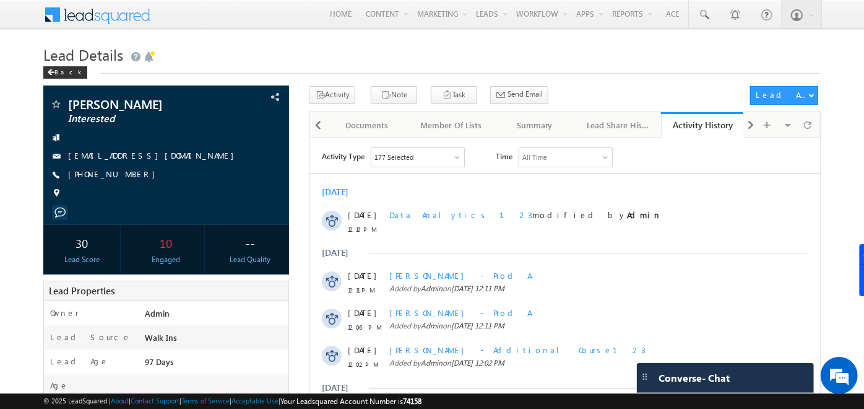
click at [636, 51] on h1 "Lead Details" at bounding box center [432, 53] width 778 height 24
click at [443, 157] on div "177 Selected" at bounding box center [417, 156] width 93 height 19
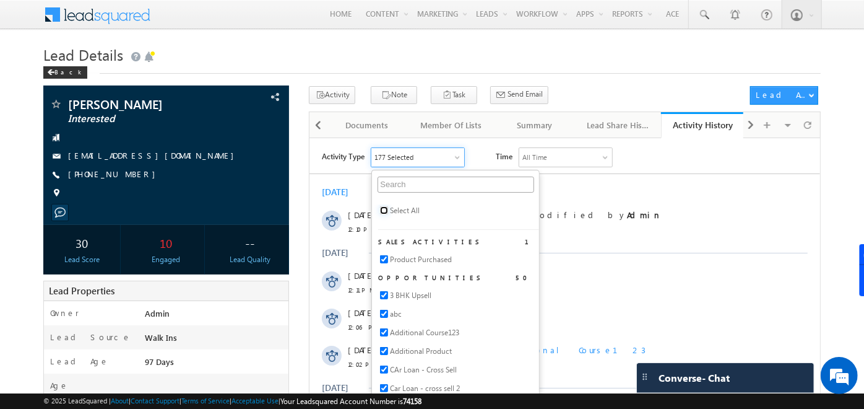
click at [385, 209] on input "checkbox" at bounding box center [384, 210] width 8 height 8
checkbox input "true"
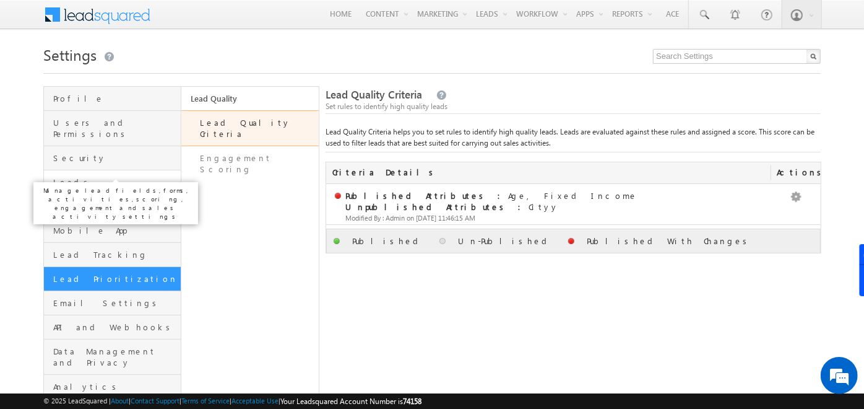
click at [101, 176] on span "Leads" at bounding box center [115, 181] width 124 height 11
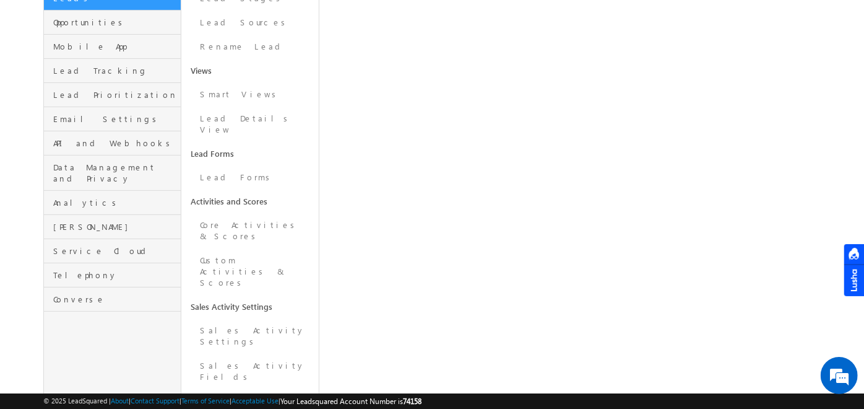
scroll to position [186, 0]
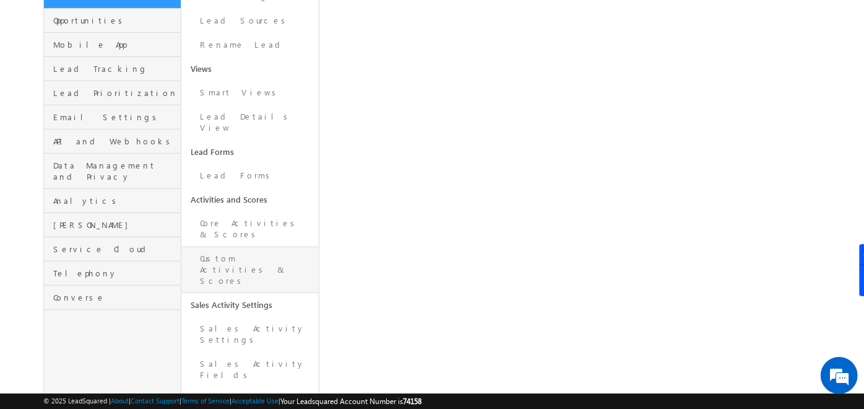
click at [250, 246] on link "Custom Activities & Scores" at bounding box center [249, 269] width 137 height 46
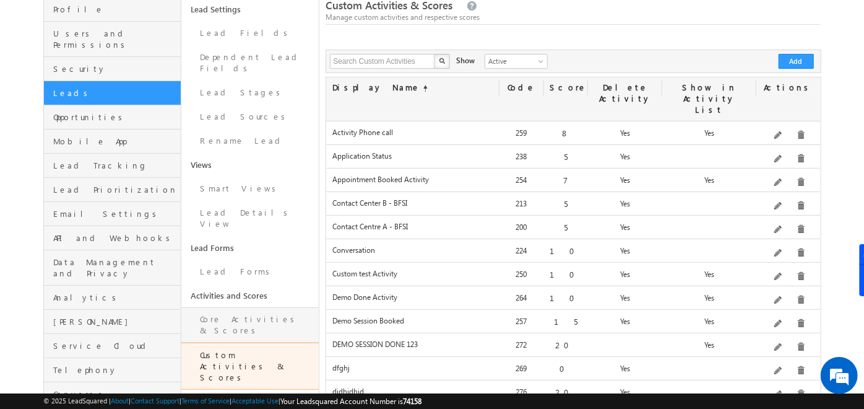
click at [263, 307] on link "Core Activities & Scores" at bounding box center [249, 324] width 137 height 35
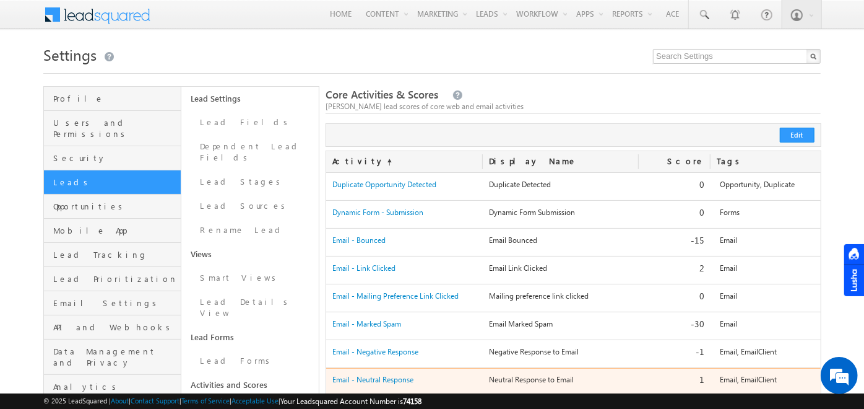
scroll to position [121, 0]
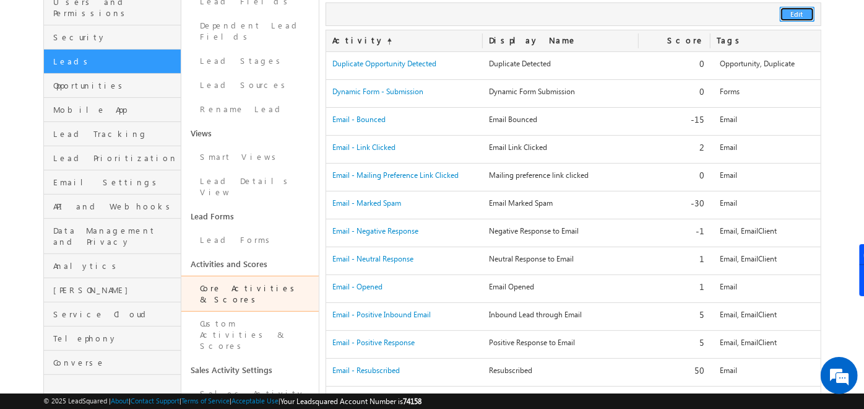
click at [796, 14] on button "Edit" at bounding box center [797, 14] width 35 height 15
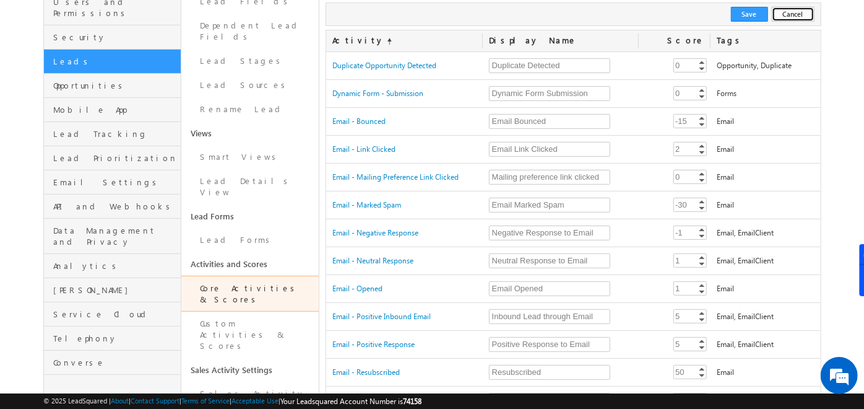
click at [794, 14] on button "Cancel" at bounding box center [793, 14] width 43 height 15
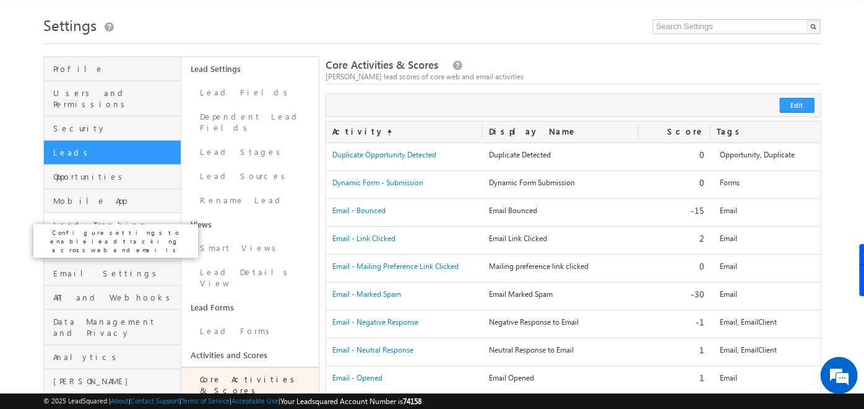
scroll to position [28, 0]
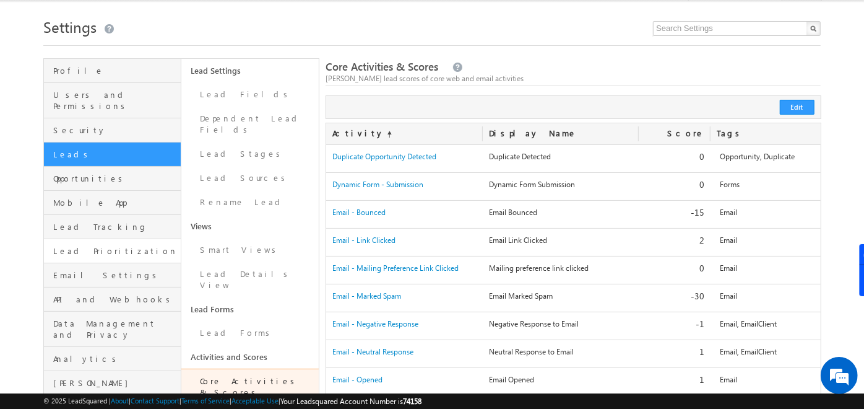
click at [85, 244] on link "Lead Prioritization" at bounding box center [112, 251] width 137 height 24
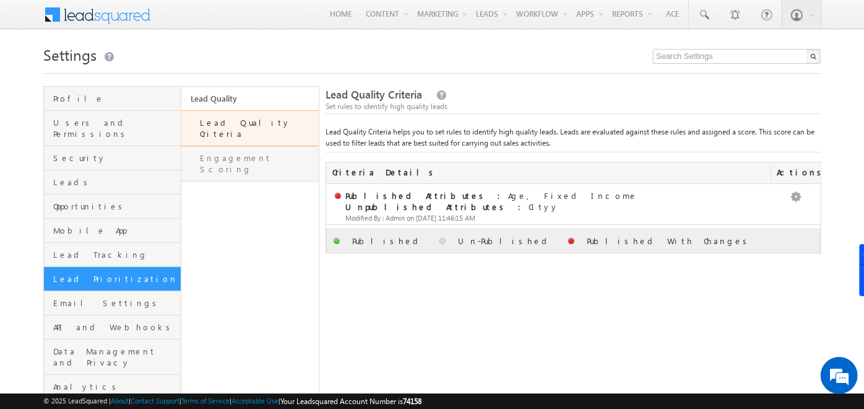
click at [239, 149] on link "Engagement Scoring" at bounding box center [249, 163] width 137 height 35
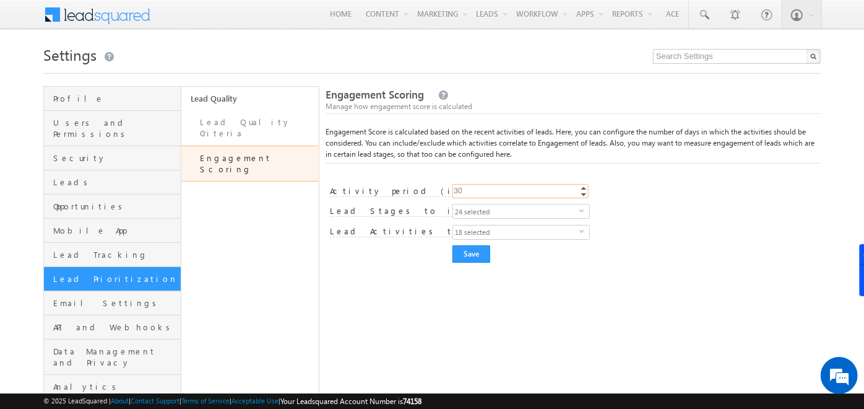
click at [510, 186] on input "30" at bounding box center [521, 191] width 136 height 14
type input "4"
type input "15"
click at [505, 233] on span "18 selected" at bounding box center [516, 232] width 126 height 14
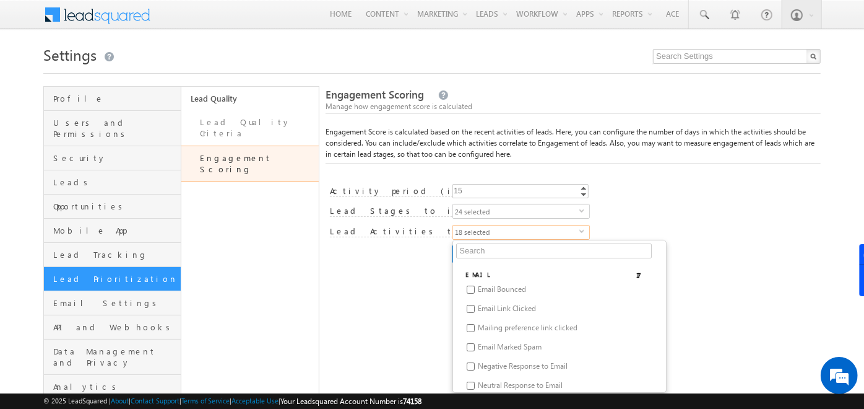
click at [419, 288] on div "Engagement Score settings saved successfully. Engagement Scoring Manage how eng…" at bounding box center [573, 291] width 495 height 410
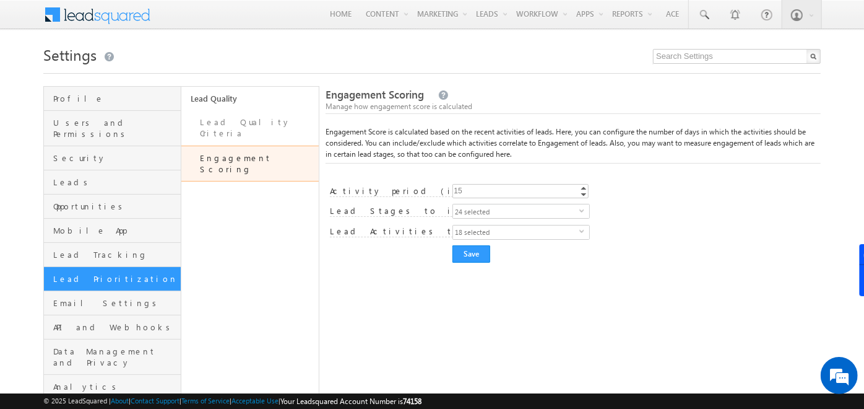
click at [534, 210] on span "24 selected" at bounding box center [516, 211] width 126 height 14
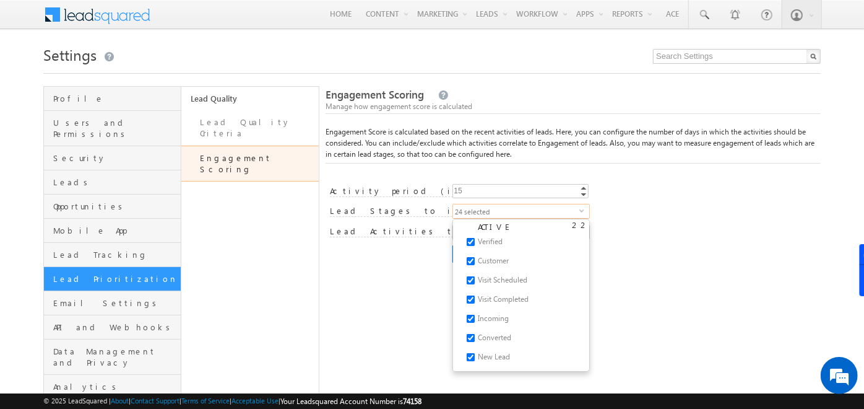
scroll to position [25, 0]
click at [364, 285] on div "Engagement Score settings saved successfully. Engagement Scoring Manage how eng…" at bounding box center [573, 291] width 495 height 410
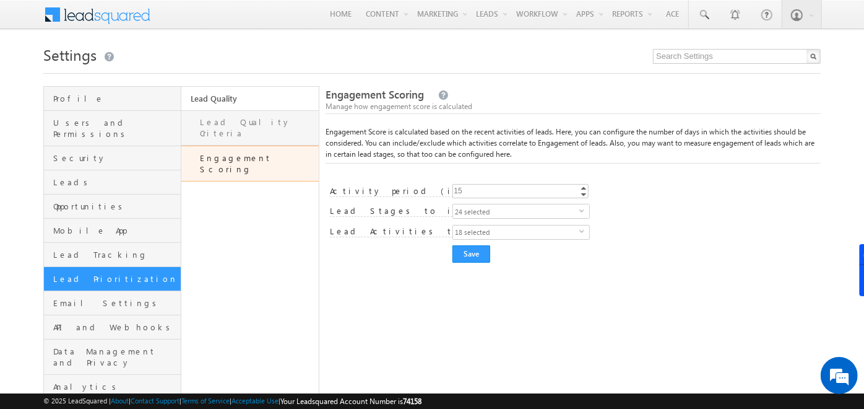
click at [274, 128] on link "Lead Quality Criteria" at bounding box center [249, 127] width 137 height 35
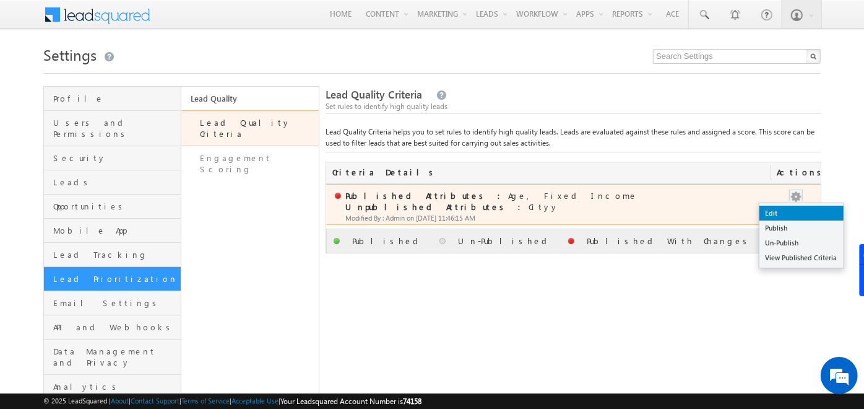
click at [784, 209] on link "Edit" at bounding box center [802, 213] width 84 height 15
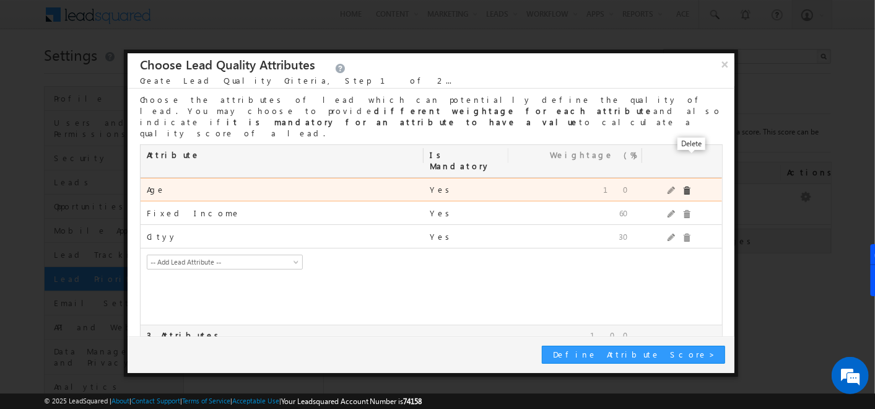
click at [690, 186] on span at bounding box center [686, 190] width 9 height 9
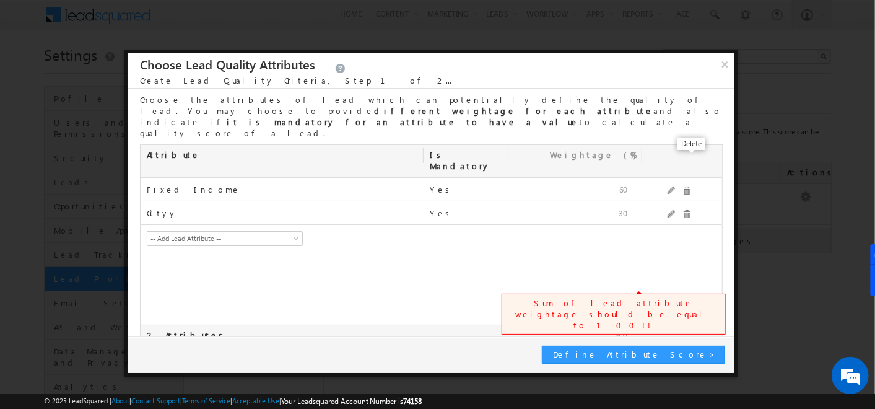
click at [690, 186] on span at bounding box center [686, 190] width 9 height 9
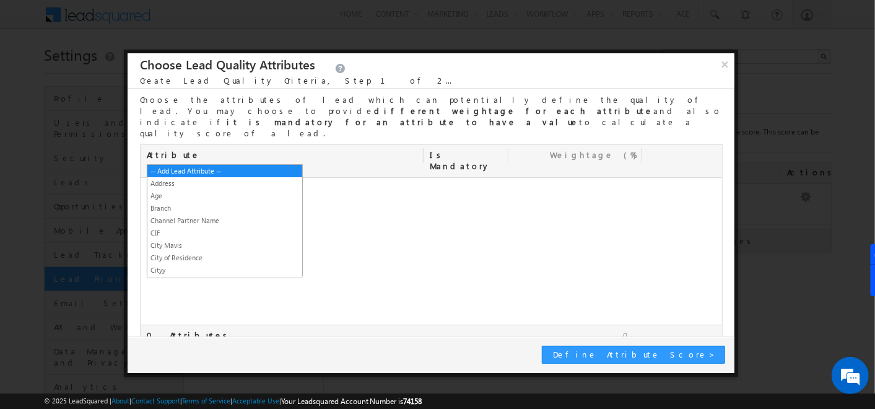
click at [256, 186] on span "-- Add Lead Attribute --" at bounding box center [216, 191] width 138 height 11
click at [184, 192] on link "Age" at bounding box center [224, 195] width 155 height 11
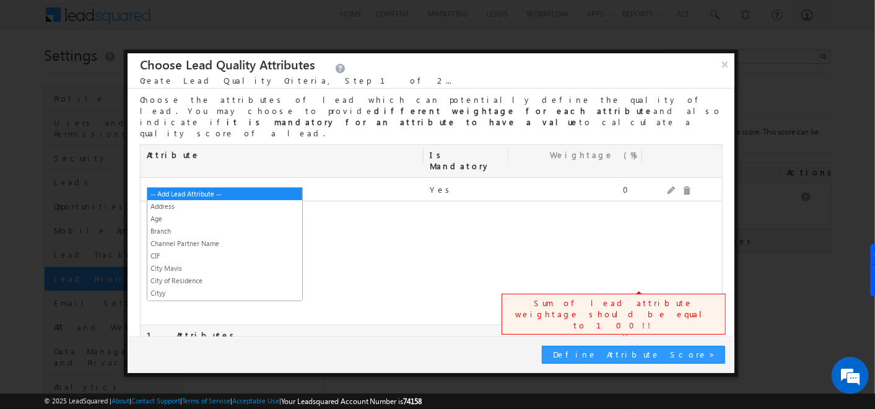
click at [256, 209] on span "-- Add Lead Attribute --" at bounding box center [216, 214] width 138 height 11
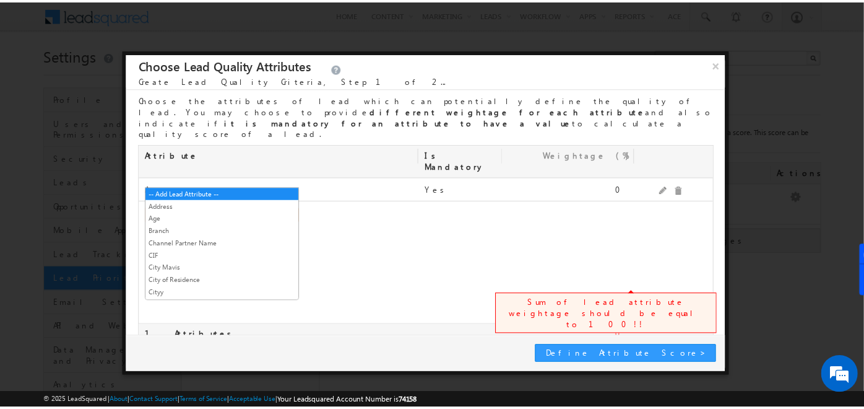
scroll to position [323, 0]
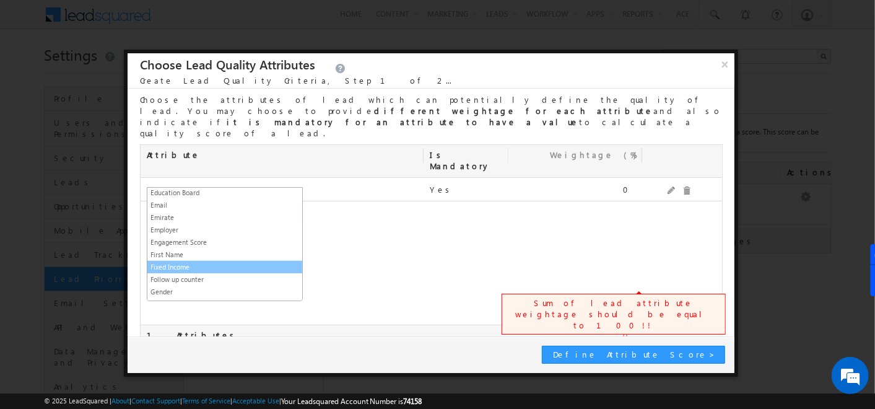
click at [186, 261] on link "Fixed Income" at bounding box center [224, 266] width 155 height 11
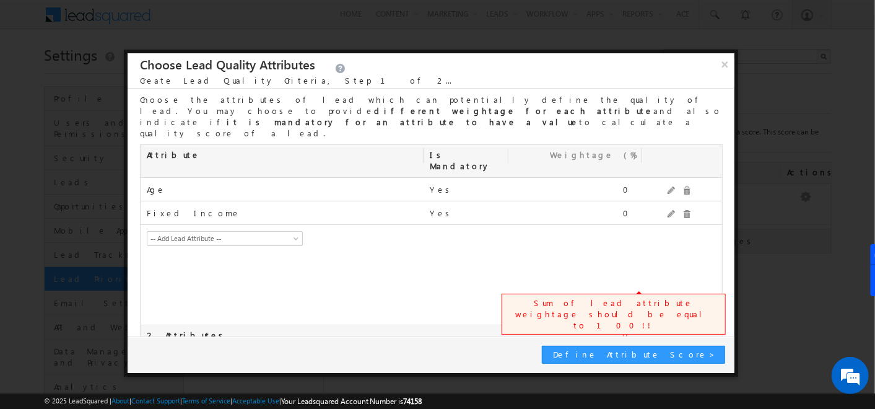
click at [143, 354] on input "checkbox" at bounding box center [144, 358] width 8 height 8
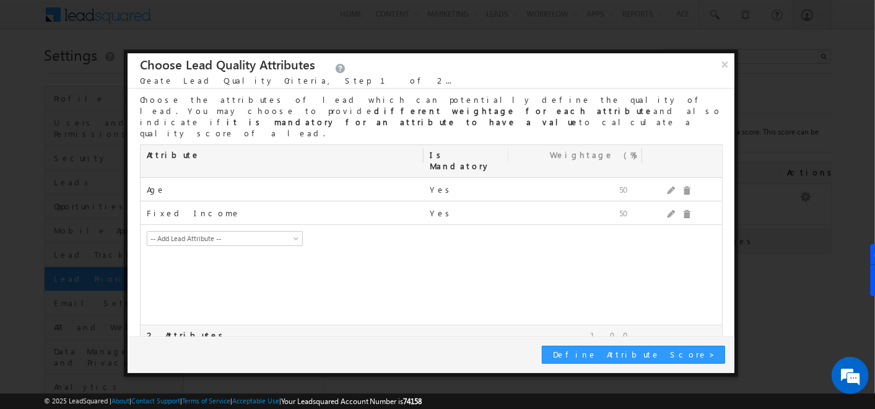
click at [145, 354] on input "checkbox" at bounding box center [144, 358] width 8 height 8
checkbox input "false"
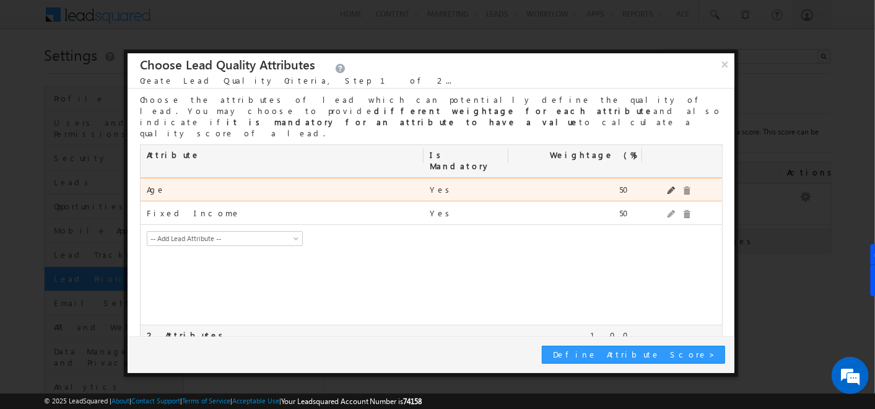
click at [671, 186] on span at bounding box center [671, 190] width 9 height 8
drag, startPoint x: 610, startPoint y: 162, endPoint x: 648, endPoint y: 161, distance: 37.8
click at [648, 178] on div "mx_Age -- Add Lead Attribute -- Address Age Branch Channel Partner Name CIF Cit…" at bounding box center [431, 191] width 581 height 27
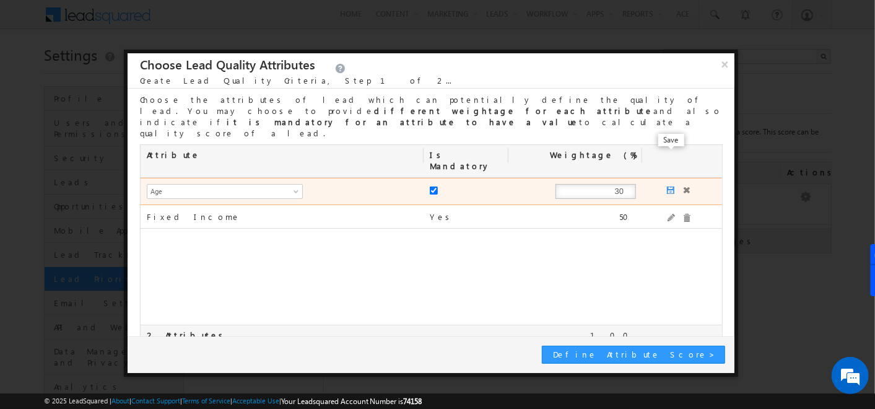
type input "30"
click at [670, 186] on span at bounding box center [671, 190] width 9 height 9
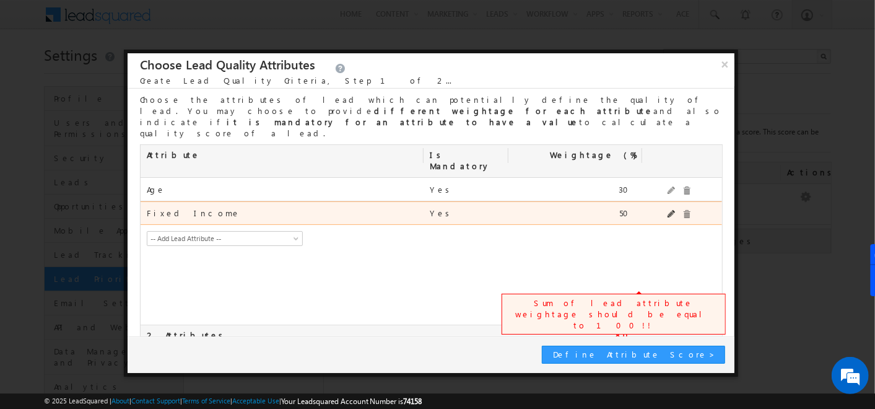
click at [670, 210] on span at bounding box center [671, 214] width 9 height 8
drag, startPoint x: 595, startPoint y: 183, endPoint x: 707, endPoint y: 176, distance: 112.2
click at [707, 201] on div "mx_Salary -- Add Lead Attribute -- Address Age Branch Channel Partner Name CIF …" at bounding box center [431, 214] width 581 height 27
type input "70"
click at [670, 210] on span at bounding box center [671, 214] width 9 height 9
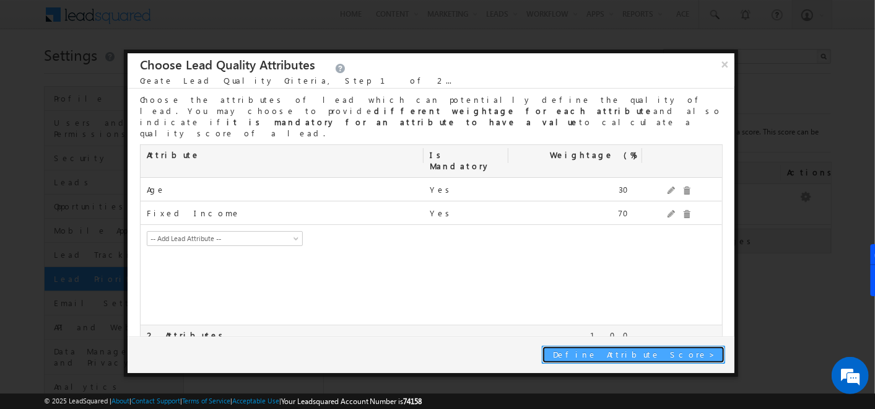
click at [627, 346] on button "Define Attribute Score >" at bounding box center [633, 354] width 183 height 18
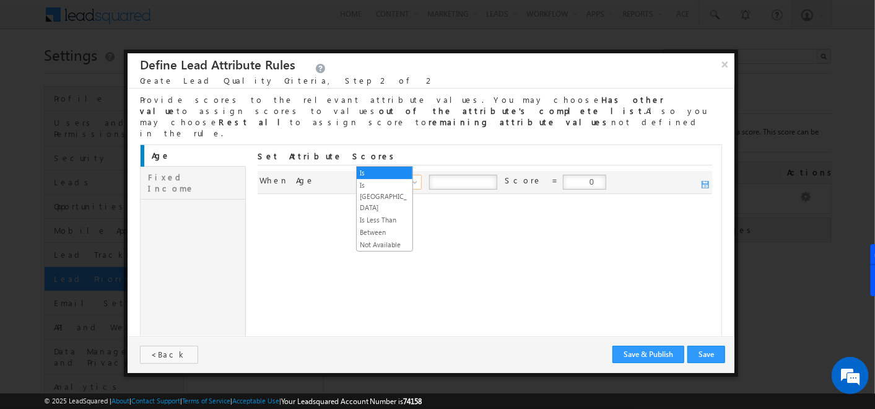
click at [411, 180] on span at bounding box center [416, 185] width 10 height 10
click at [438, 175] on input "number" at bounding box center [463, 182] width 68 height 15
type input "30"
click at [563, 175] on input "0" at bounding box center [584, 182] width 43 height 15
type input "10"
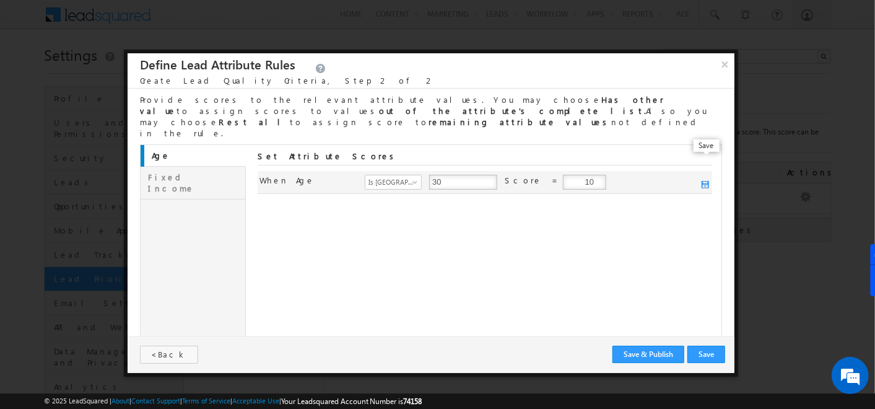
click at [708, 181] on span at bounding box center [705, 185] width 9 height 9
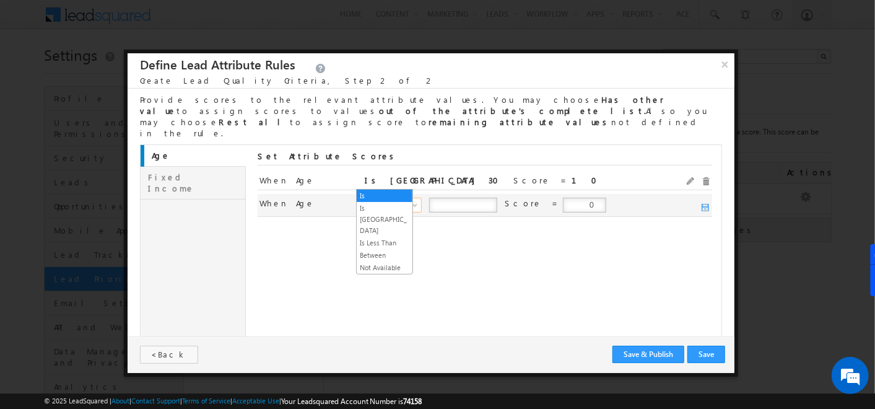
click at [394, 199] on span "Is" at bounding box center [392, 204] width 54 height 11
click at [447, 197] on input "number" at bounding box center [463, 204] width 68 height 15
type input "30"
drag, startPoint x: 540, startPoint y: 184, endPoint x: 680, endPoint y: 175, distance: 140.2
click at [680, 194] on div "When mx_Age Age Is Is Greater Than Is Less Than Between Not Available Is Less T…" at bounding box center [485, 205] width 454 height 23
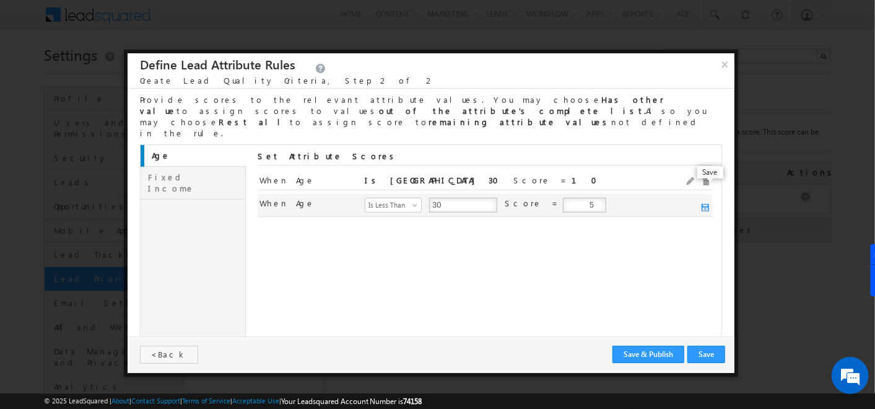
type input "5"
click at [702, 204] on span at bounding box center [705, 208] width 9 height 9
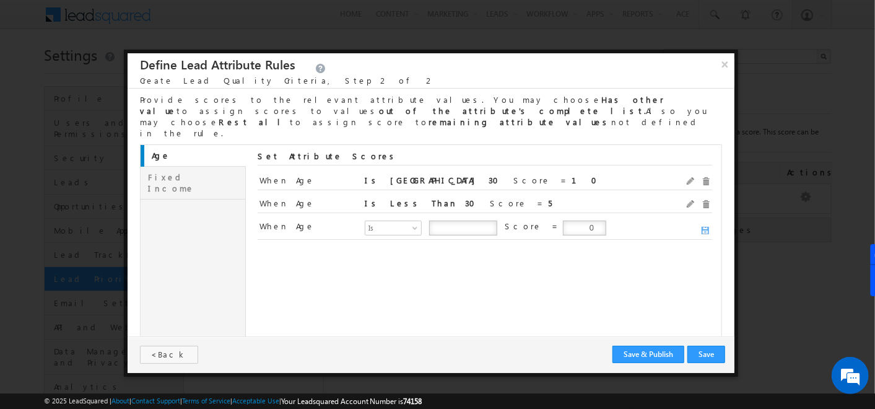
click at [171, 167] on link "Fixed Income" at bounding box center [193, 183] width 105 height 33
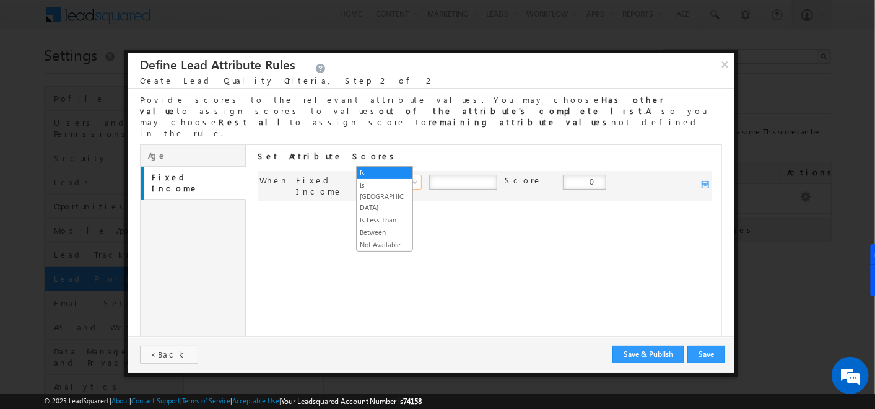
click at [411, 180] on span at bounding box center [416, 185] width 10 height 10
click at [447, 175] on input "number" at bounding box center [463, 182] width 68 height 15
type input "10"
click at [563, 175] on input "0" at bounding box center [584, 182] width 43 height 15
type input "10"
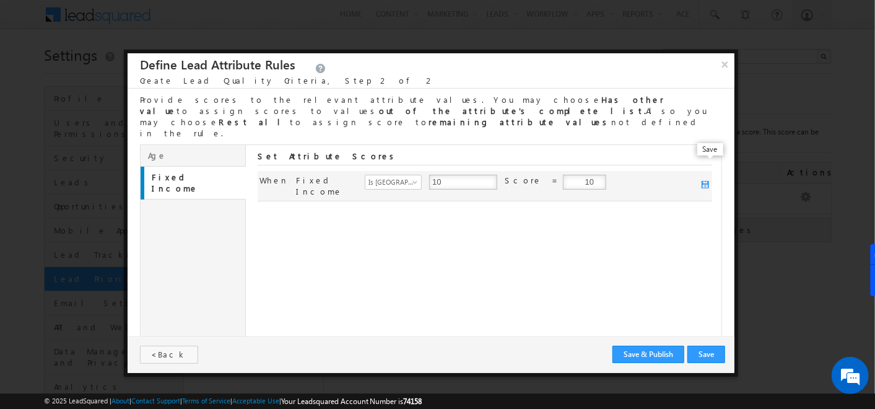
click at [705, 181] on span at bounding box center [705, 185] width 9 height 9
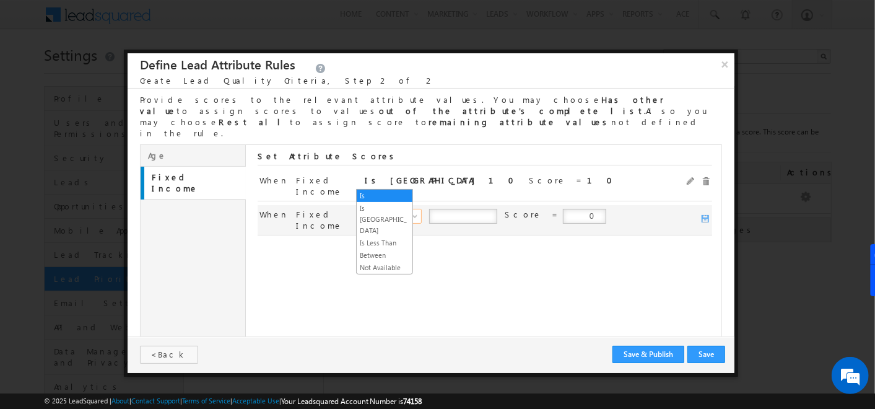
click at [384, 210] on span "Is" at bounding box center [392, 215] width 54 height 11
click at [431, 209] on input "number" at bounding box center [463, 216] width 68 height 15
type input "5"
click at [527, 209] on input "number" at bounding box center [550, 216] width 68 height 15
type input "10"
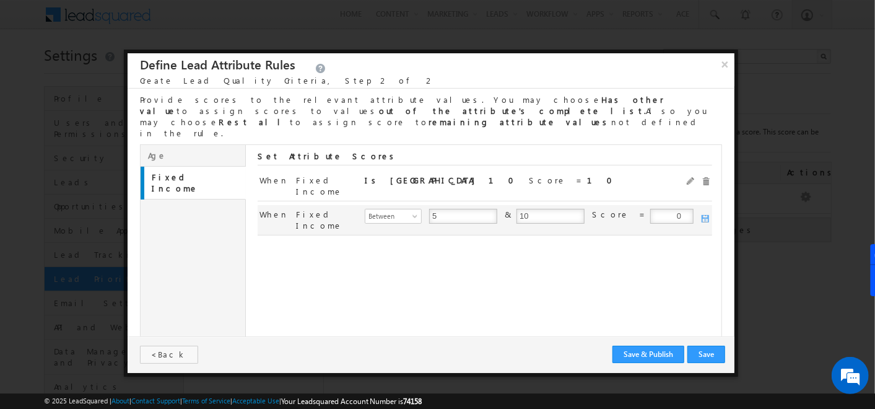
drag, startPoint x: 642, startPoint y: 176, endPoint x: 700, endPoint y: 180, distance: 58.3
click at [700, 209] on div "When mx_Salary Fixed Income Is Is Greater Than Is Less Than Between Not Availab…" at bounding box center [484, 209] width 451 height 0
type input "5"
click at [705, 215] on span at bounding box center [705, 219] width 9 height 9
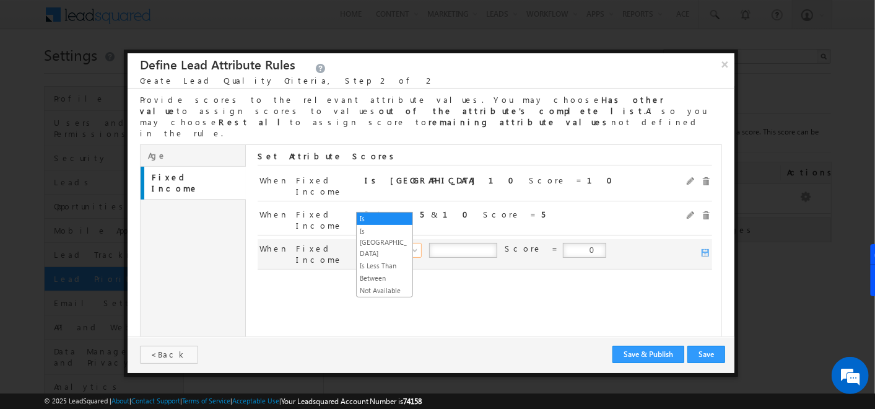
click at [376, 245] on span "Is" at bounding box center [392, 250] width 54 height 11
click at [451, 243] on input "number" at bounding box center [463, 250] width 68 height 15
type input "5"
click at [703, 249] on span at bounding box center [705, 253] width 9 height 9
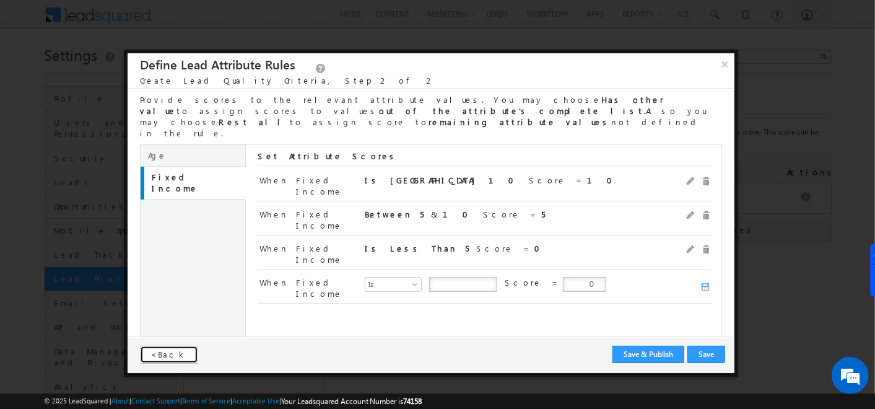
click at [164, 350] on span "Back" at bounding box center [171, 354] width 31 height 11
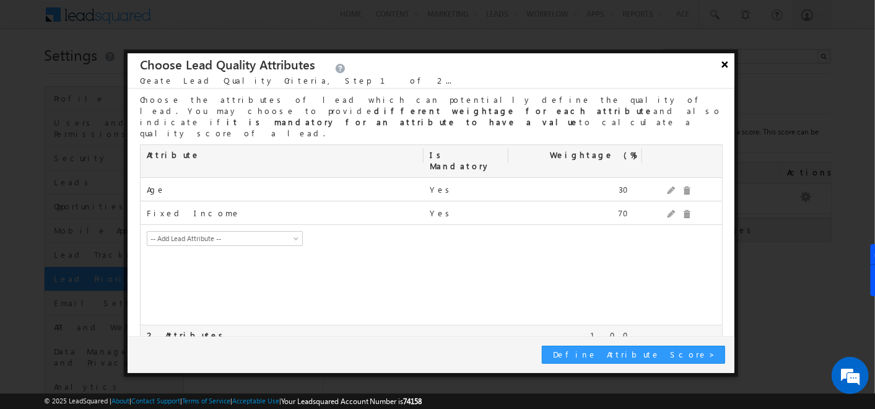
click at [725, 63] on button "×" at bounding box center [725, 64] width 20 height 22
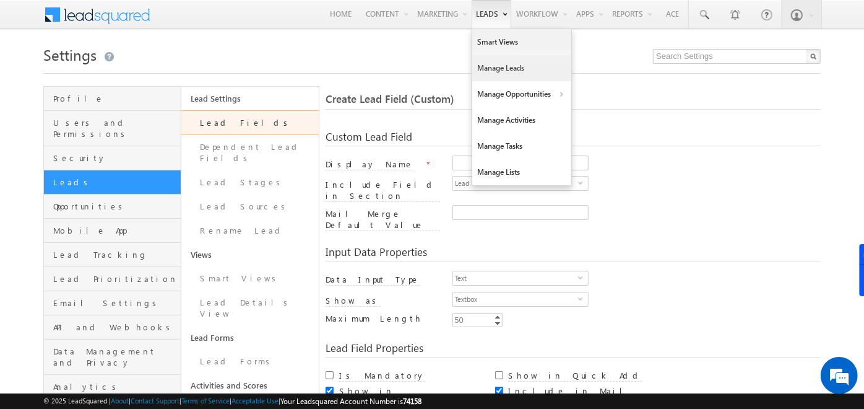
click at [493, 67] on link "Manage Leads" at bounding box center [521, 68] width 99 height 26
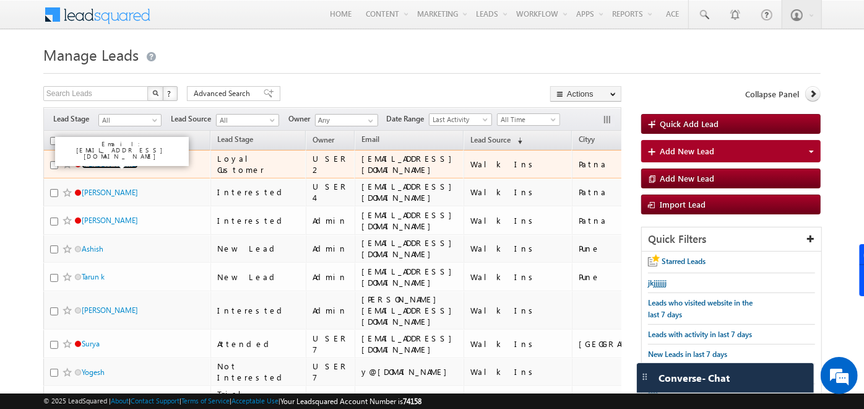
click at [83, 165] on link "[PERSON_NAME]" at bounding box center [110, 163] width 56 height 9
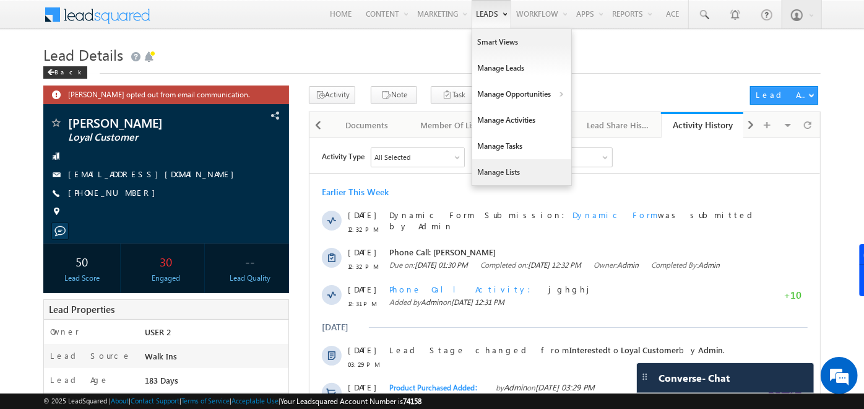
click at [514, 167] on link "Manage Lists" at bounding box center [521, 172] width 99 height 26
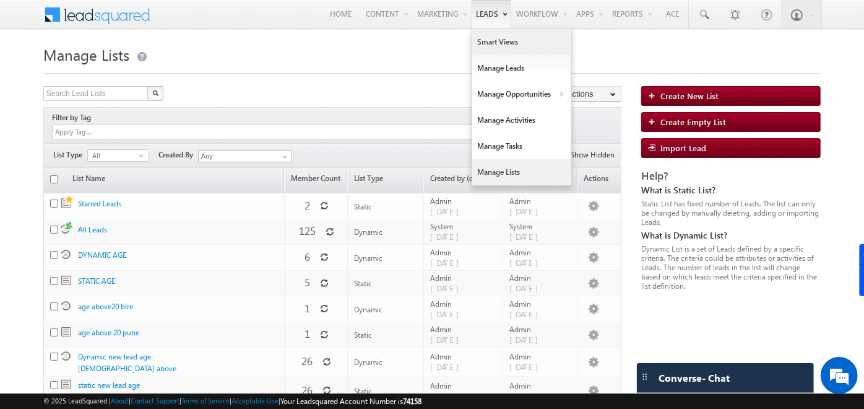
click at [488, 42] on link "Smart Views" at bounding box center [521, 42] width 99 height 26
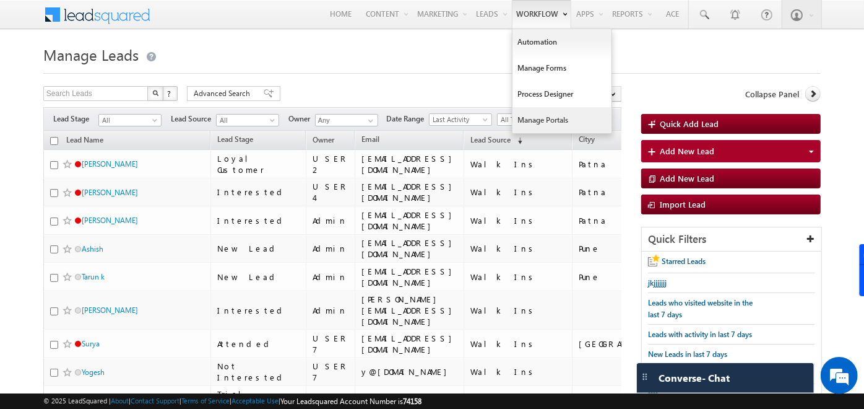
click at [536, 123] on link "Manage Portals" at bounding box center [562, 120] width 99 height 26
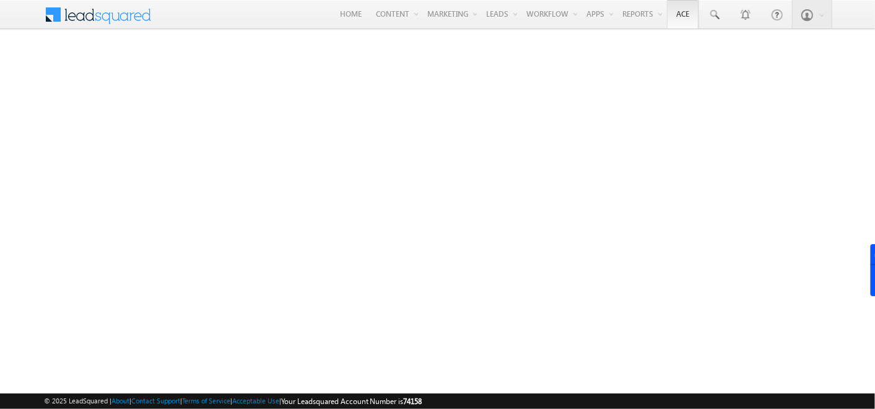
click at [682, 15] on link "Ace" at bounding box center [683, 14] width 32 height 28
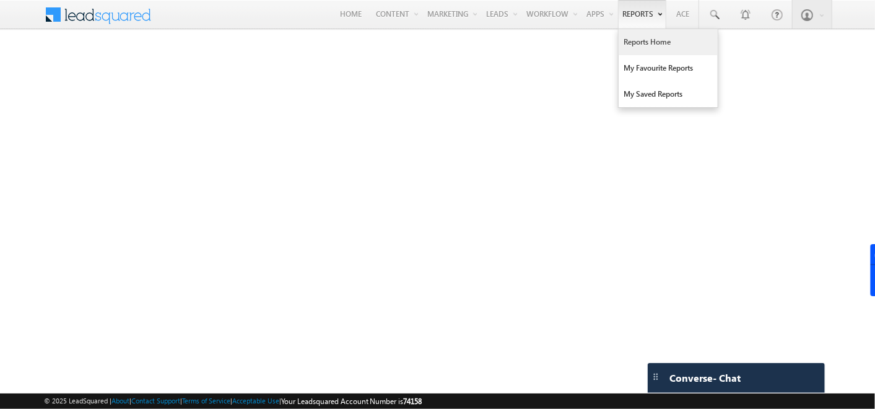
click at [645, 37] on link "Reports Home" at bounding box center [667, 42] width 99 height 26
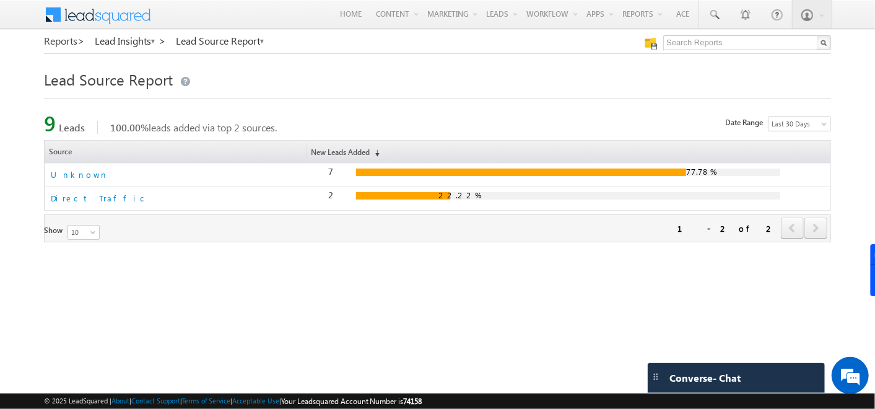
click at [72, 40] on link "Reports >" at bounding box center [64, 40] width 41 height 11
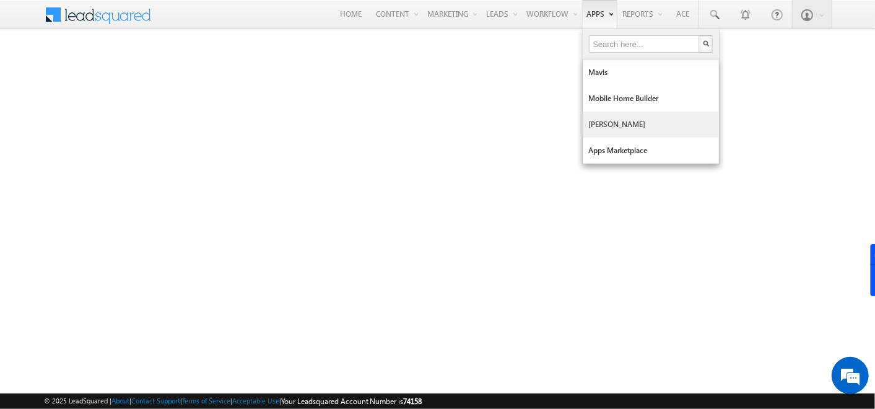
click at [601, 132] on link "[PERSON_NAME]" at bounding box center [651, 124] width 136 height 26
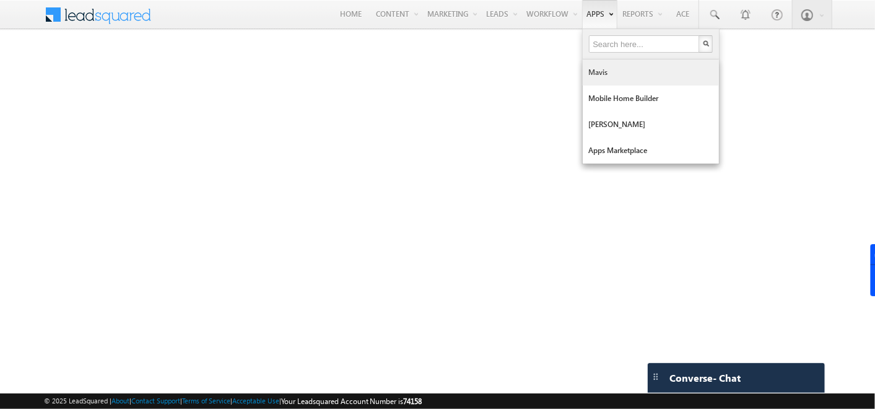
click at [607, 64] on link "Mavis" at bounding box center [651, 72] width 136 height 26
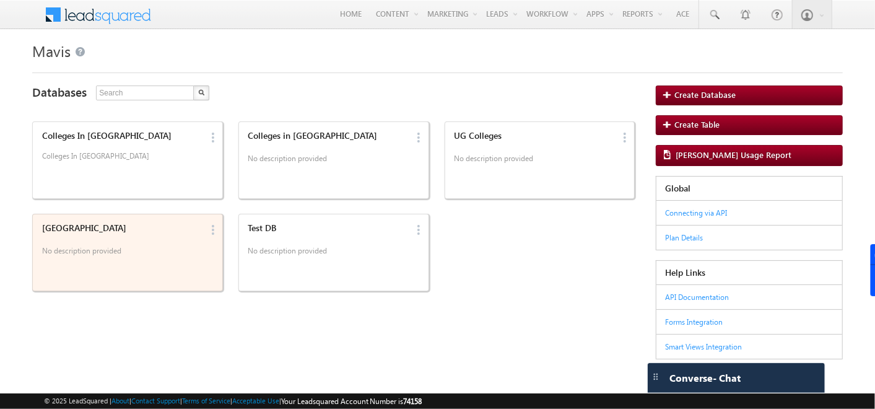
click at [155, 222] on div "[GEOGRAPHIC_DATA]" at bounding box center [122, 227] width 160 height 11
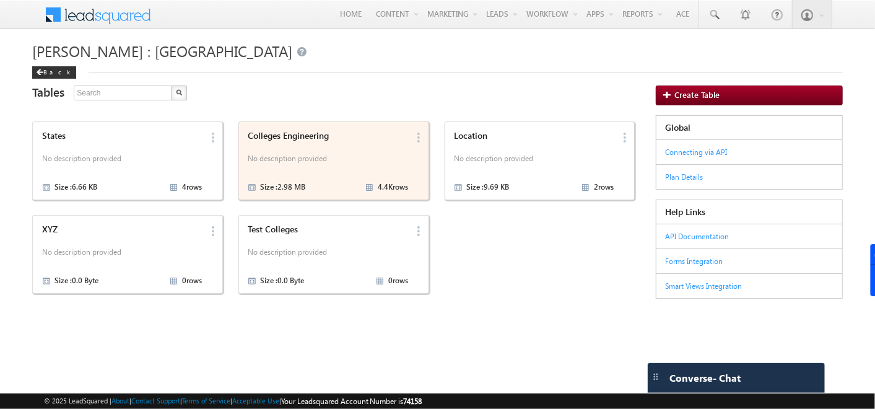
click at [322, 137] on div "Colleges Engineering" at bounding box center [328, 135] width 160 height 11
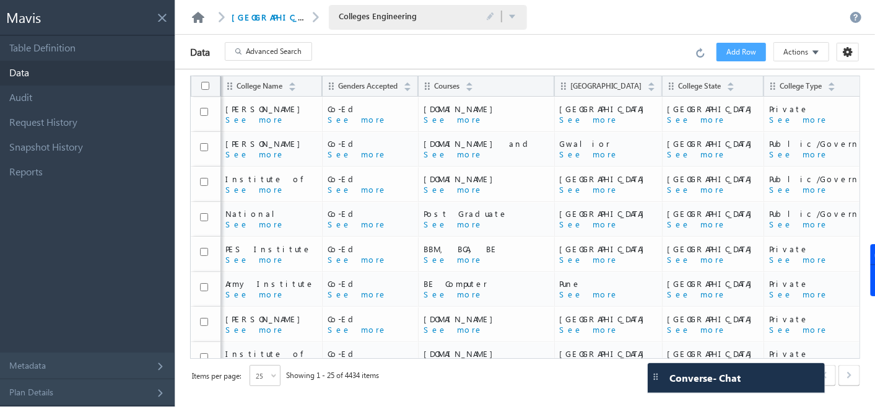
click at [201, 17] on link at bounding box center [198, 17] width 15 height 11
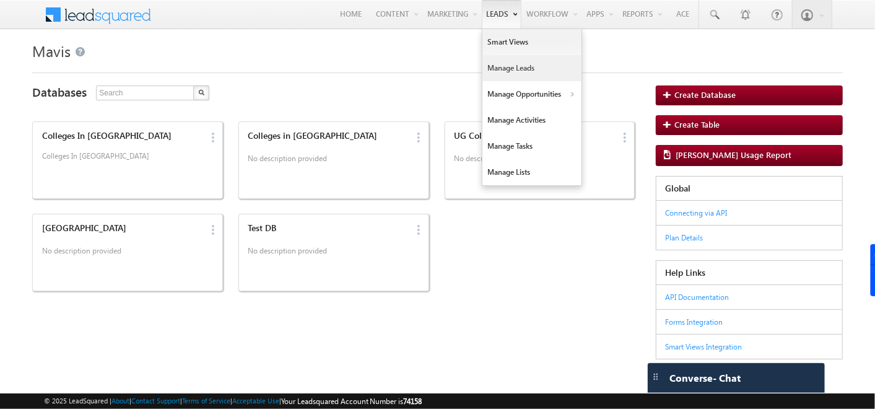
click at [498, 77] on link "Manage Leads" at bounding box center [531, 68] width 99 height 26
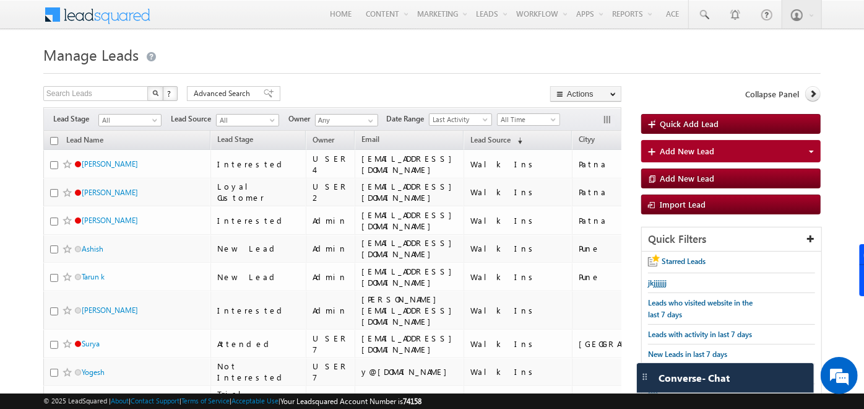
click at [51, 137] on input "checkbox" at bounding box center [54, 141] width 8 height 8
checkbox input "true"
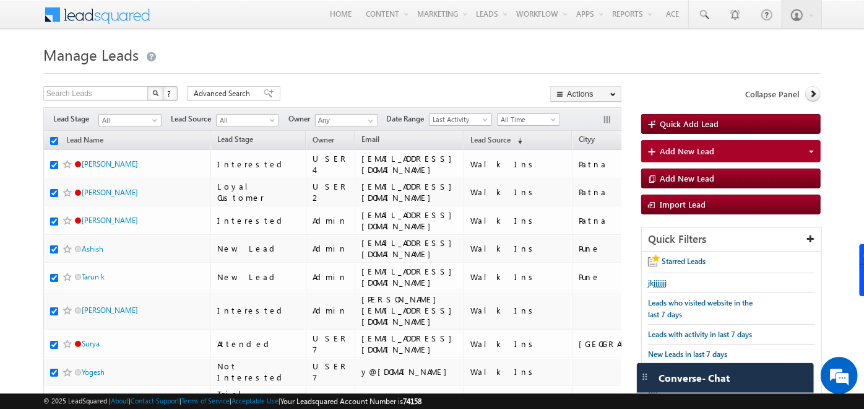
checkbox input "true"
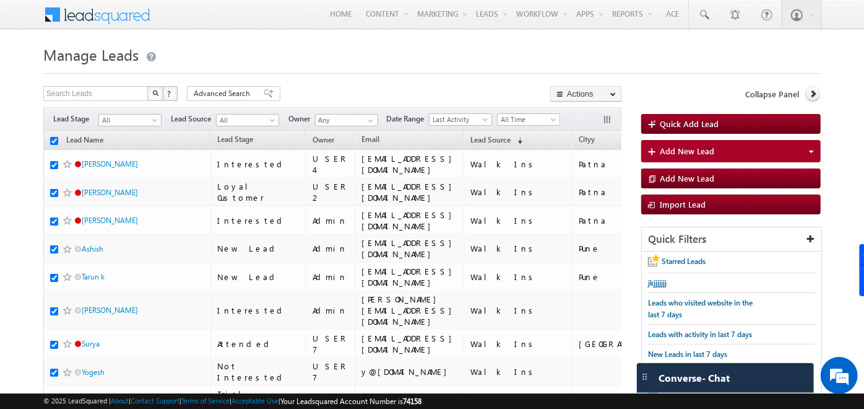
checkbox input "true"
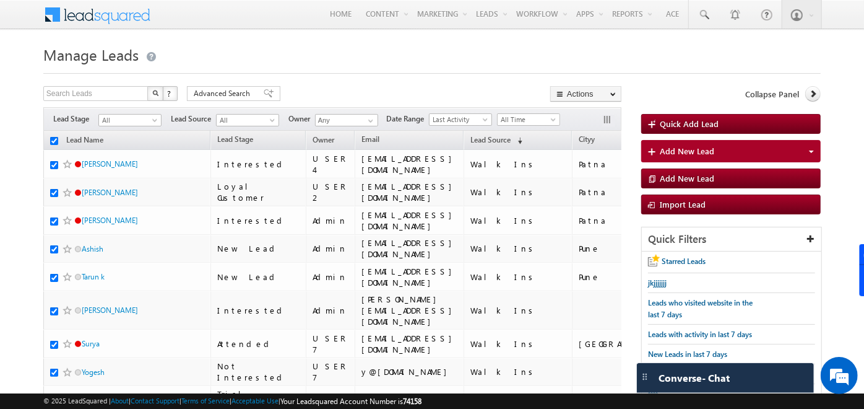
checkbox input "true"
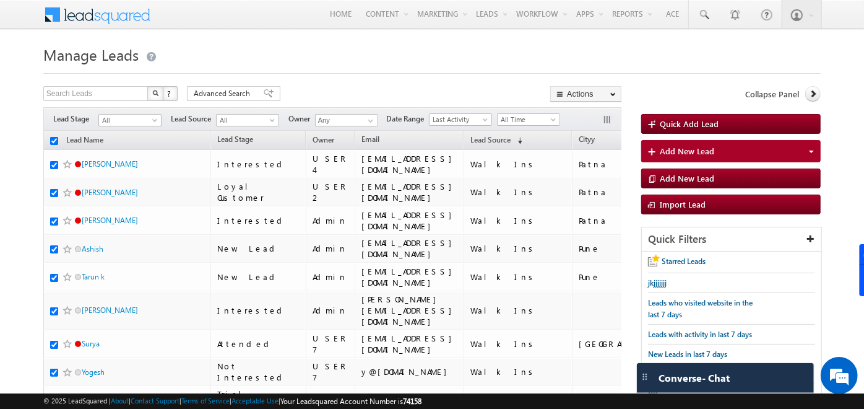
checkbox input "true"
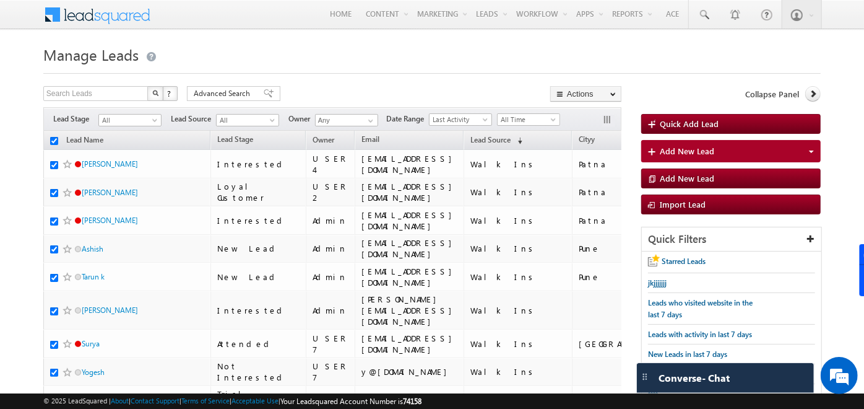
checkbox input "true"
click at [53, 141] on input "checkbox" at bounding box center [54, 141] width 8 height 8
checkbox input "false"
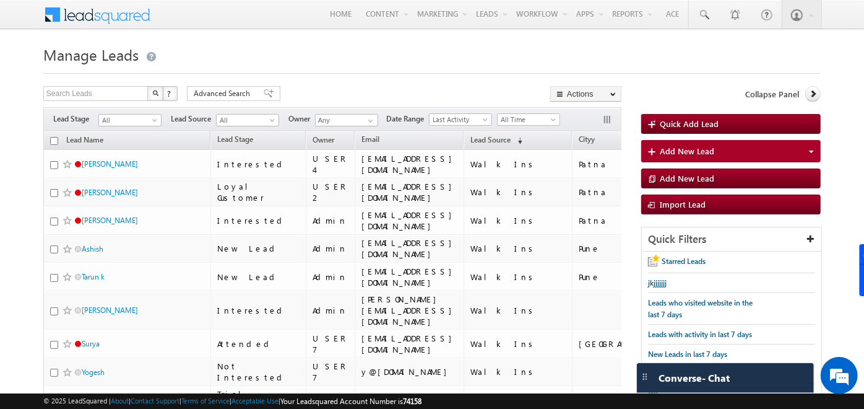
checkbox input "false"
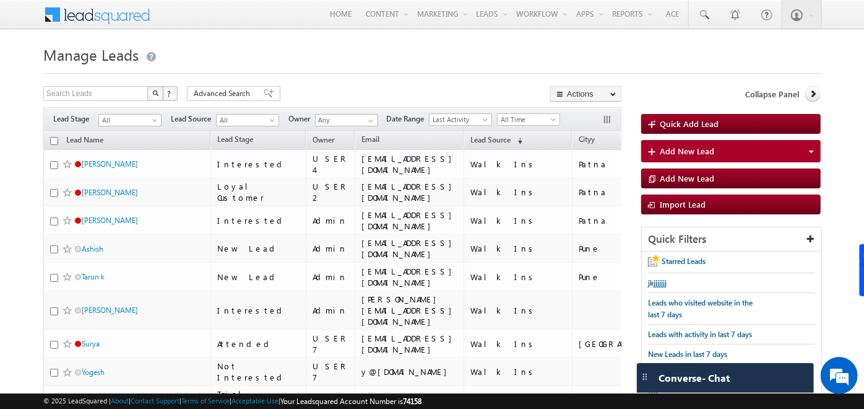
checkbox input "false"
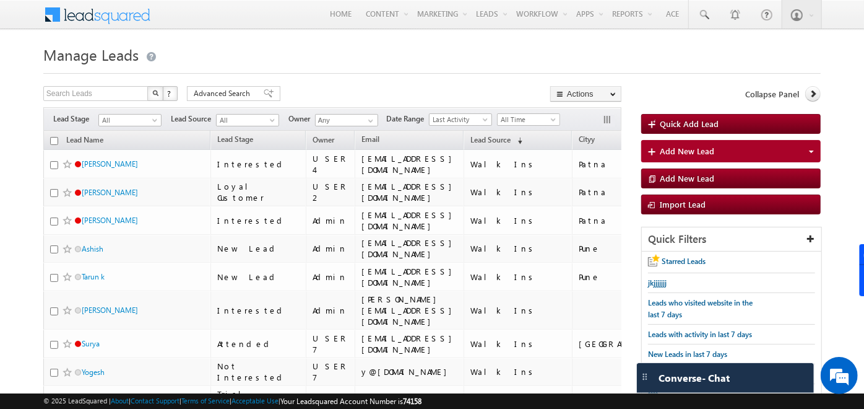
checkbox input "false"
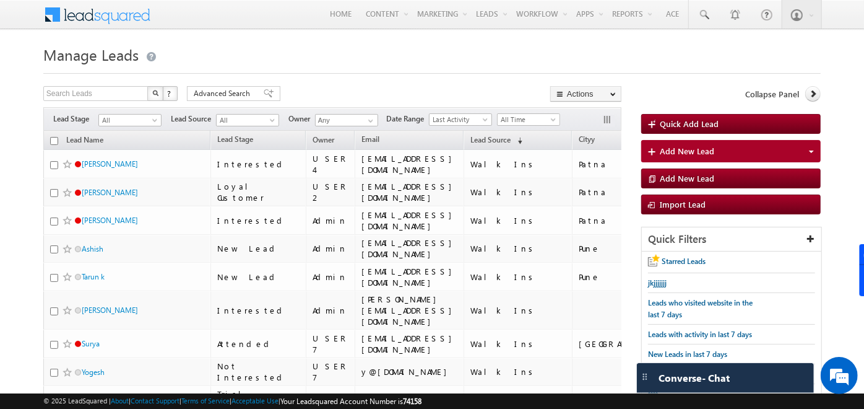
checkbox input "false"
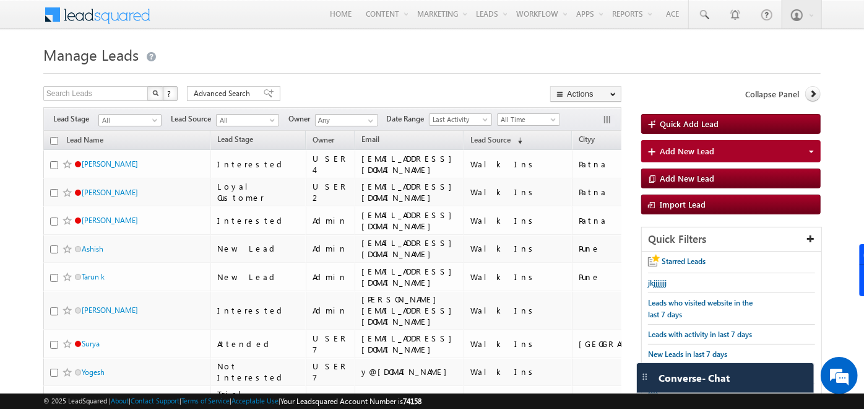
checkbox input "false"
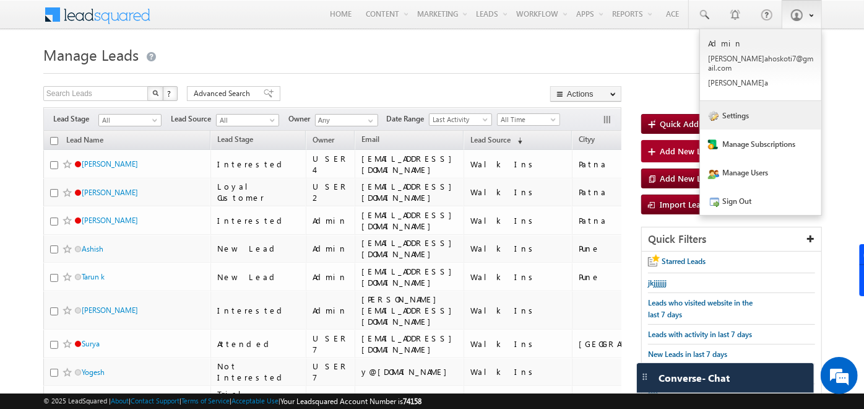
click at [752, 101] on link "Settings" at bounding box center [760, 115] width 121 height 28
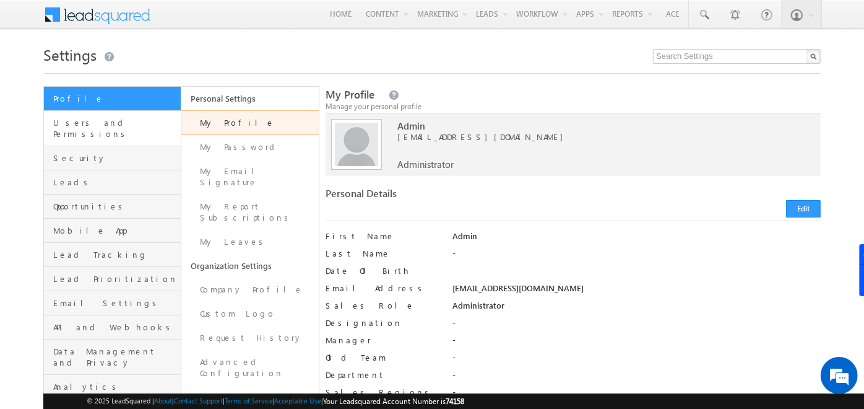
click at [125, 132] on link "Users and Permissions" at bounding box center [112, 128] width 137 height 35
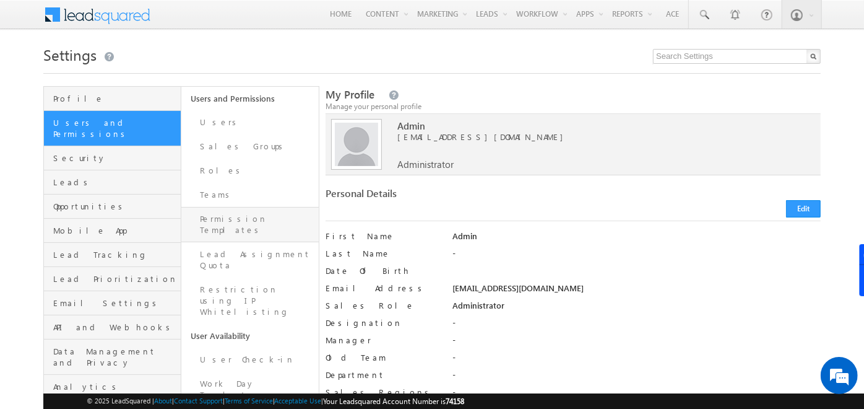
click at [247, 215] on link "Permission Templates" at bounding box center [249, 224] width 137 height 35
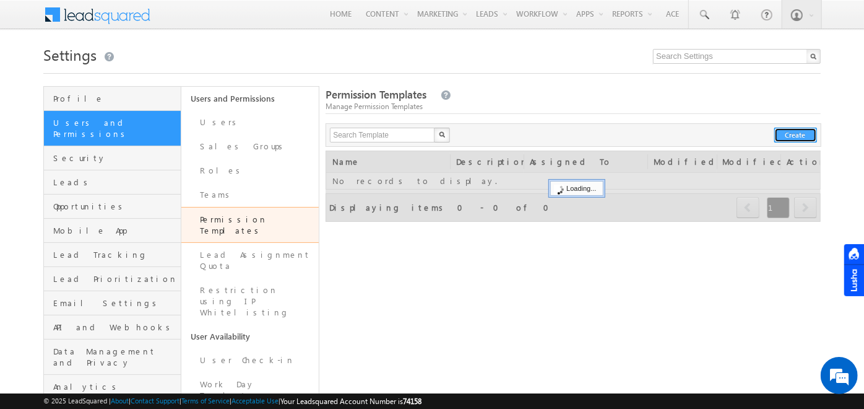
click at [794, 135] on button "Create" at bounding box center [795, 135] width 43 height 15
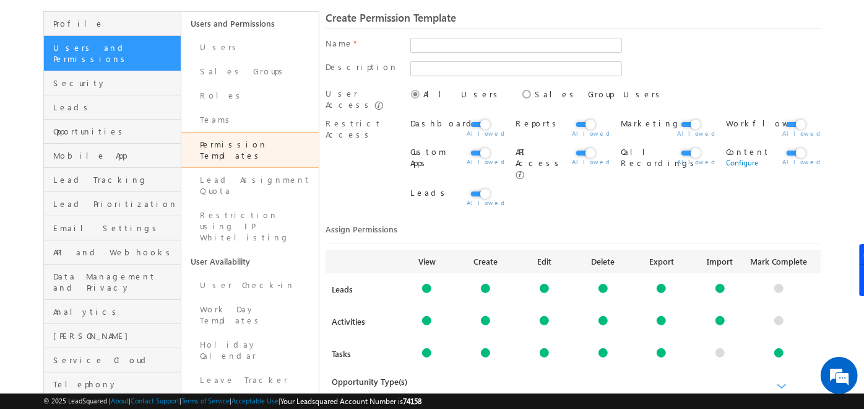
scroll to position [77, 0]
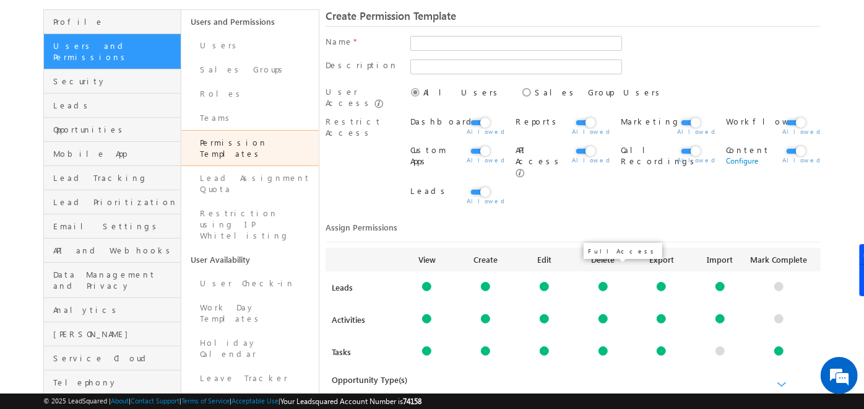
click at [601, 282] on div at bounding box center [603, 286] width 9 height 9
click at [724, 282] on div at bounding box center [720, 286] width 9 height 9
click at [661, 282] on div at bounding box center [661, 286] width 9 height 9
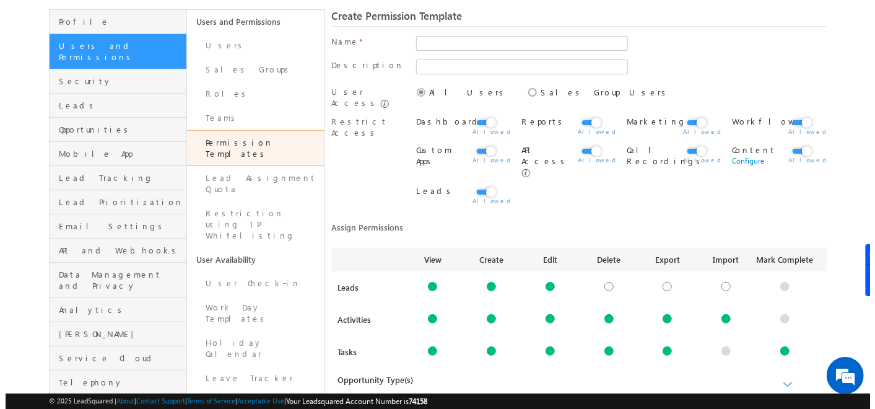
scroll to position [0, 0]
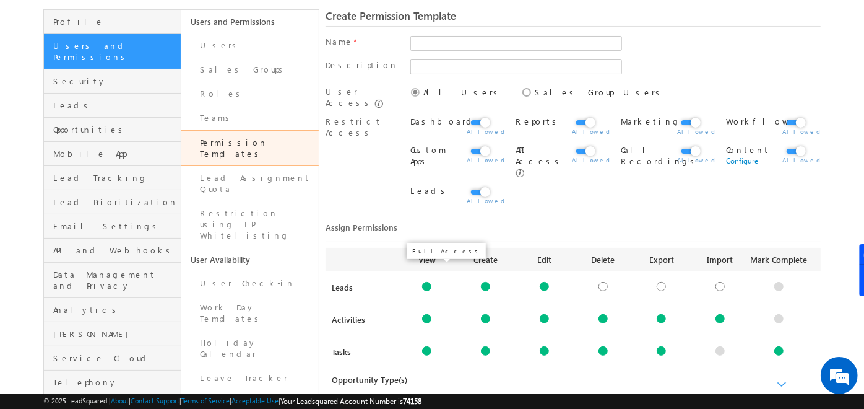
click at [426, 282] on div at bounding box center [426, 286] width 9 height 9
click at [430, 295] on link "Configure" at bounding box center [427, 299] width 32 height 9
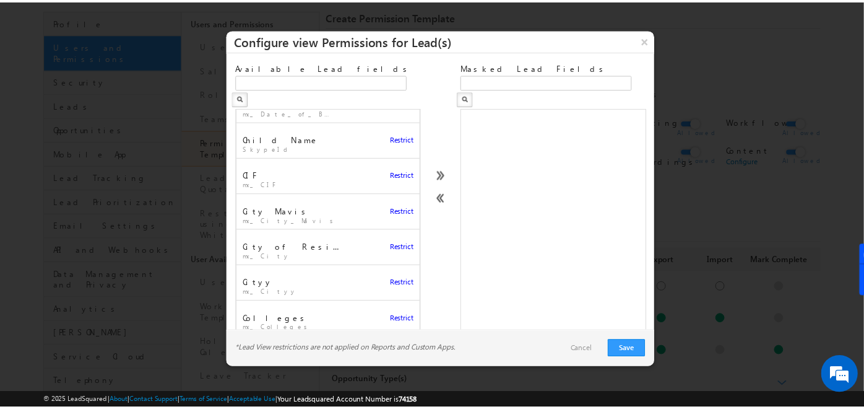
scroll to position [312, 0]
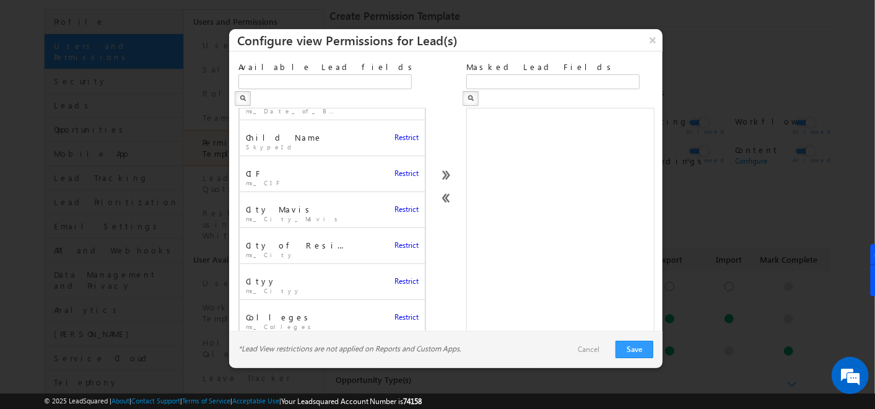
click at [399, 168] on span "Restrict" at bounding box center [406, 173] width 24 height 11
click at [628, 350] on button "Save" at bounding box center [634, 349] width 38 height 17
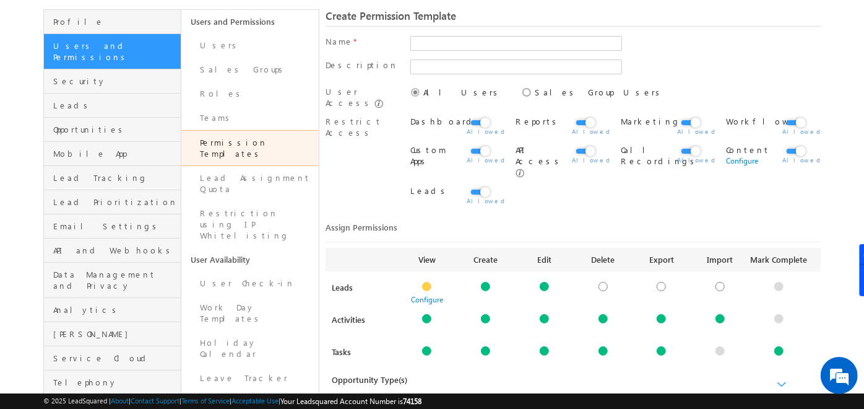
scroll to position [0, 0]
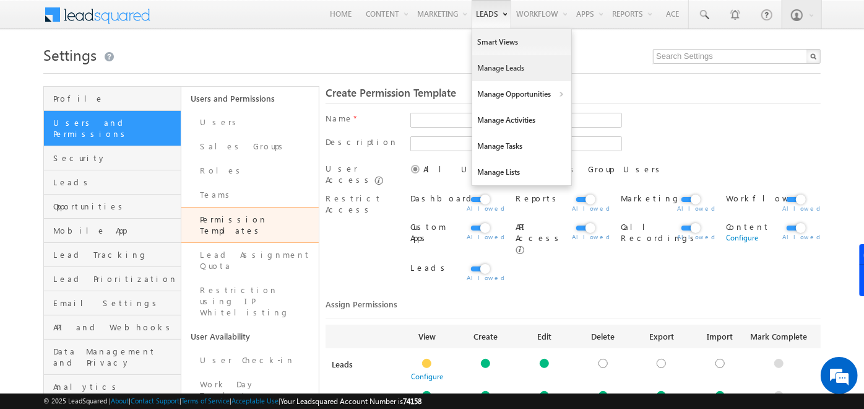
click at [487, 69] on link "Manage Leads" at bounding box center [521, 68] width 99 height 26
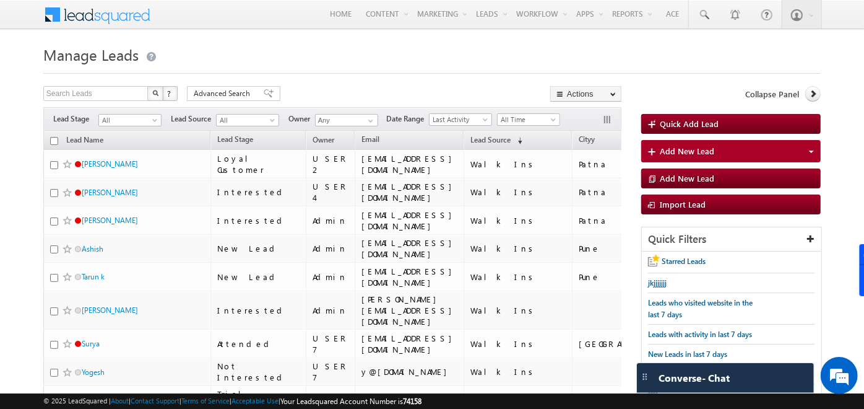
click at [327, 56] on h1 "Manage Leads" at bounding box center [432, 53] width 778 height 24
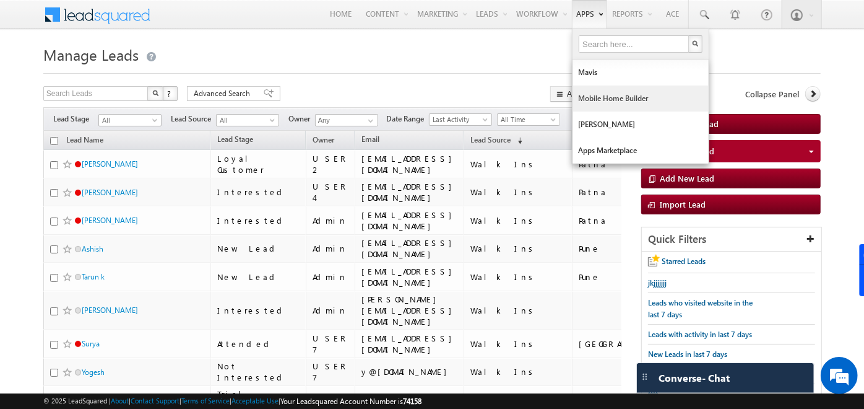
click at [590, 95] on link "Mobile Home Builder" at bounding box center [641, 98] width 136 height 26
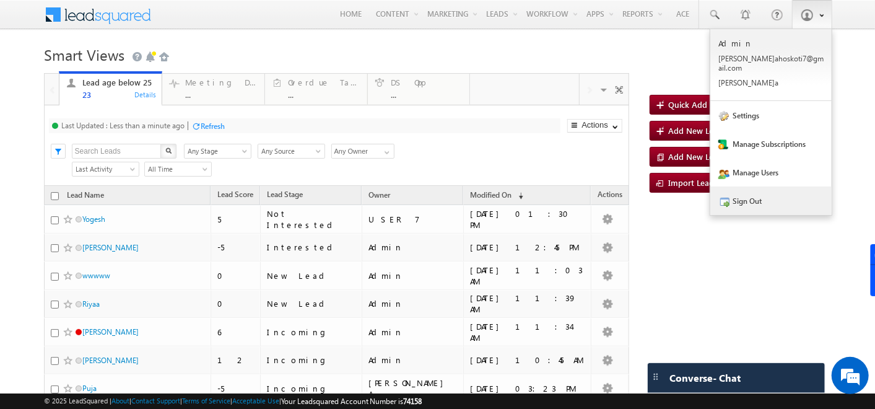
click at [740, 188] on link "Sign Out" at bounding box center [770, 200] width 121 height 28
